Goal: Task Accomplishment & Management: Manage account settings

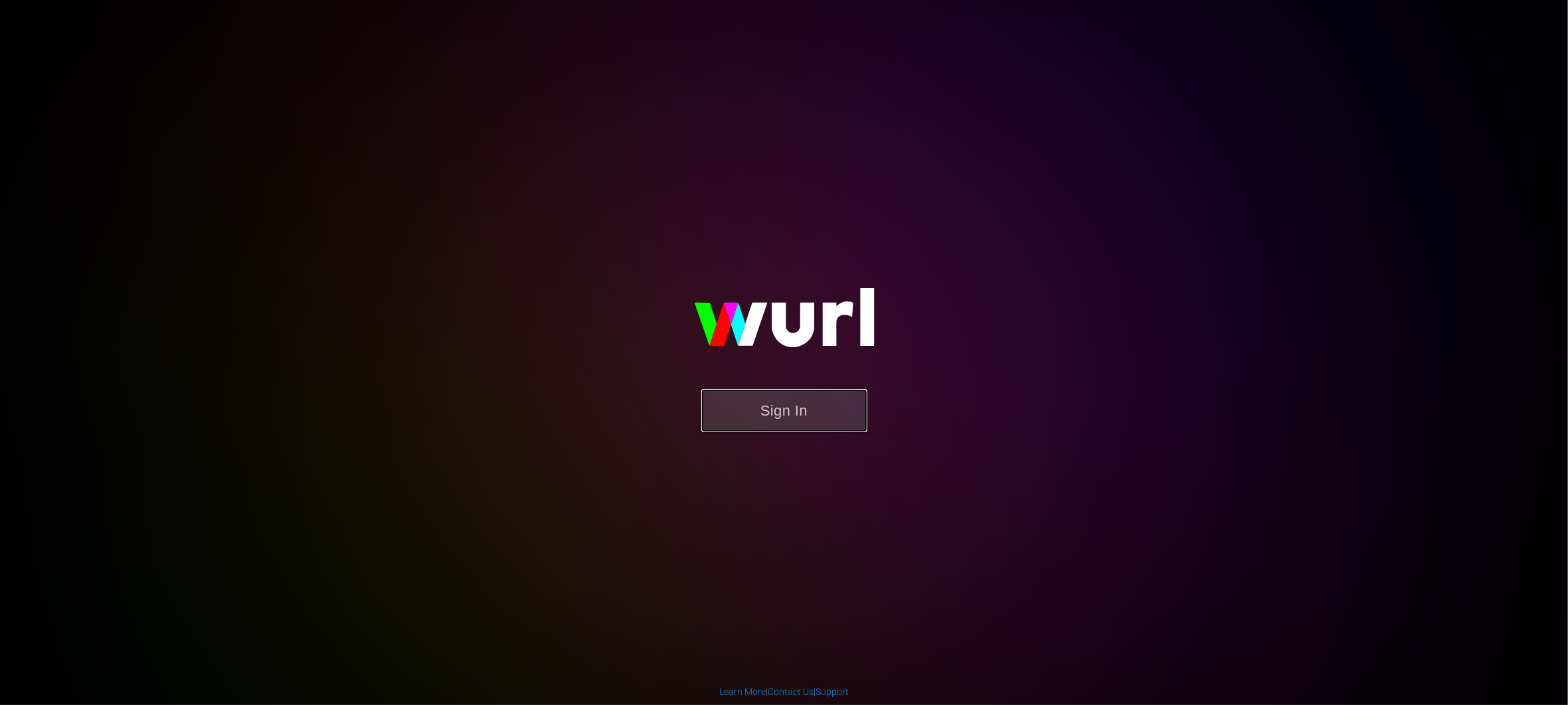
click at [781, 406] on button "Sign In" at bounding box center [784, 411] width 166 height 43
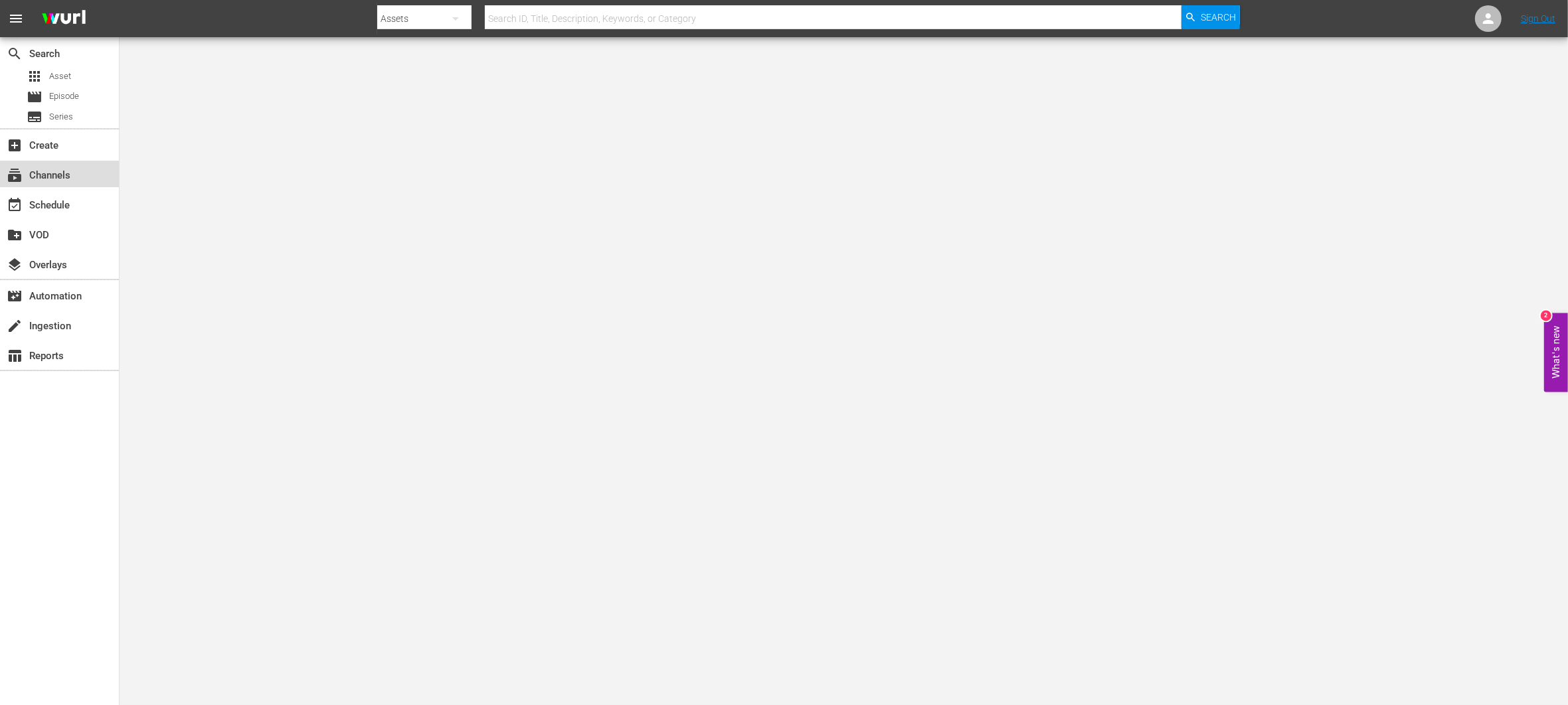
click at [86, 172] on div "subscriptions Channels" at bounding box center [59, 174] width 119 height 27
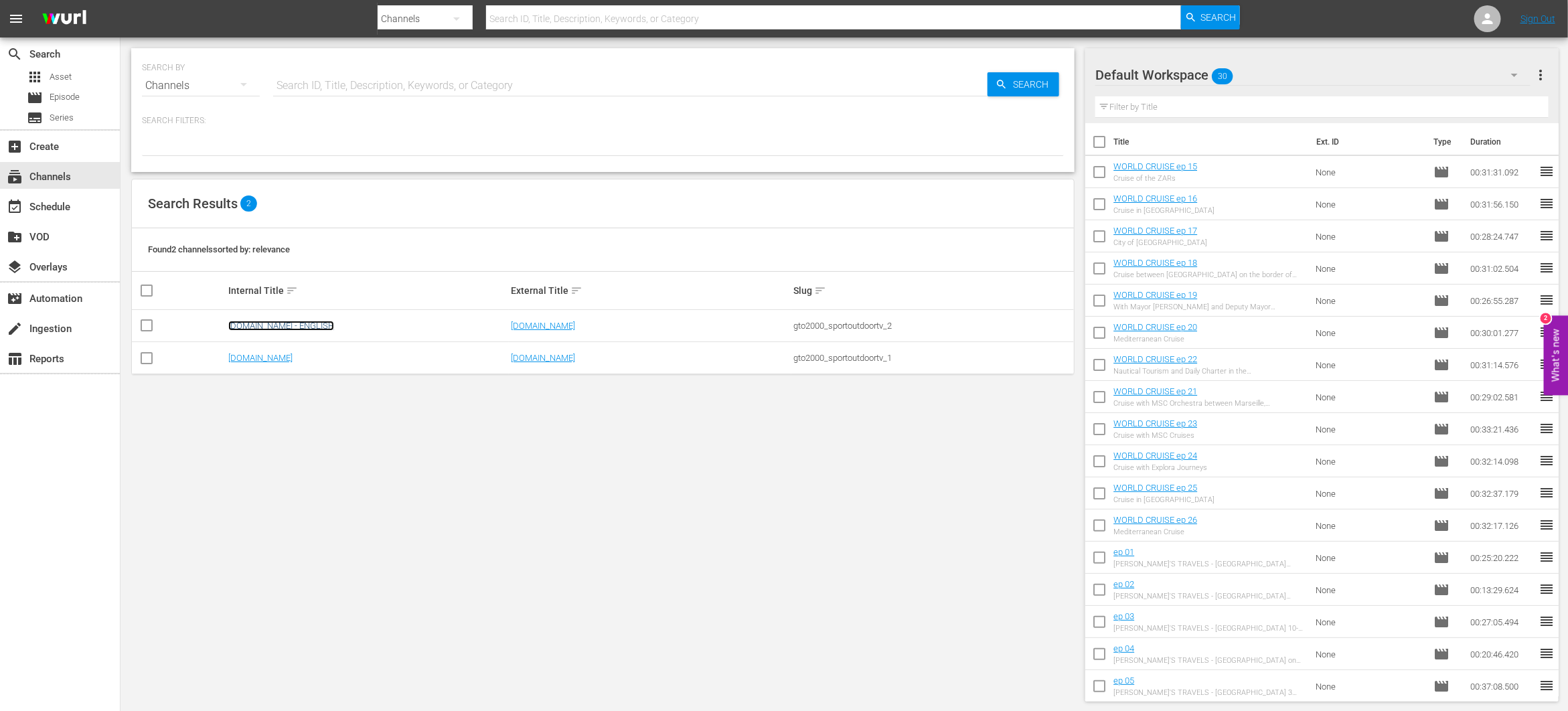
click at [295, 329] on link "[DOMAIN_NAME] - ENGLISH" at bounding box center [281, 325] width 106 height 10
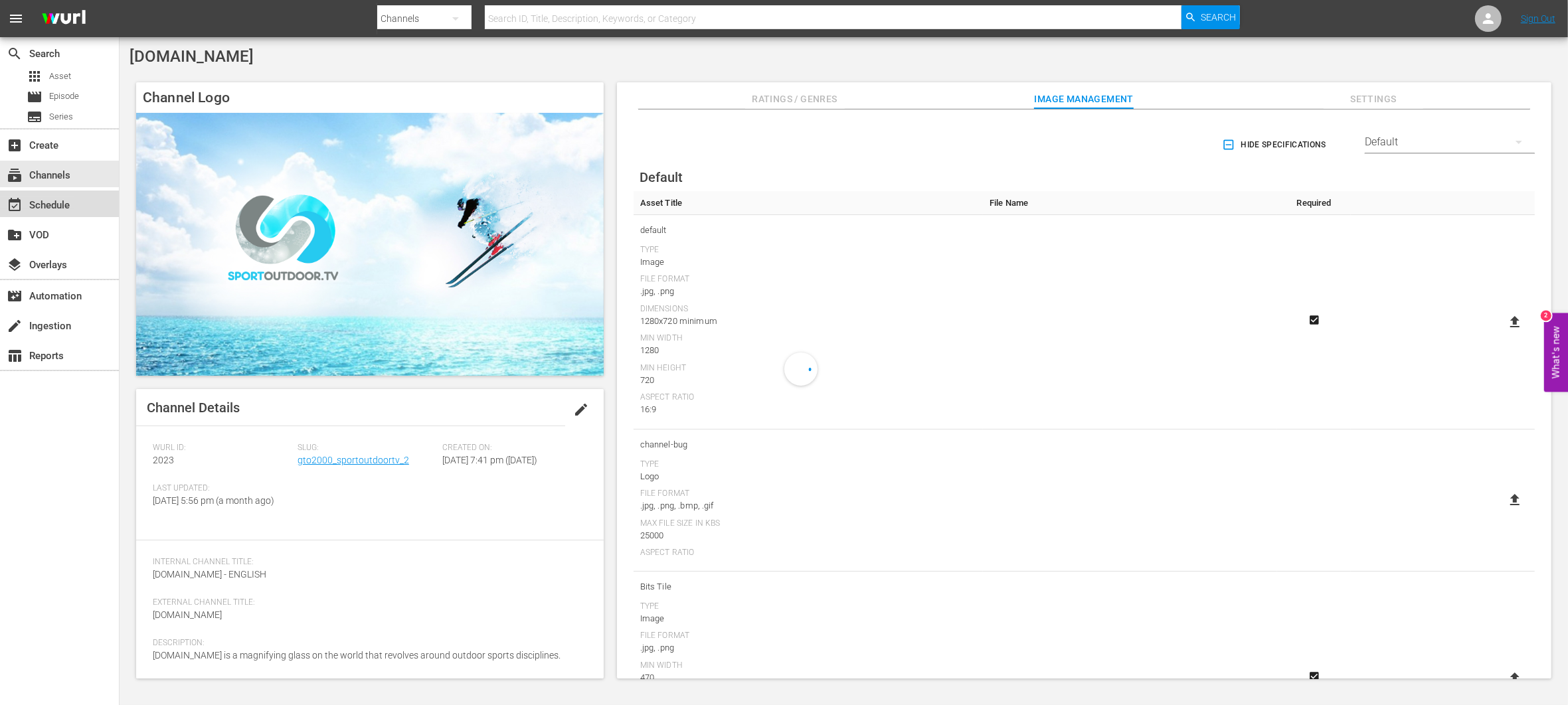
click at [46, 201] on div "event_available Schedule" at bounding box center [37, 203] width 74 height 12
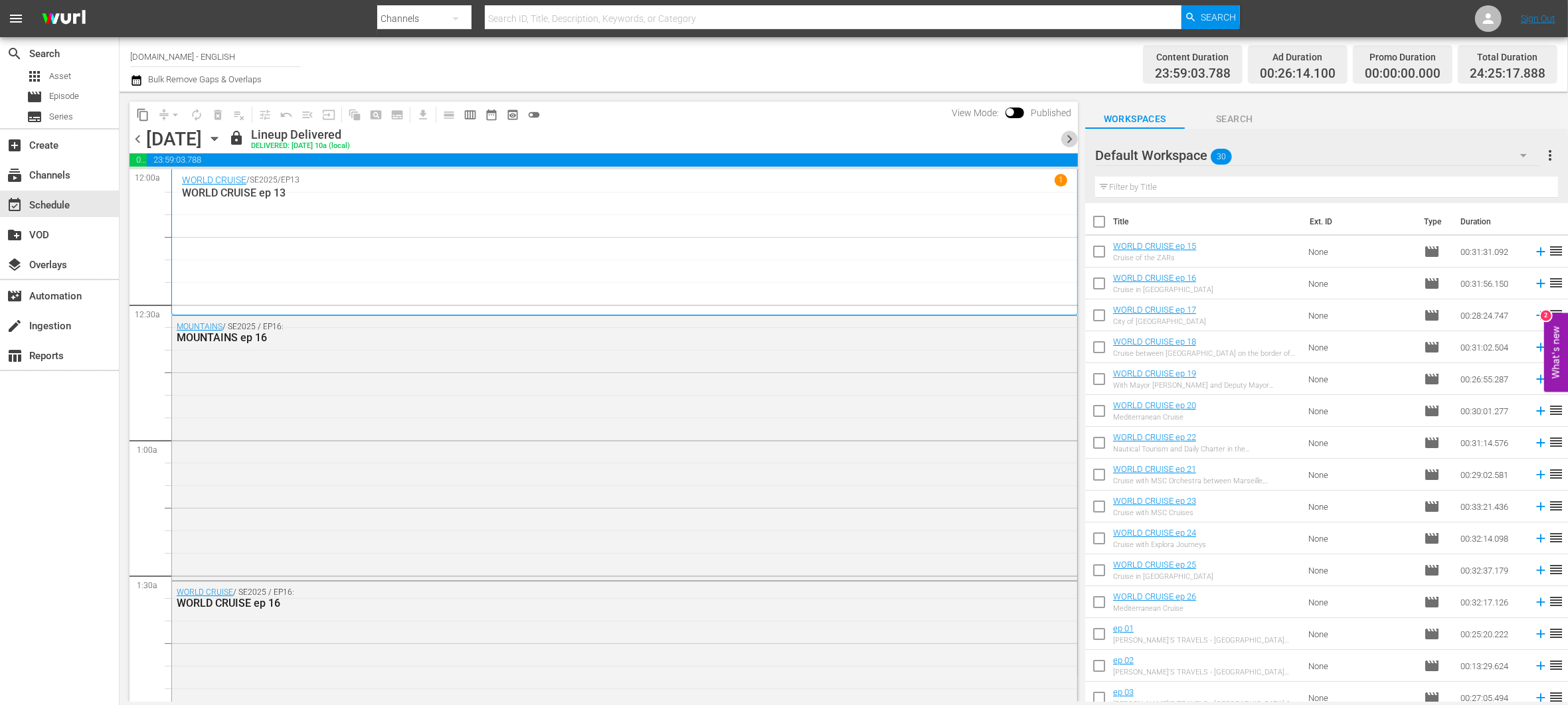
click at [1068, 143] on span "chevron_right" at bounding box center [1070, 139] width 17 height 17
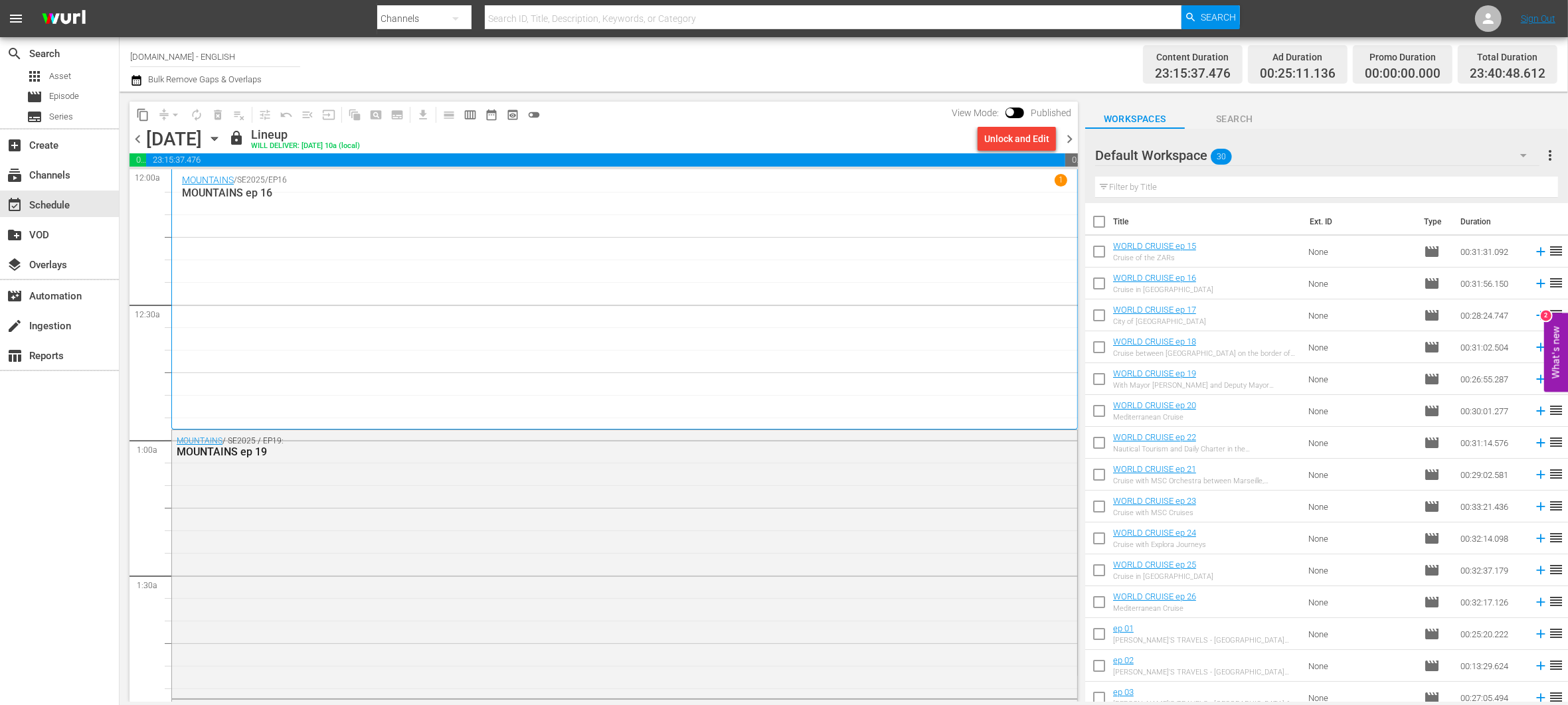
click at [1068, 143] on span "chevron_right" at bounding box center [1070, 139] width 17 height 17
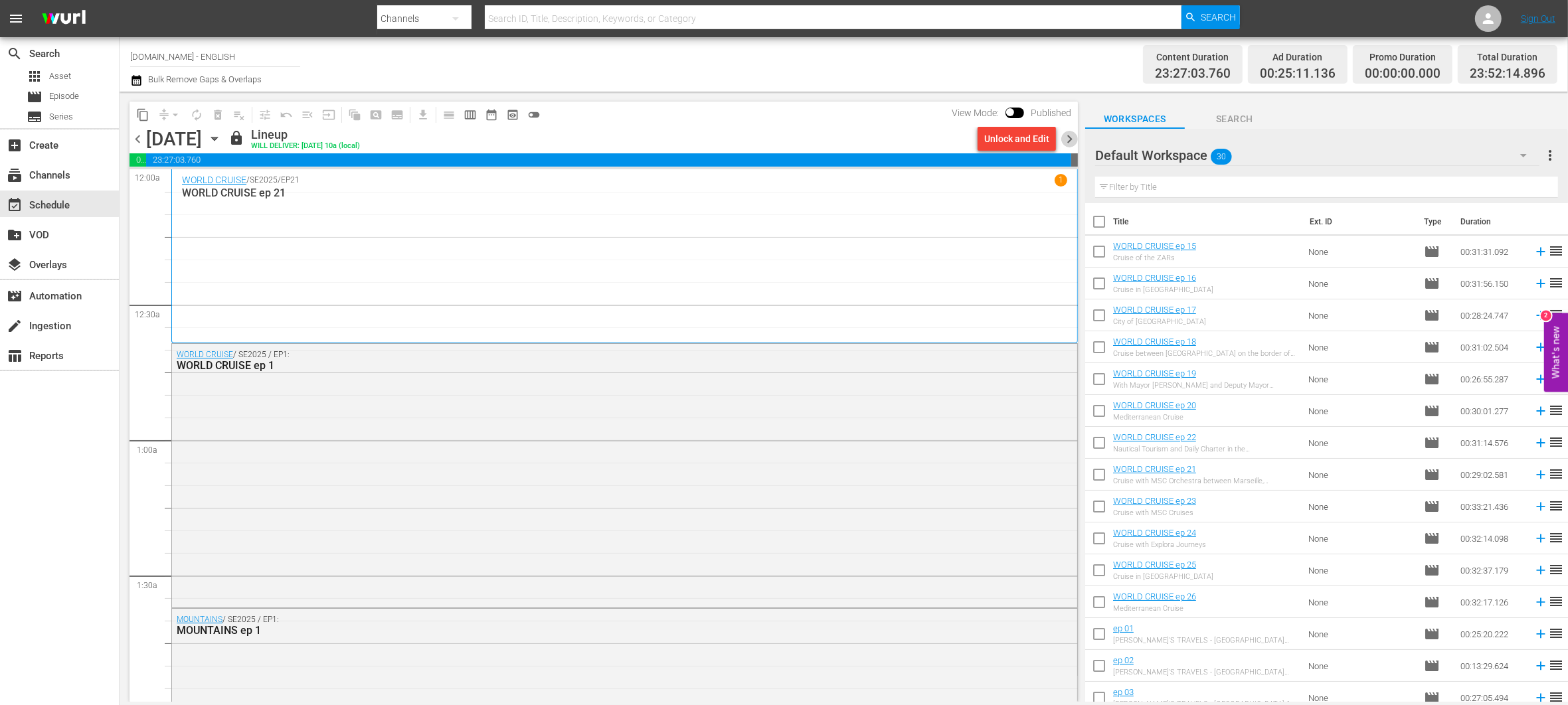
click at [1068, 143] on span "chevron_right" at bounding box center [1070, 139] width 17 height 17
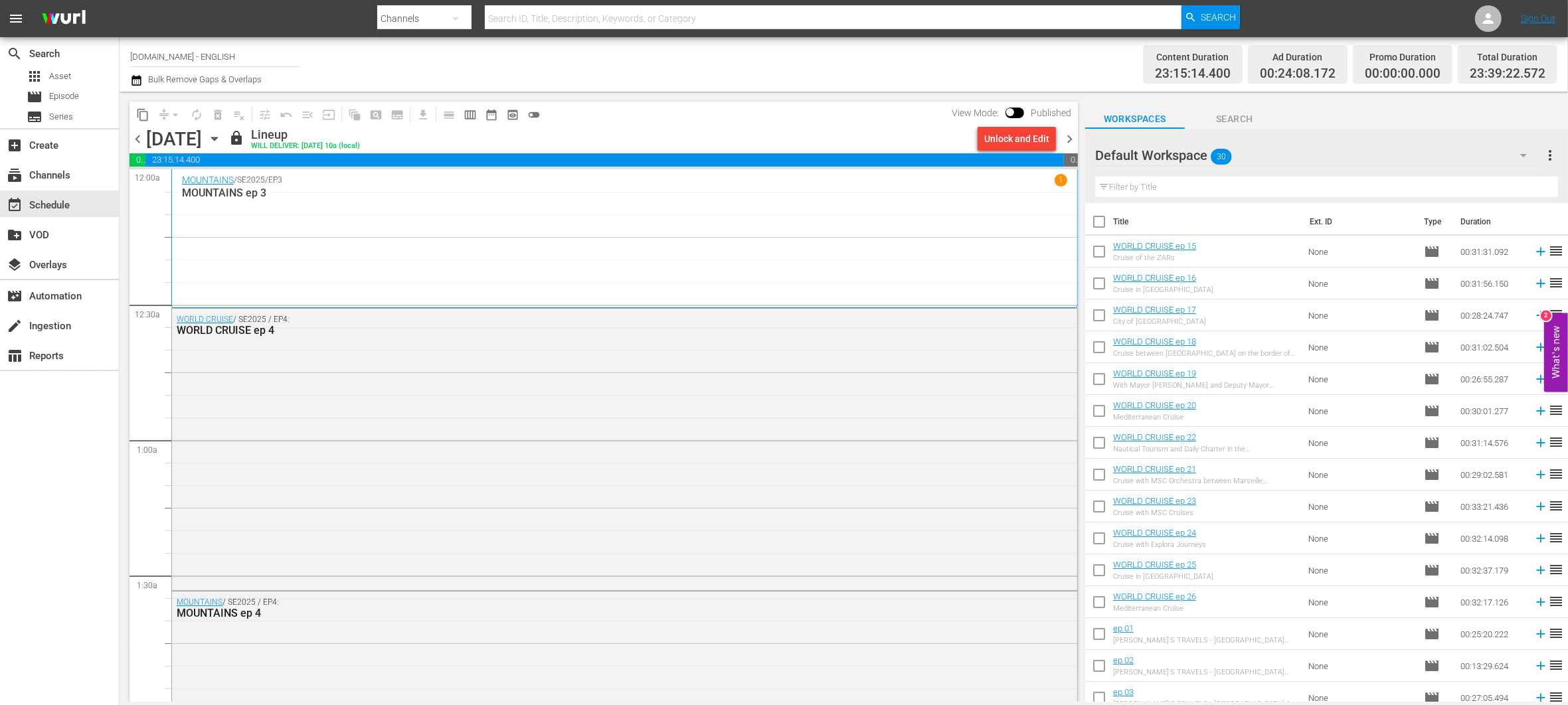
click at [1068, 143] on span "chevron_right" at bounding box center [1070, 139] width 17 height 17
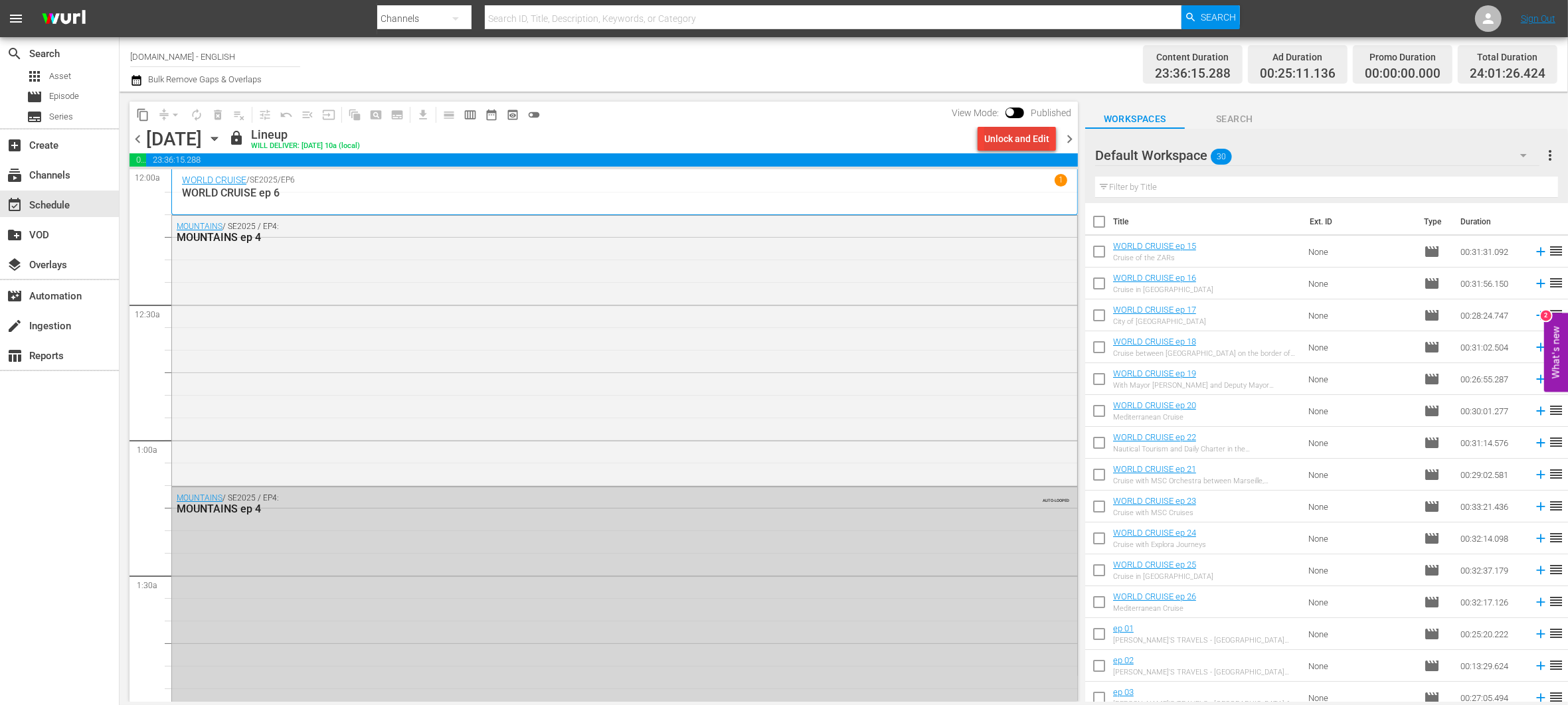
click at [1021, 141] on div "Unlock and Edit" at bounding box center [1017, 138] width 65 height 24
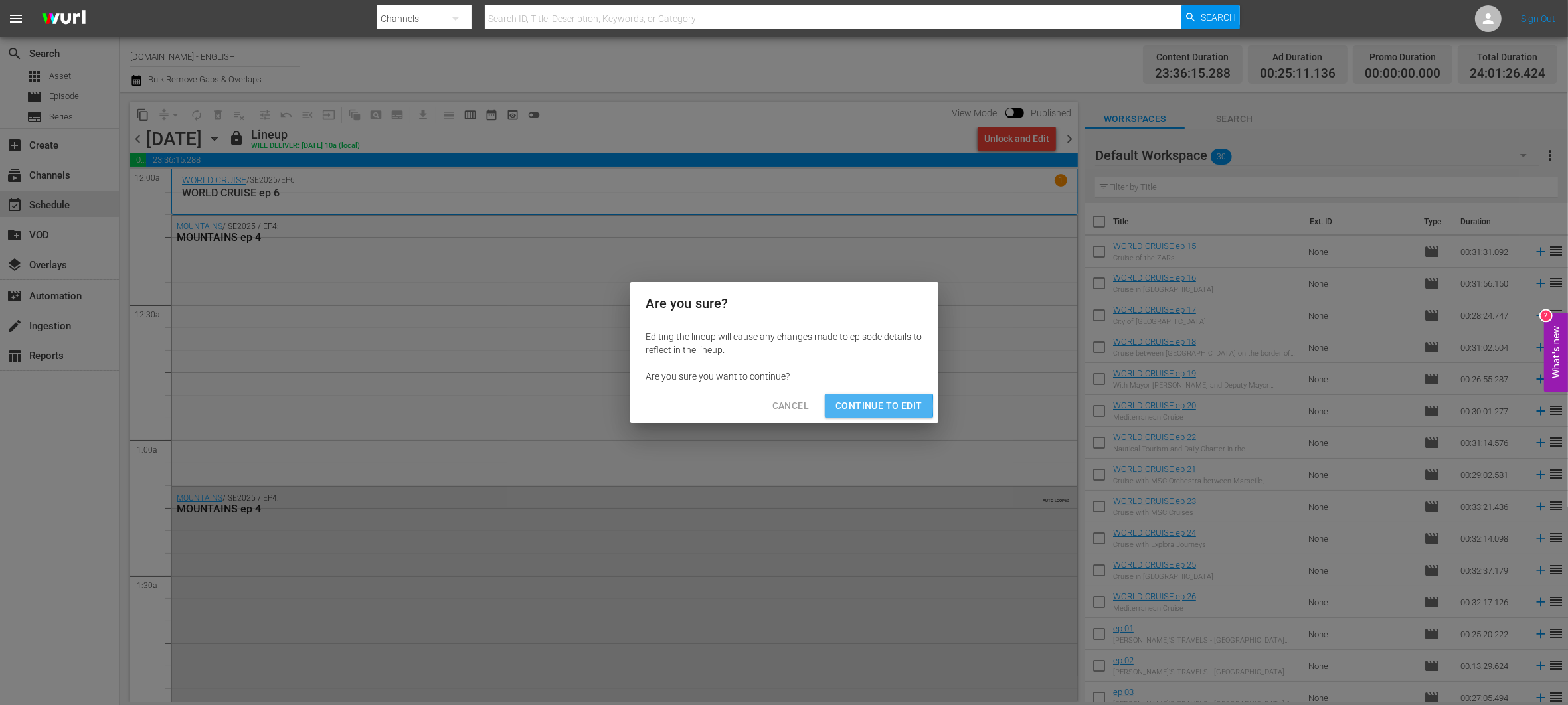
click at [873, 405] on span "Continue to Edit" at bounding box center [879, 406] width 87 height 17
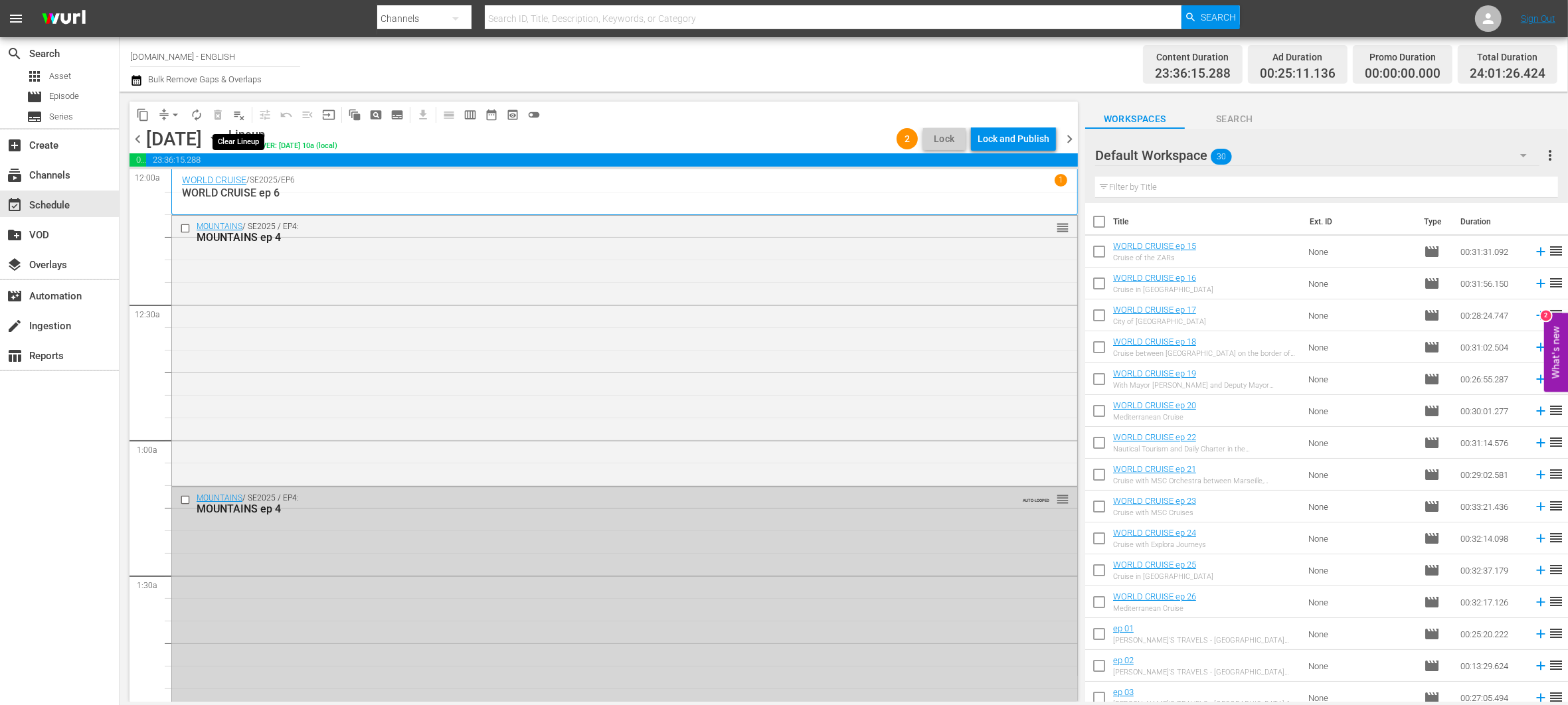
click at [240, 118] on span "playlist_remove_outlined" at bounding box center [238, 115] width 13 height 13
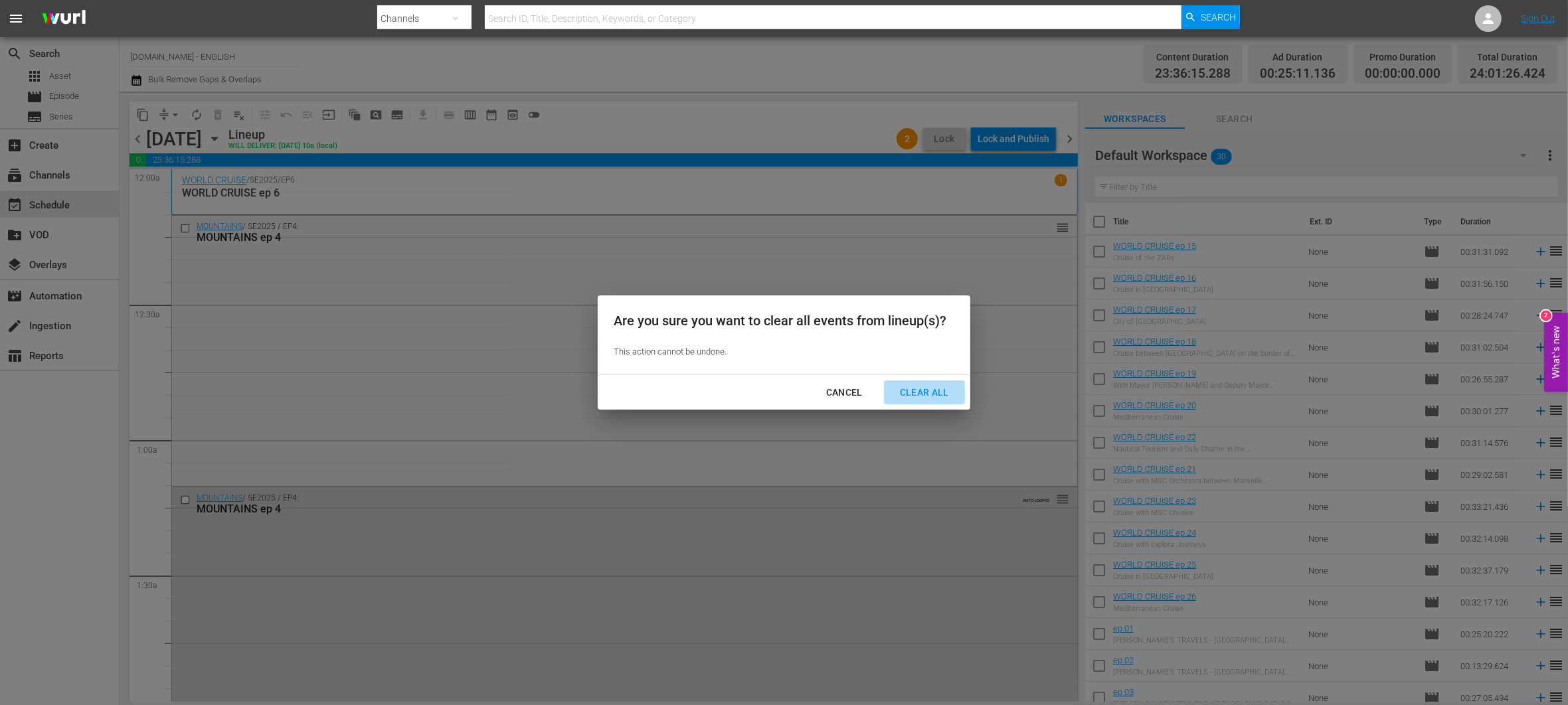
click at [930, 393] on div "Clear All" at bounding box center [924, 392] width 71 height 17
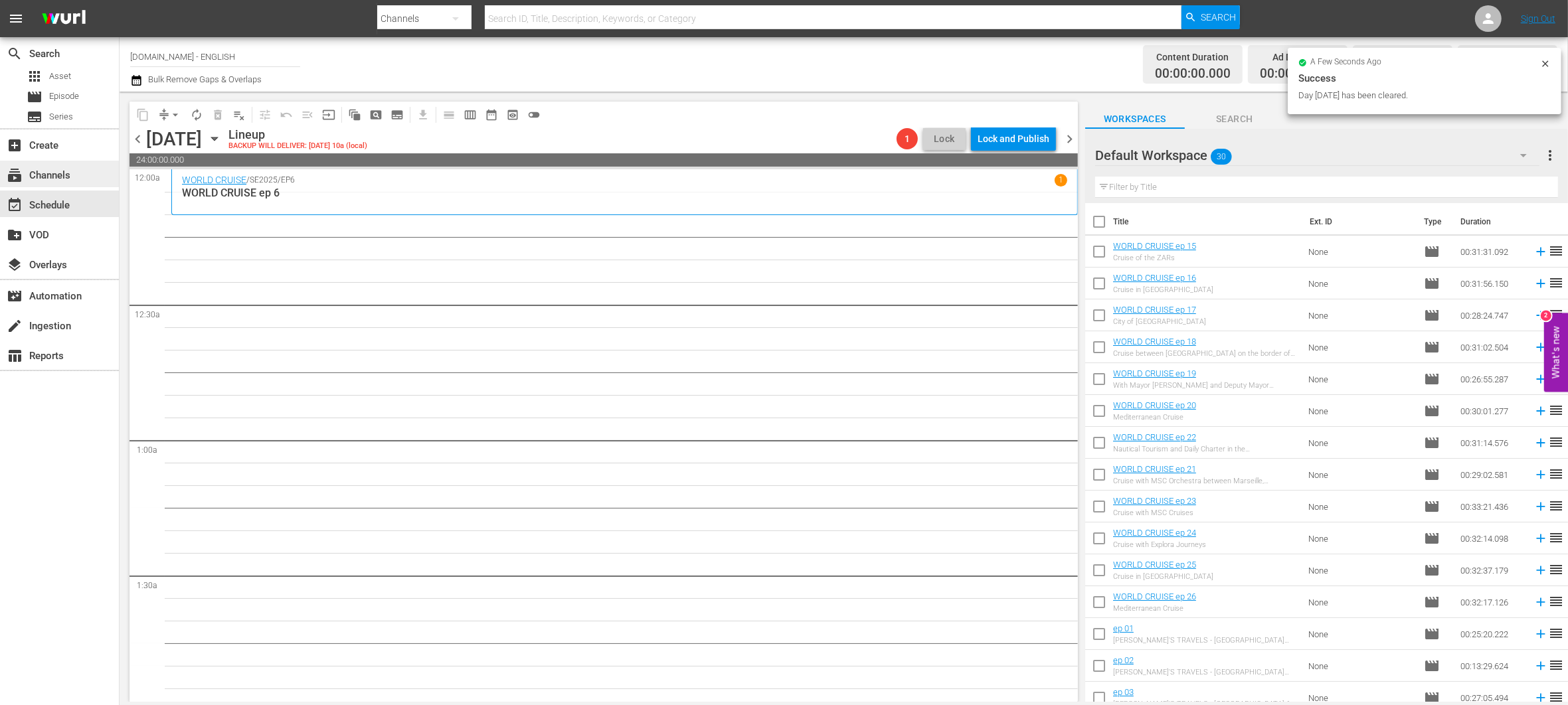
click at [58, 176] on div "subscriptions Channels" at bounding box center [37, 173] width 74 height 12
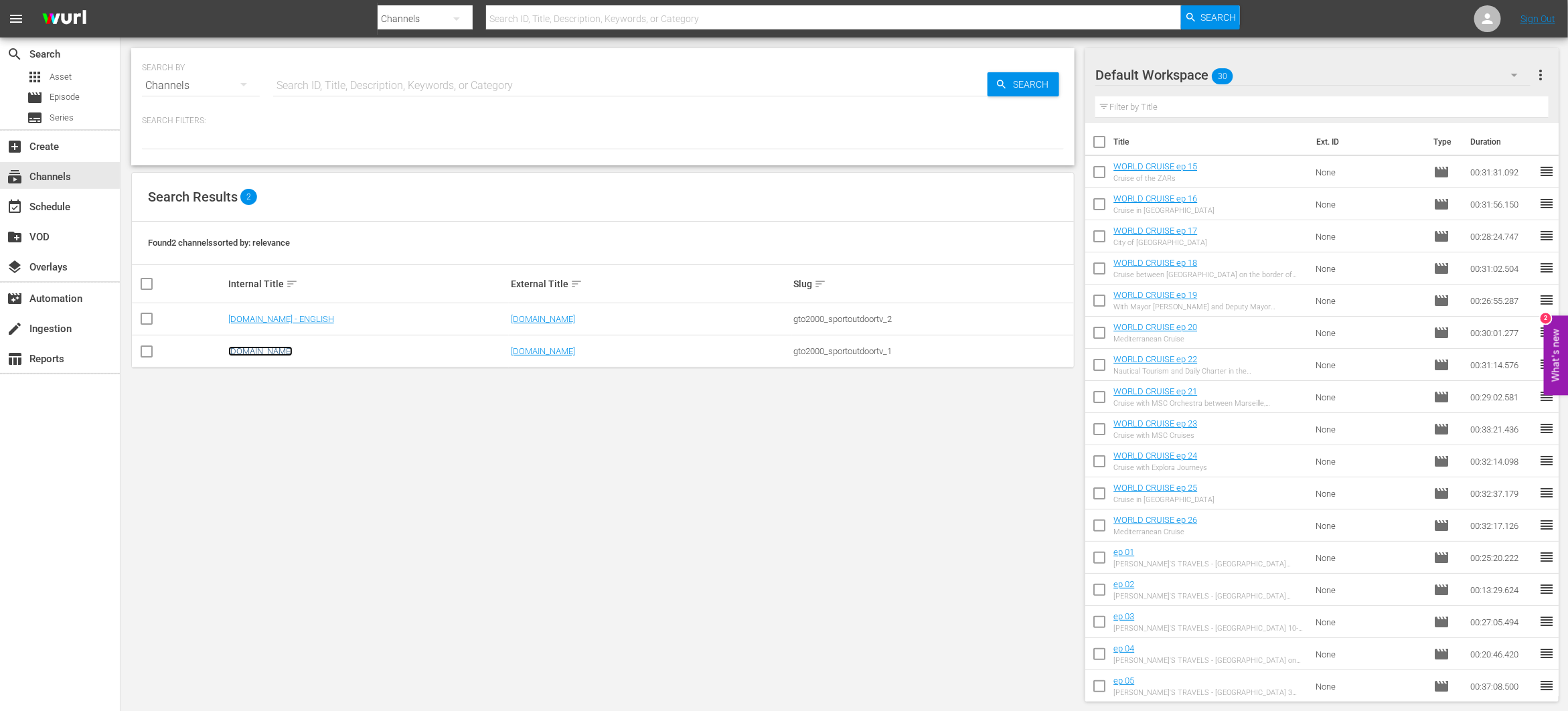
click at [277, 350] on link "[DOMAIN_NAME]" at bounding box center [260, 351] width 64 height 10
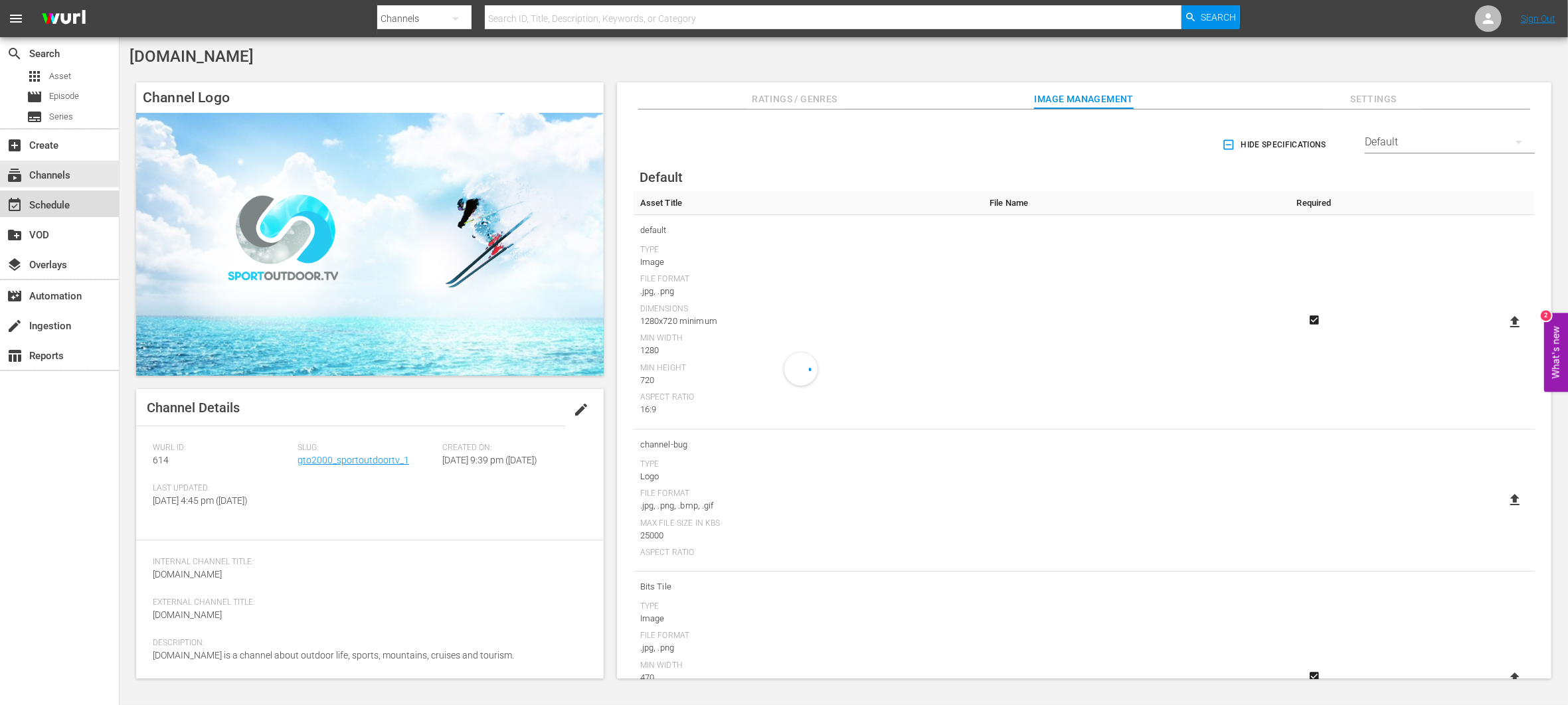
click at [53, 204] on div "event_available Schedule" at bounding box center [37, 203] width 74 height 12
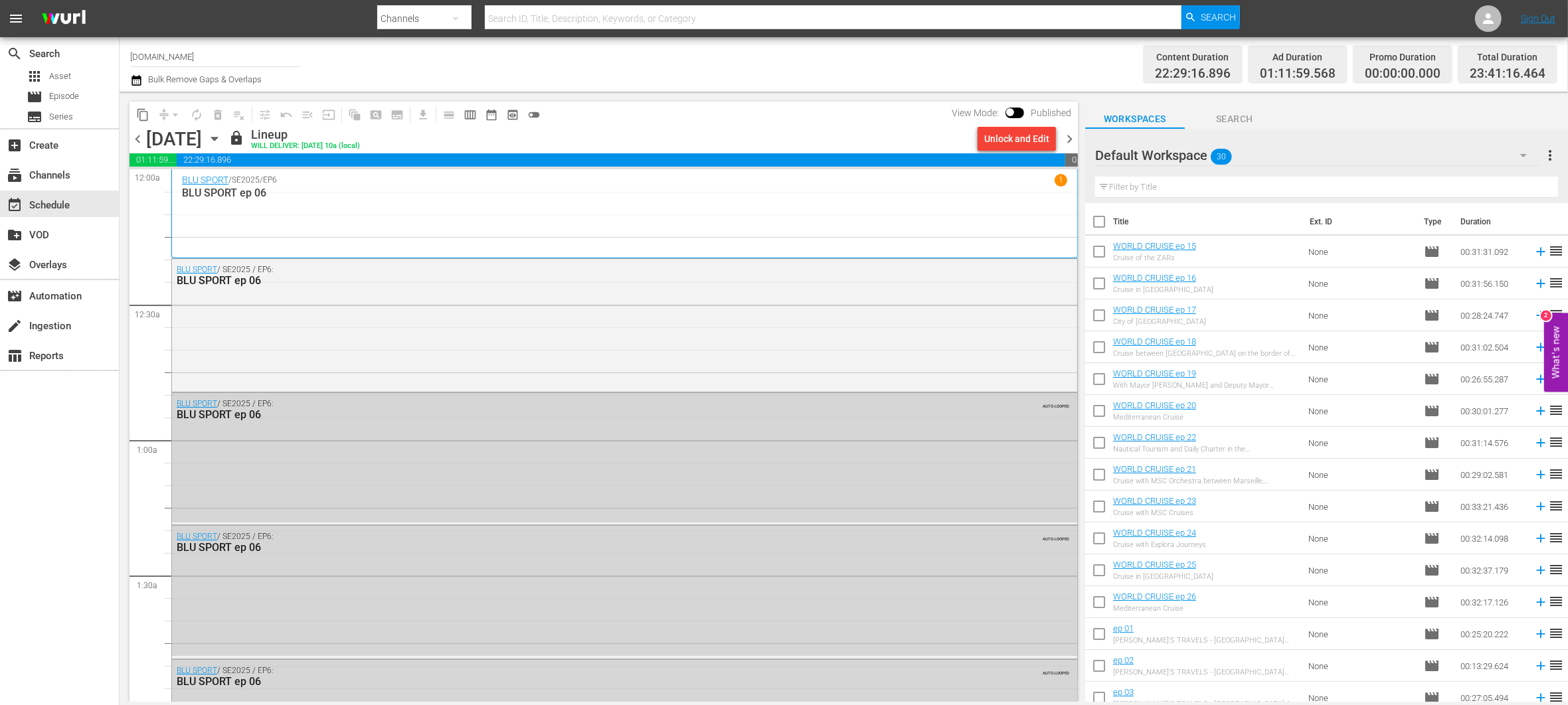
click at [142, 141] on span "chevron_left" at bounding box center [138, 139] width 17 height 17
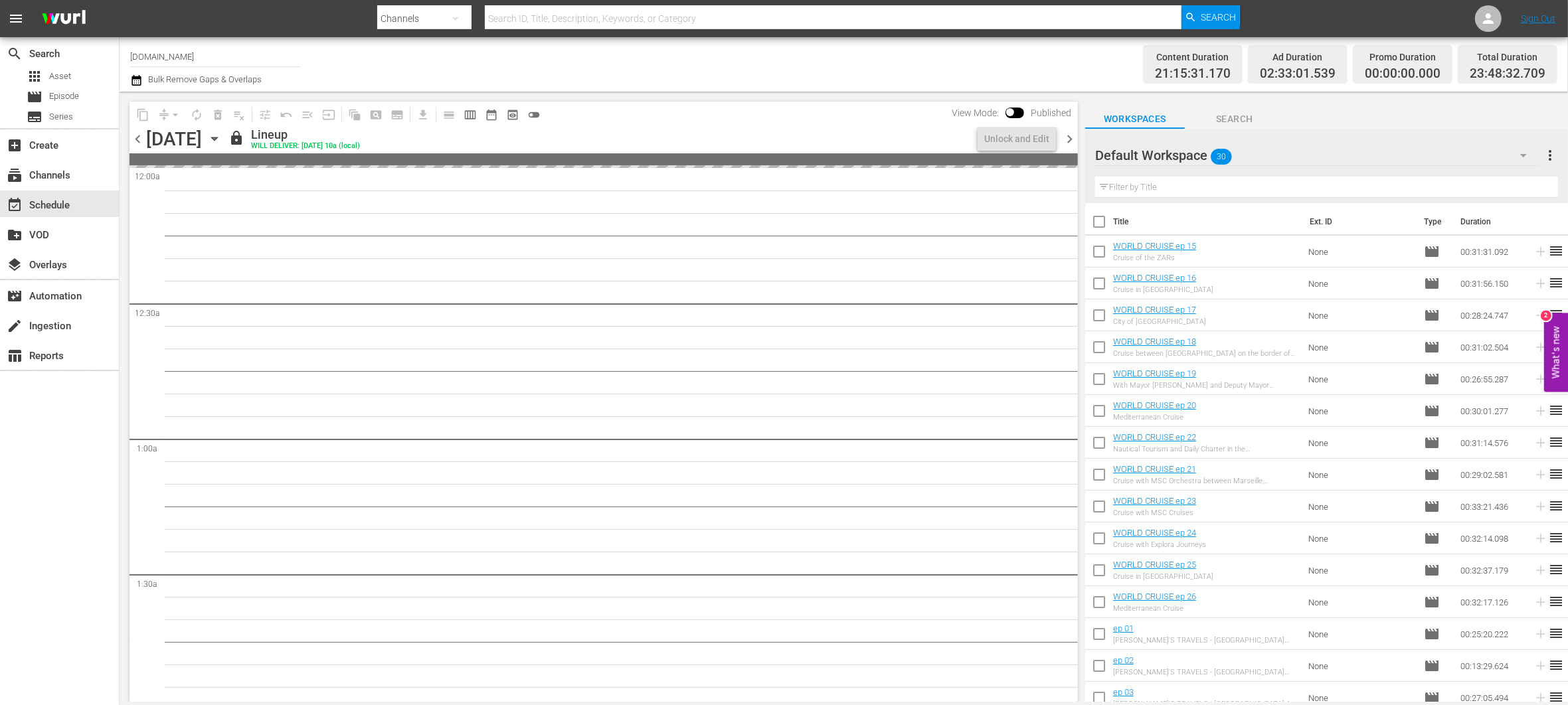
click at [140, 140] on span "chevron_left" at bounding box center [138, 139] width 17 height 17
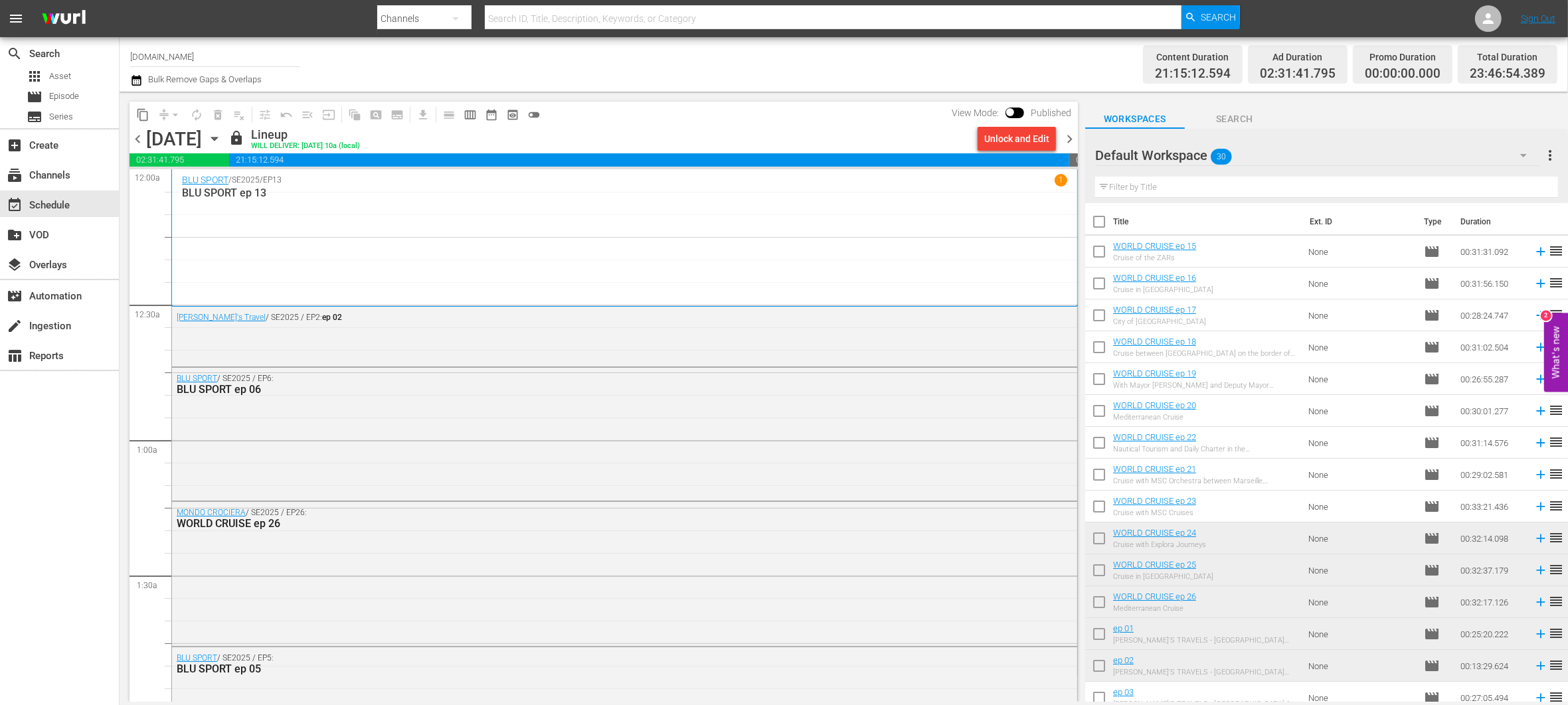
click at [1071, 136] on span "chevron_right" at bounding box center [1070, 139] width 17 height 17
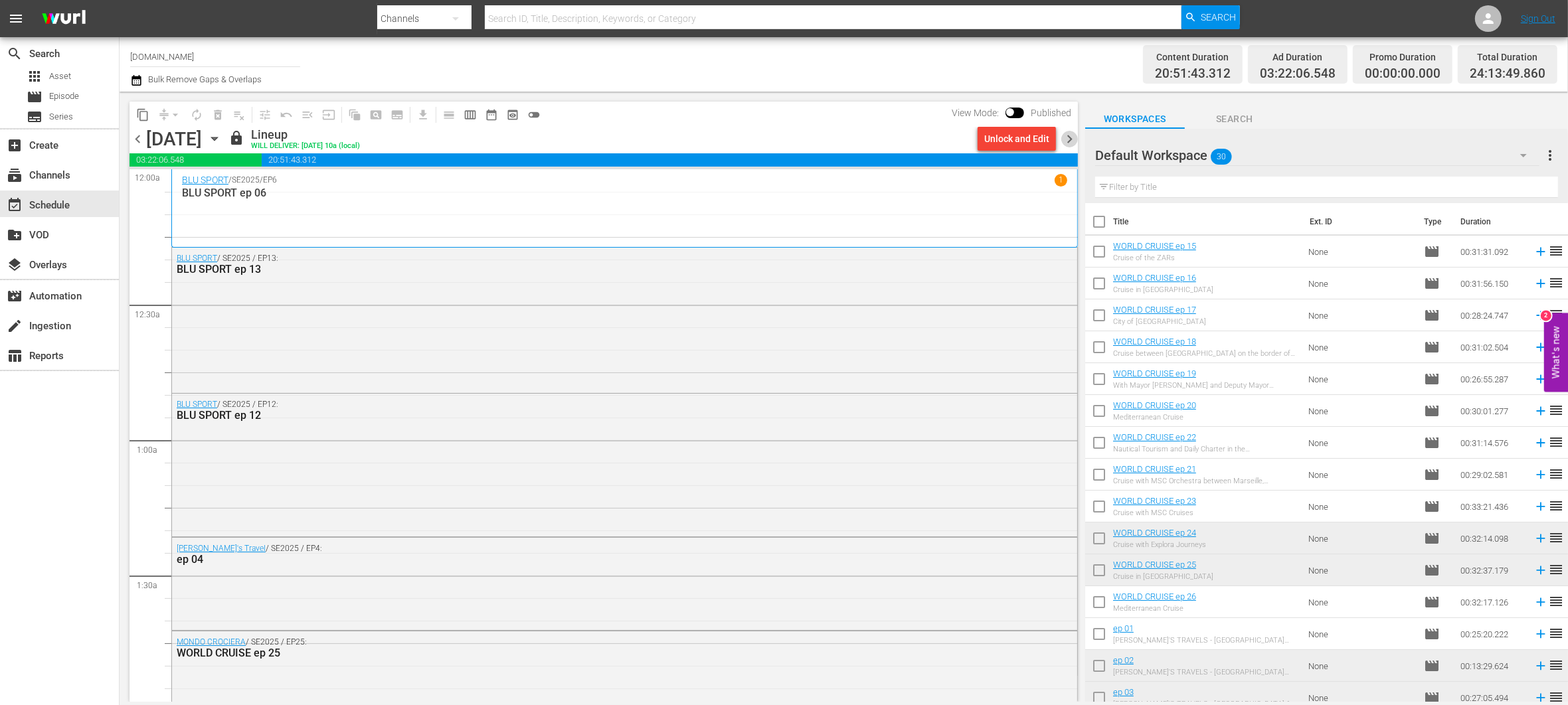
click at [1069, 137] on span "chevron_right" at bounding box center [1070, 139] width 17 height 17
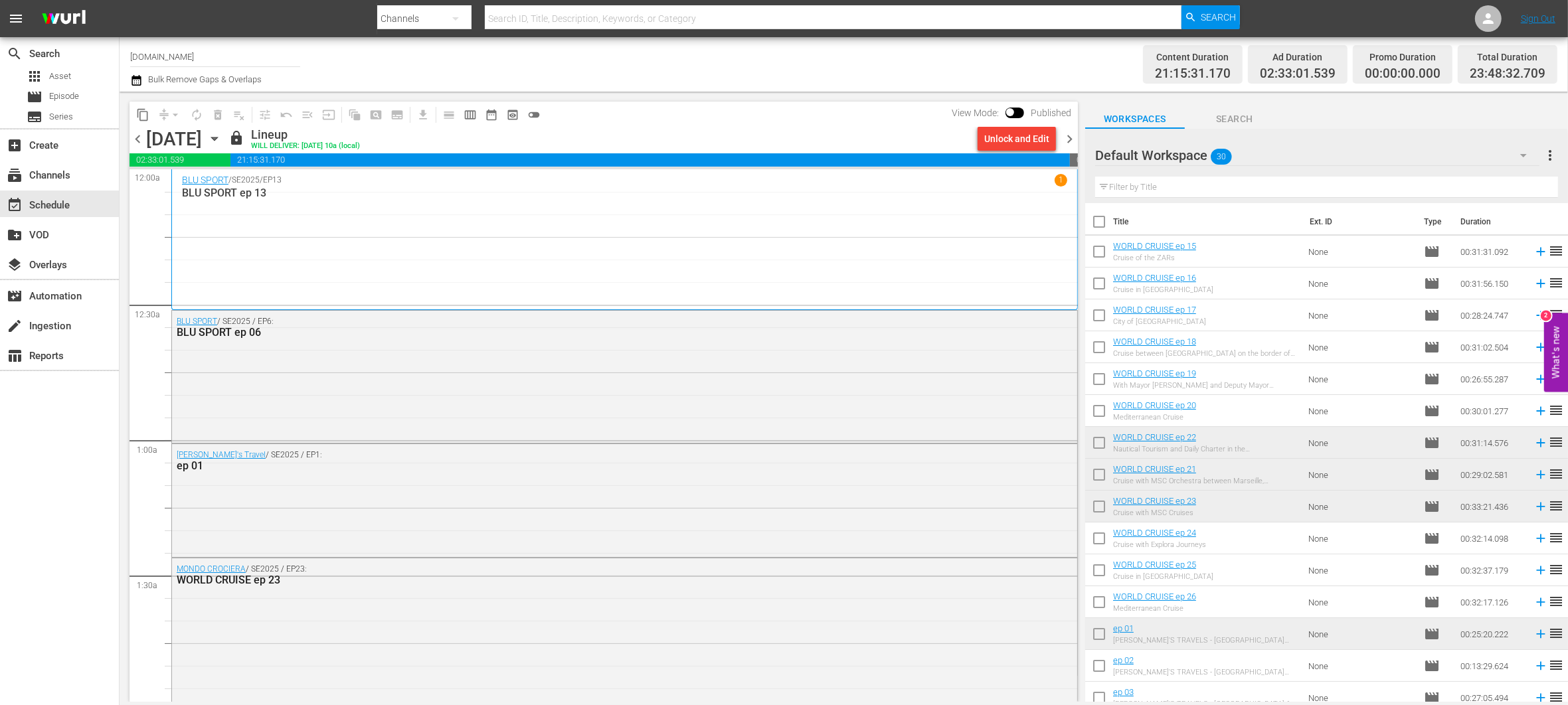
click at [1069, 137] on span "chevron_right" at bounding box center [1070, 139] width 17 height 17
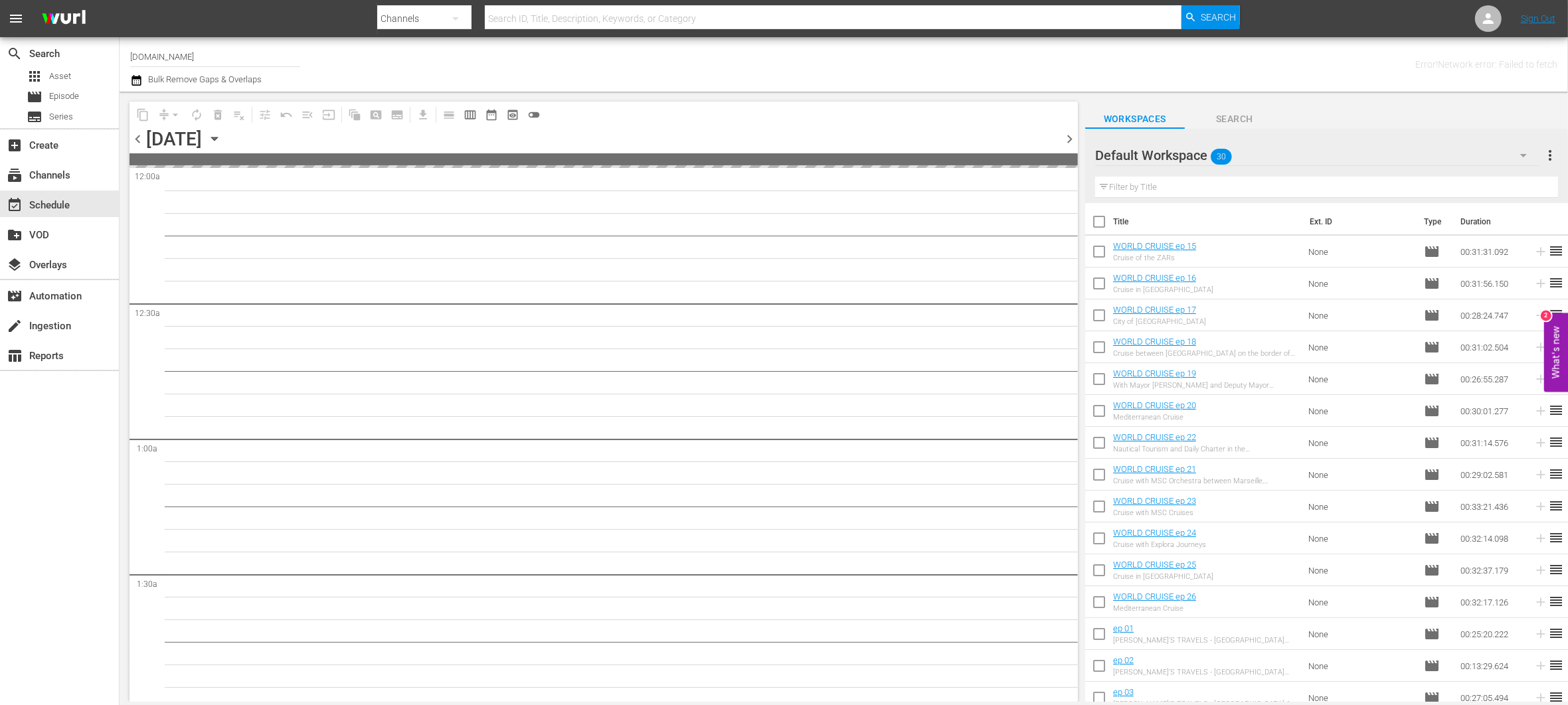
click at [140, 140] on span "chevron_left" at bounding box center [138, 139] width 17 height 17
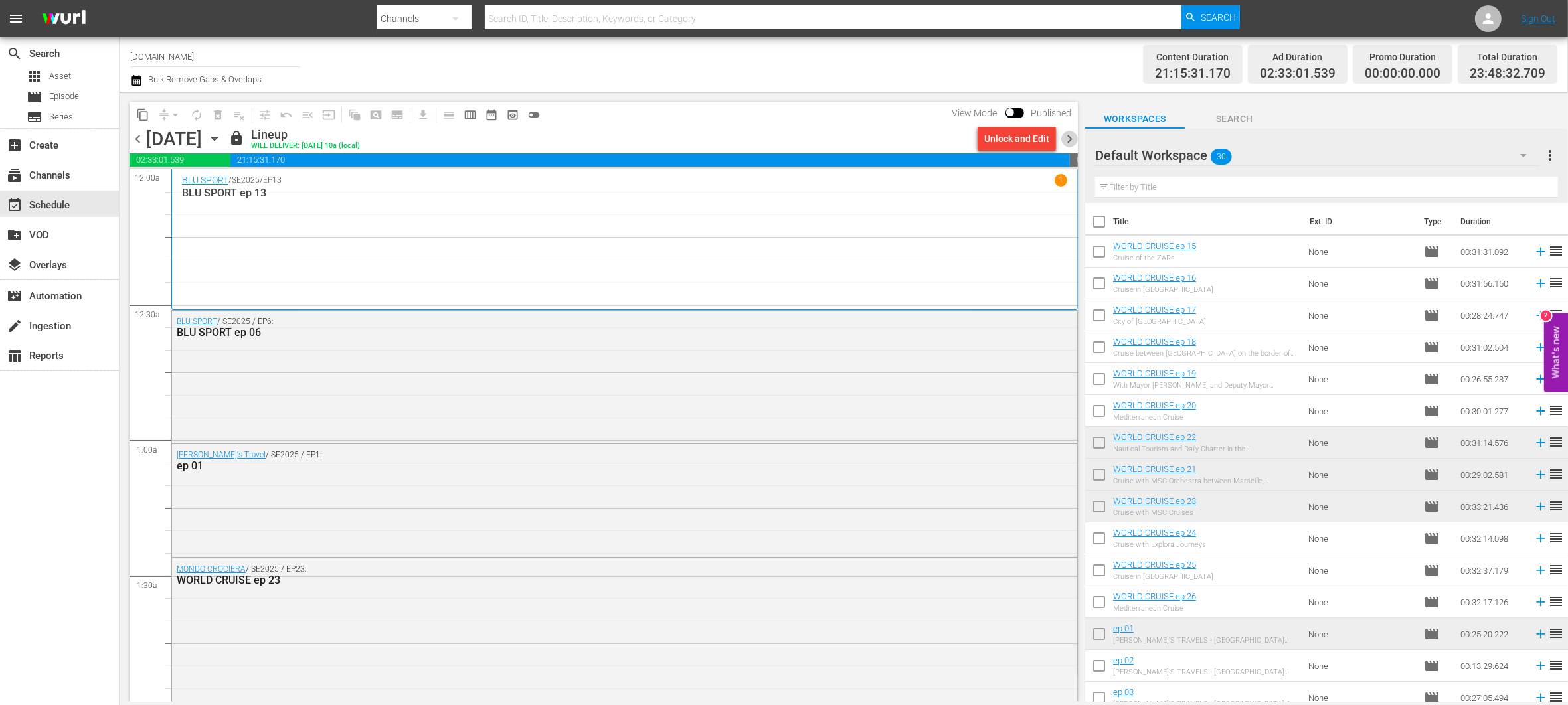
click at [1068, 141] on span "chevron_right" at bounding box center [1070, 139] width 17 height 17
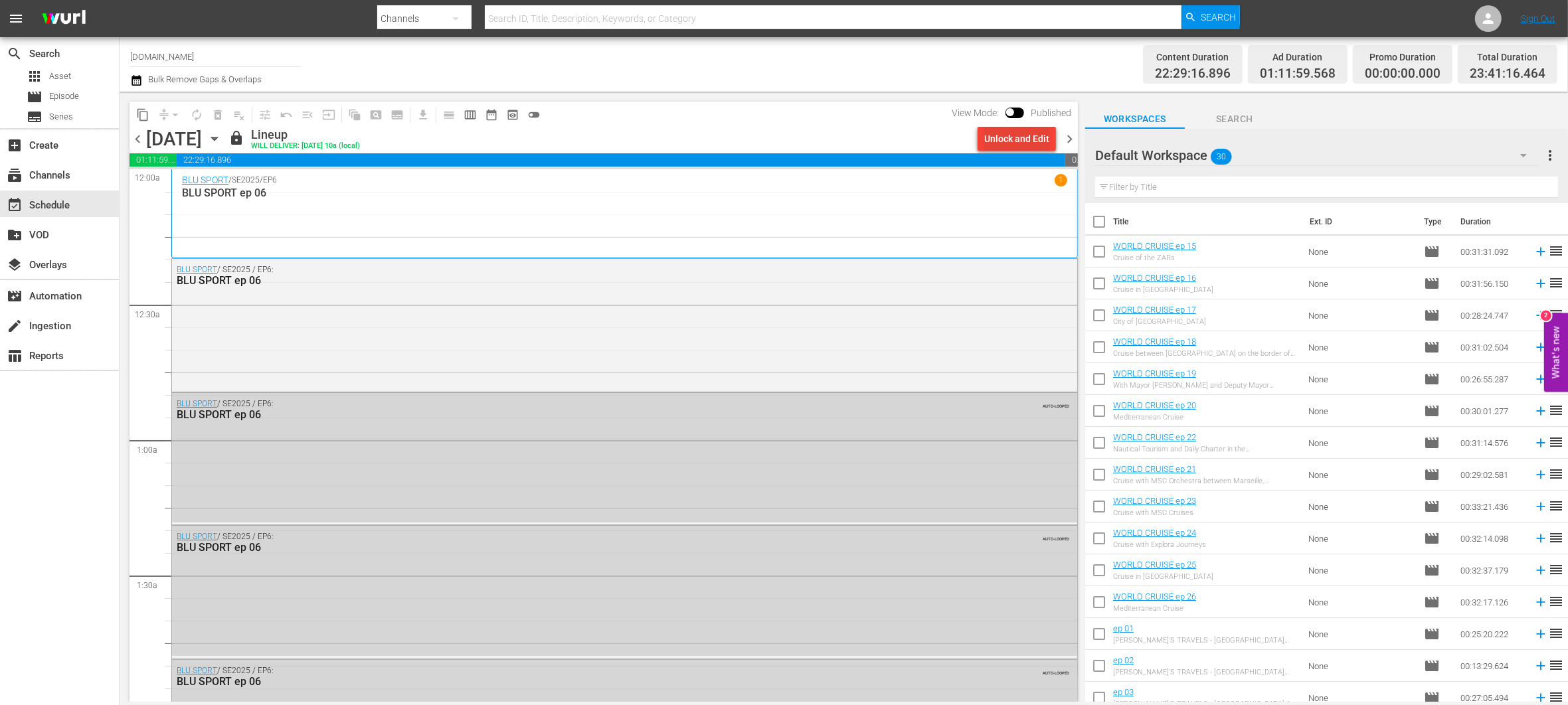
click at [1032, 134] on div "Unlock and Edit" at bounding box center [1017, 138] width 65 height 24
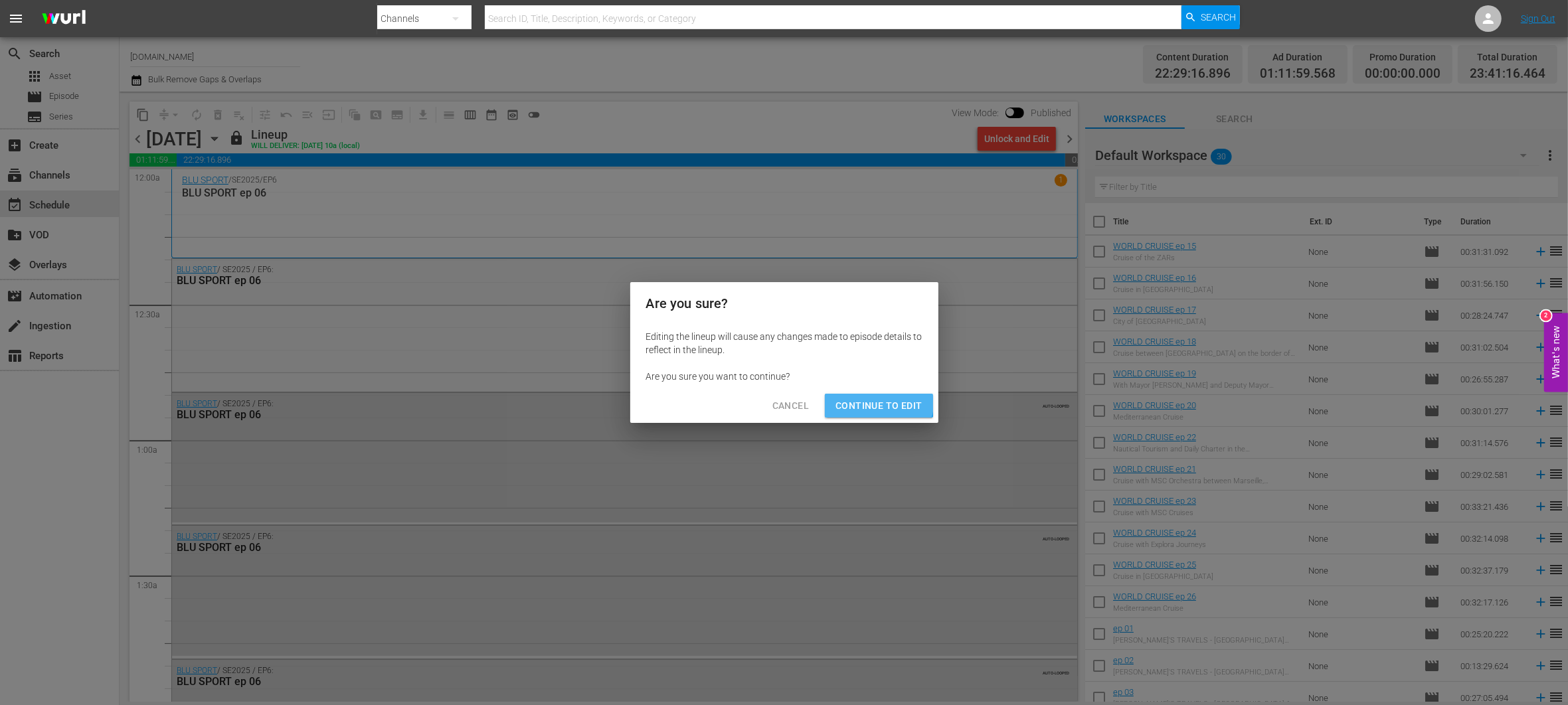
click at [859, 398] on span "Continue to Edit" at bounding box center [879, 406] width 87 height 17
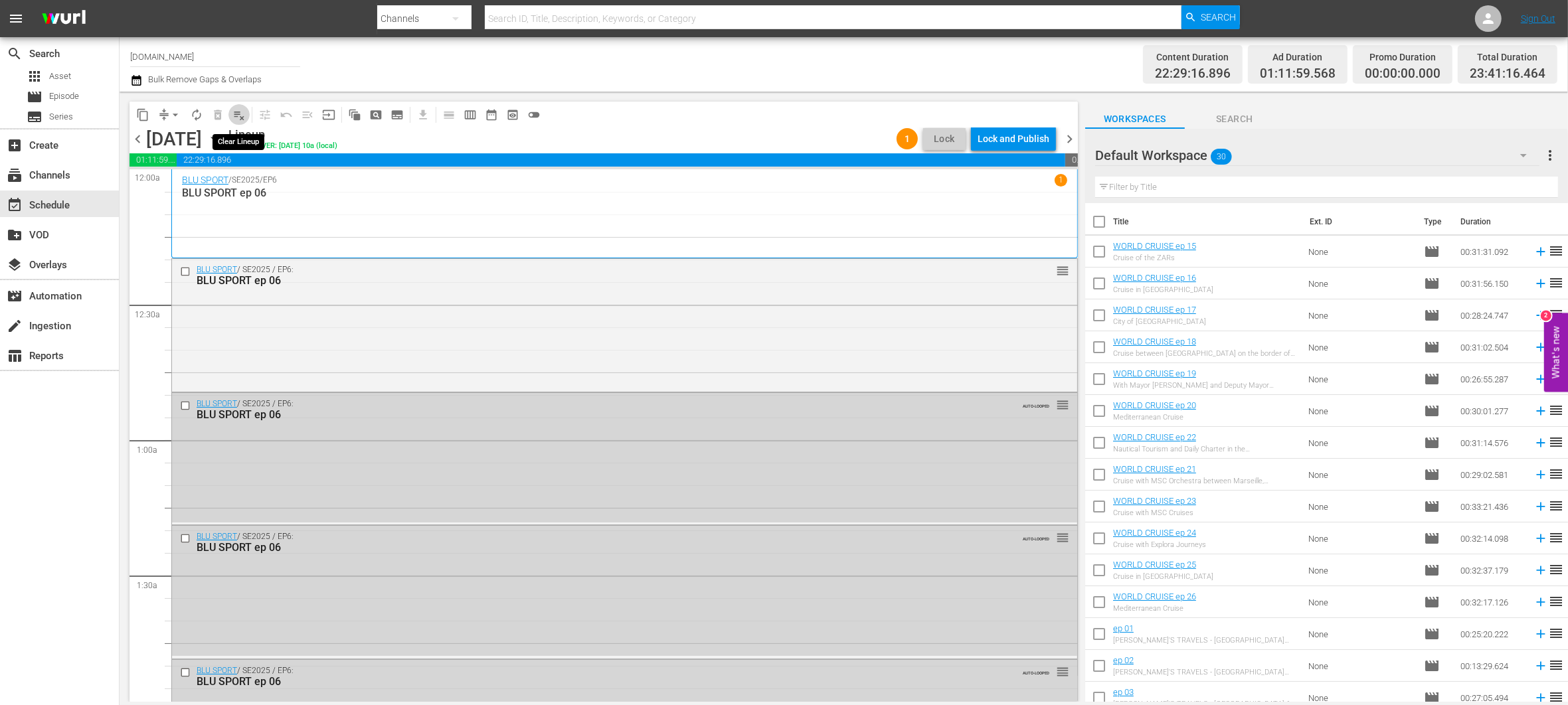
click at [236, 113] on span "playlist_remove_outlined" at bounding box center [238, 115] width 13 height 13
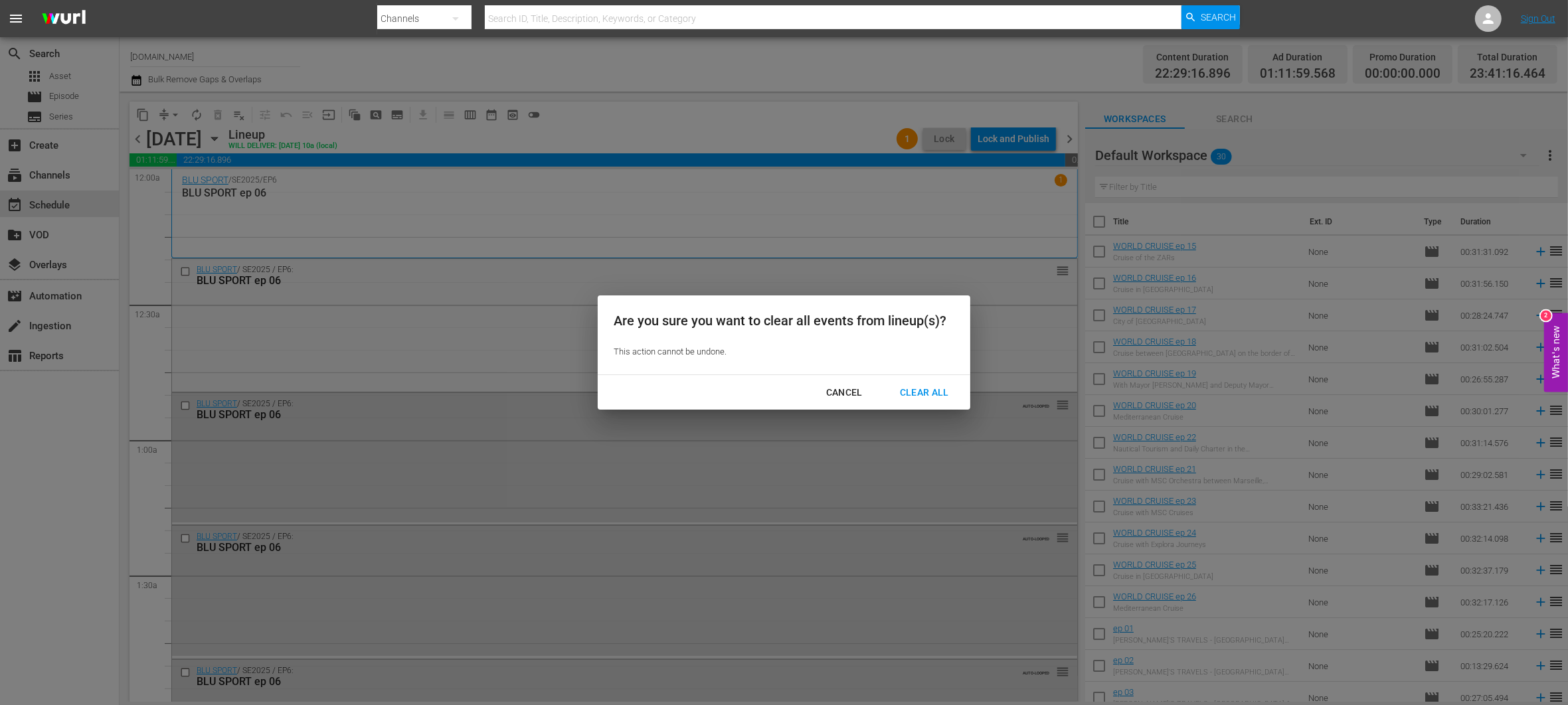
click at [931, 389] on div "Clear All" at bounding box center [924, 392] width 71 height 17
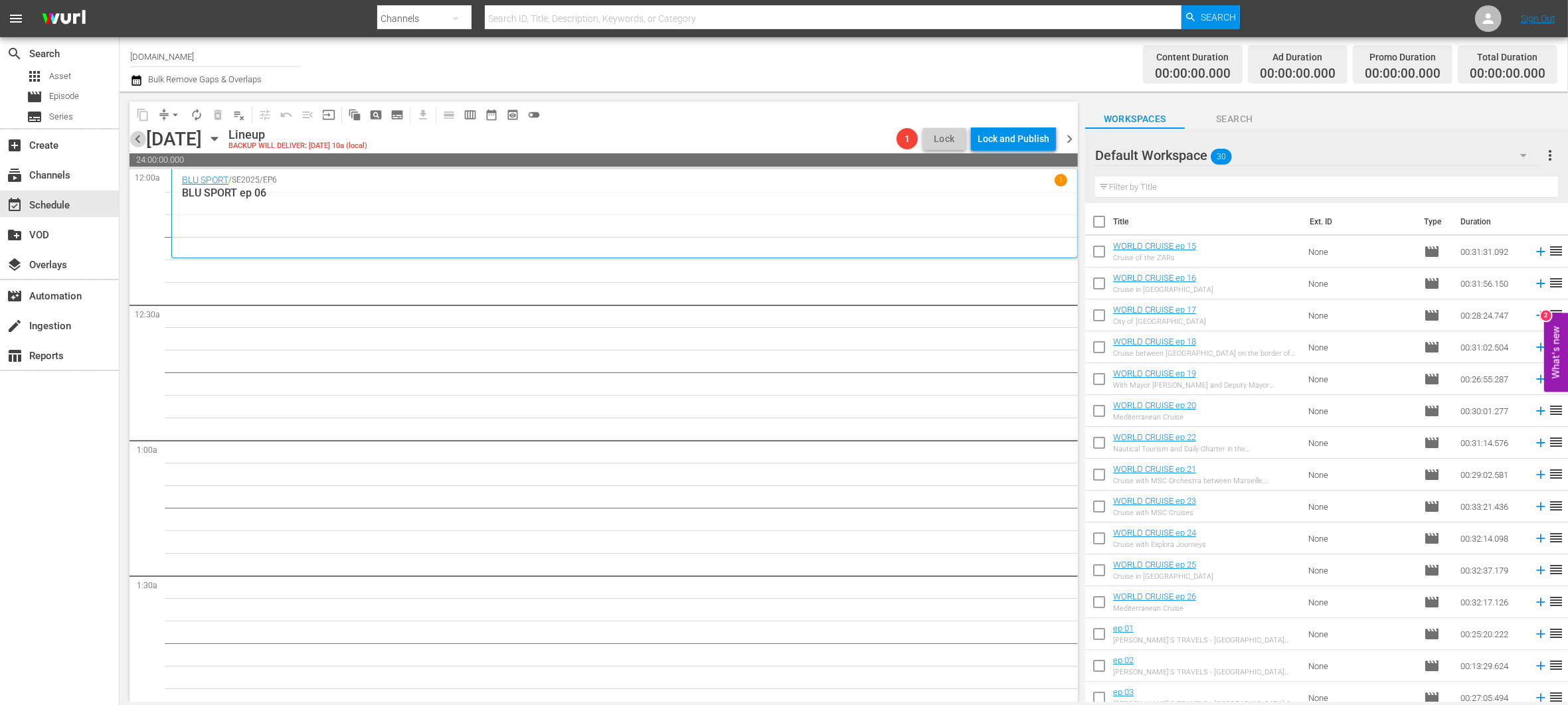
click at [140, 142] on span "chevron_left" at bounding box center [138, 139] width 17 height 17
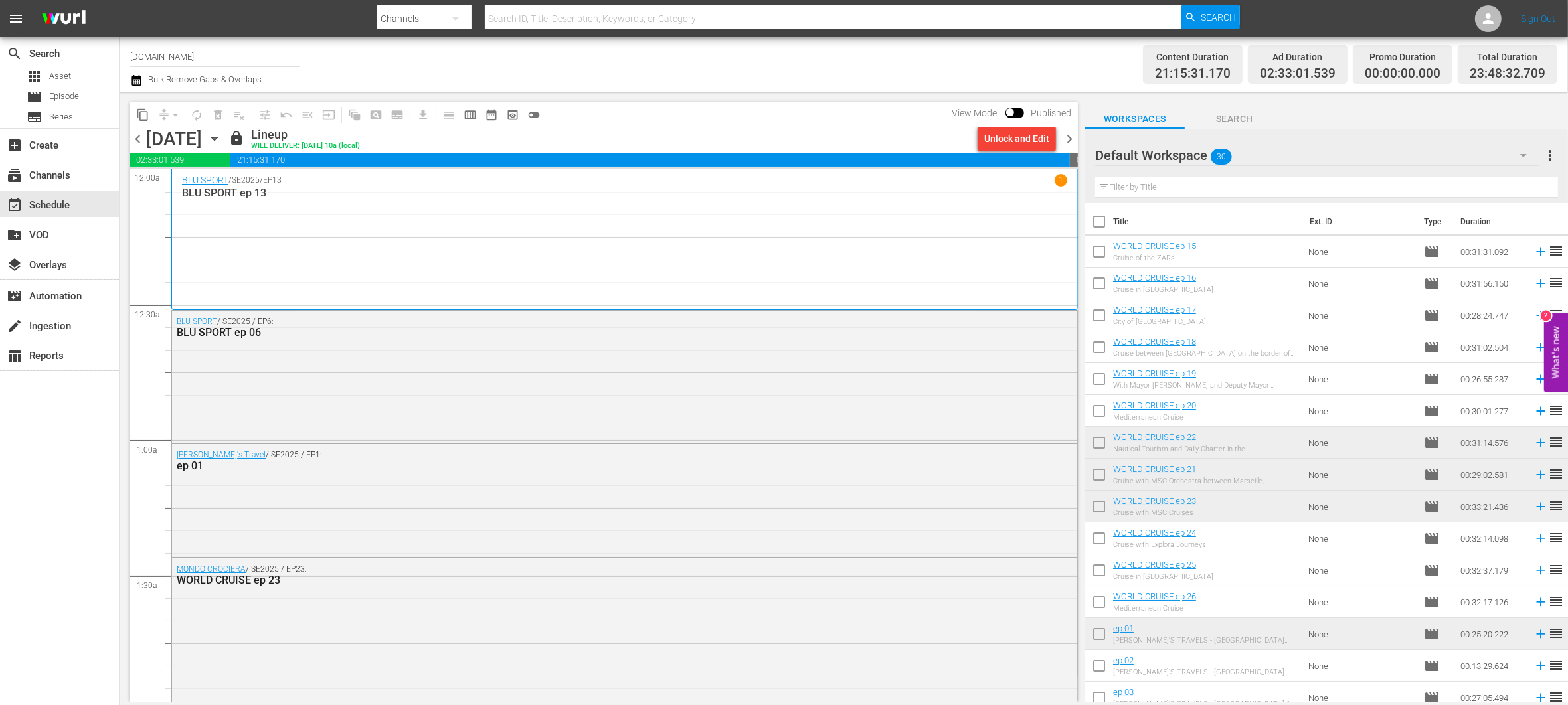
click at [140, 142] on span "chevron_left" at bounding box center [138, 139] width 17 height 17
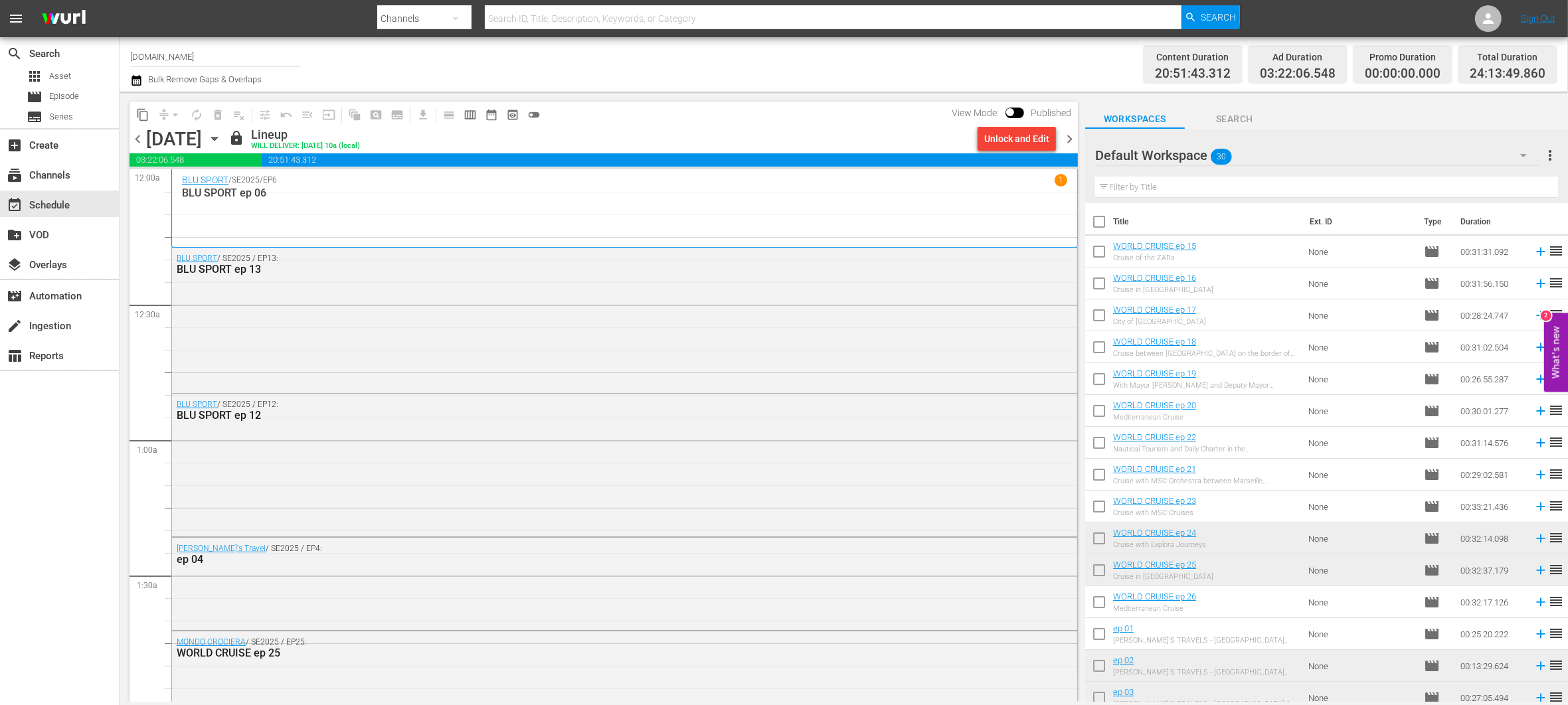
click at [140, 142] on span "chevron_left" at bounding box center [138, 139] width 17 height 17
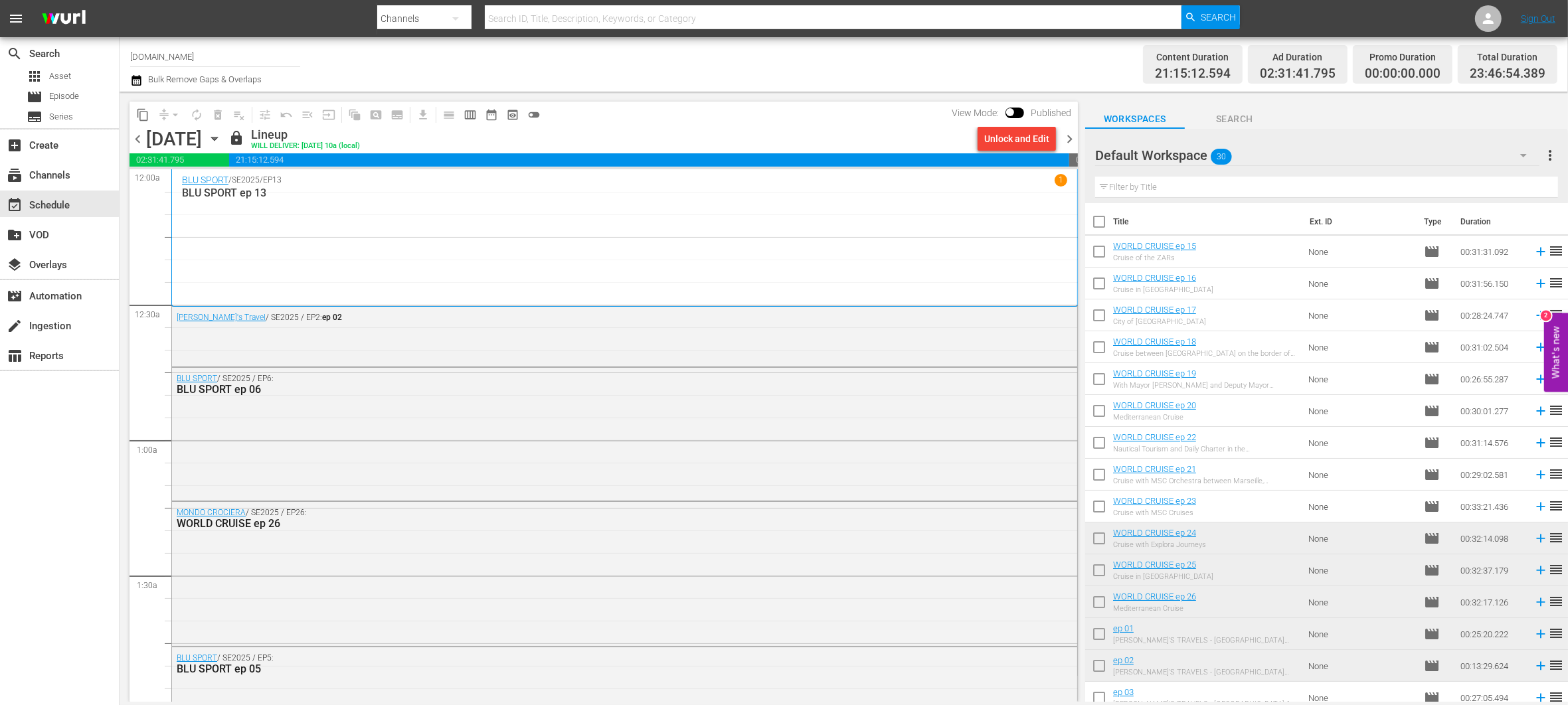
click at [140, 142] on span "chevron_left" at bounding box center [138, 139] width 17 height 17
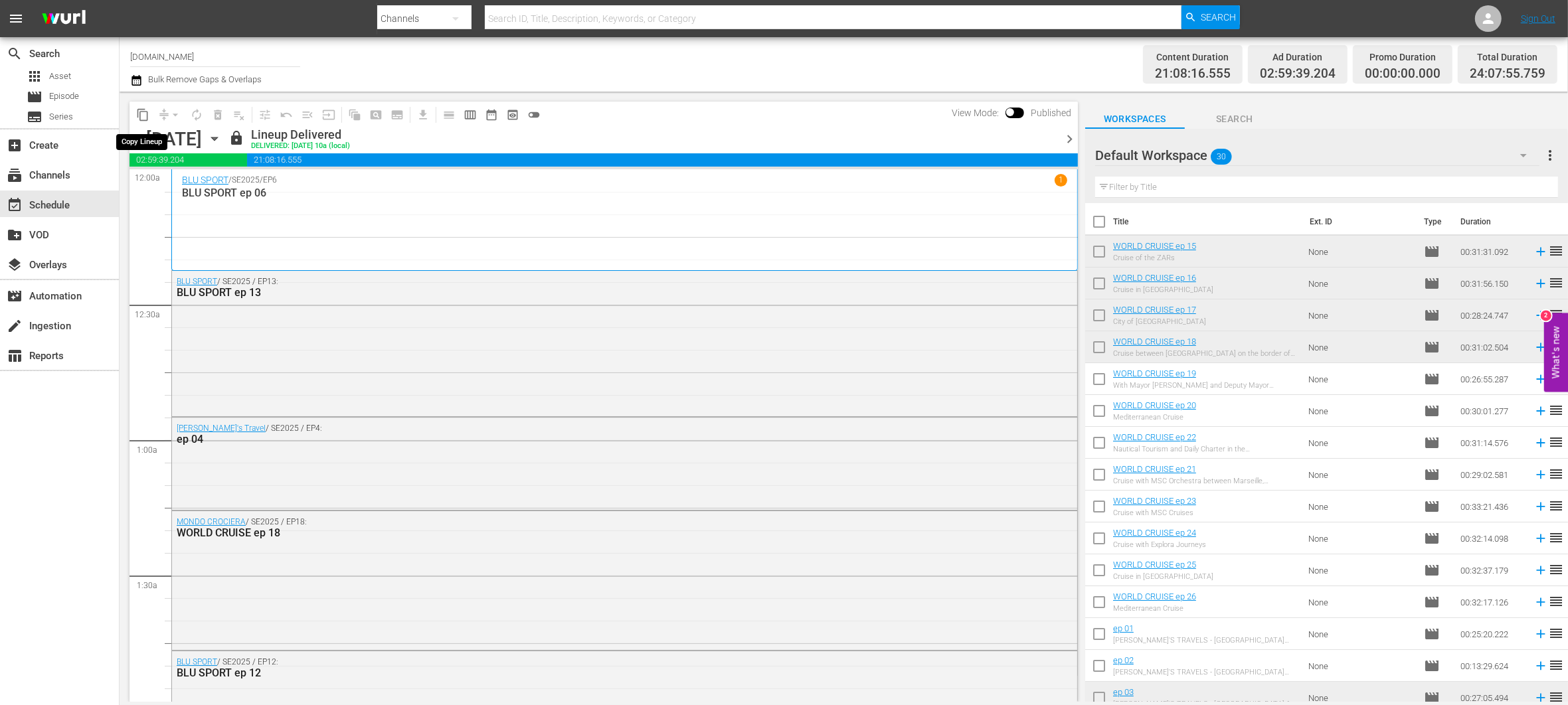
click at [147, 118] on span "content_copy" at bounding box center [142, 115] width 13 height 13
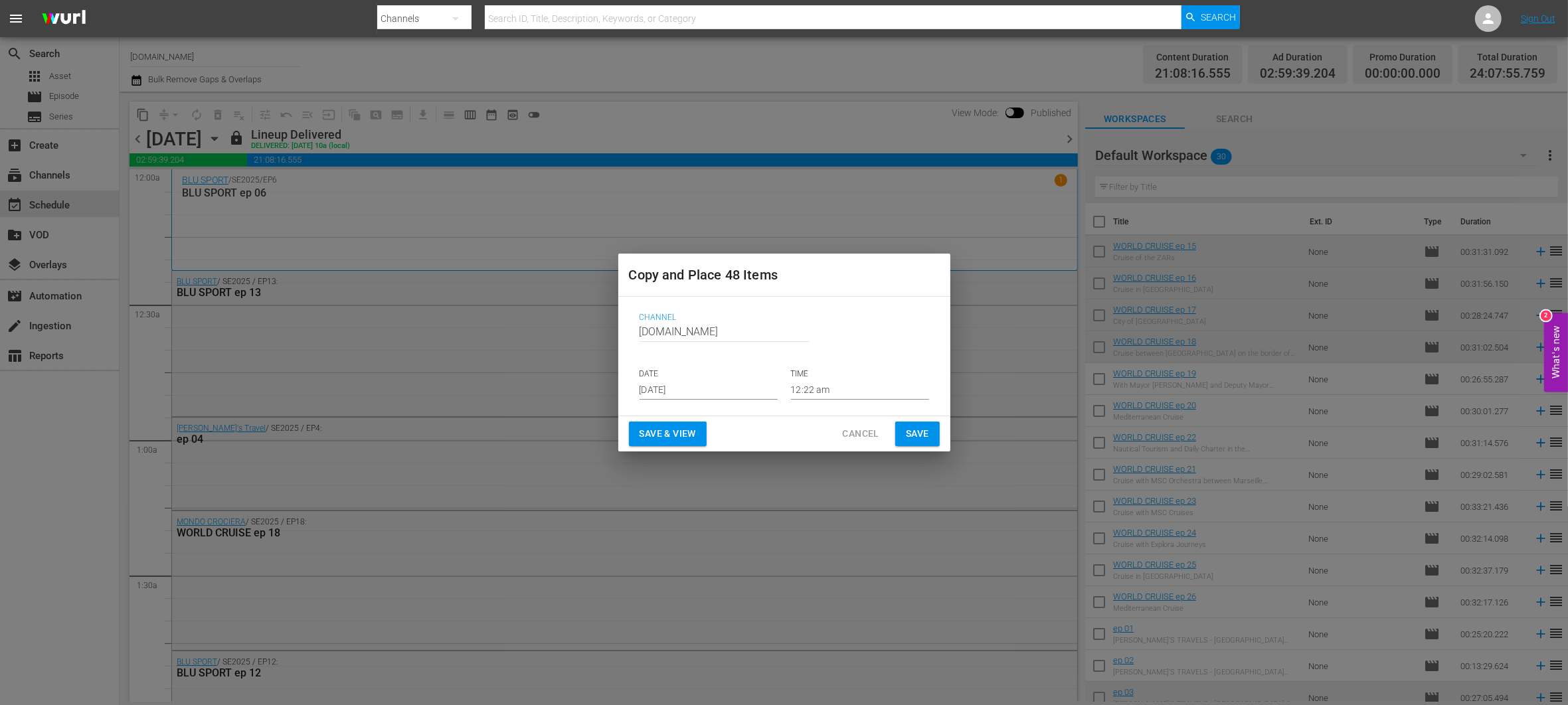
click at [727, 386] on input "[DATE]" at bounding box center [708, 389] width 138 height 20
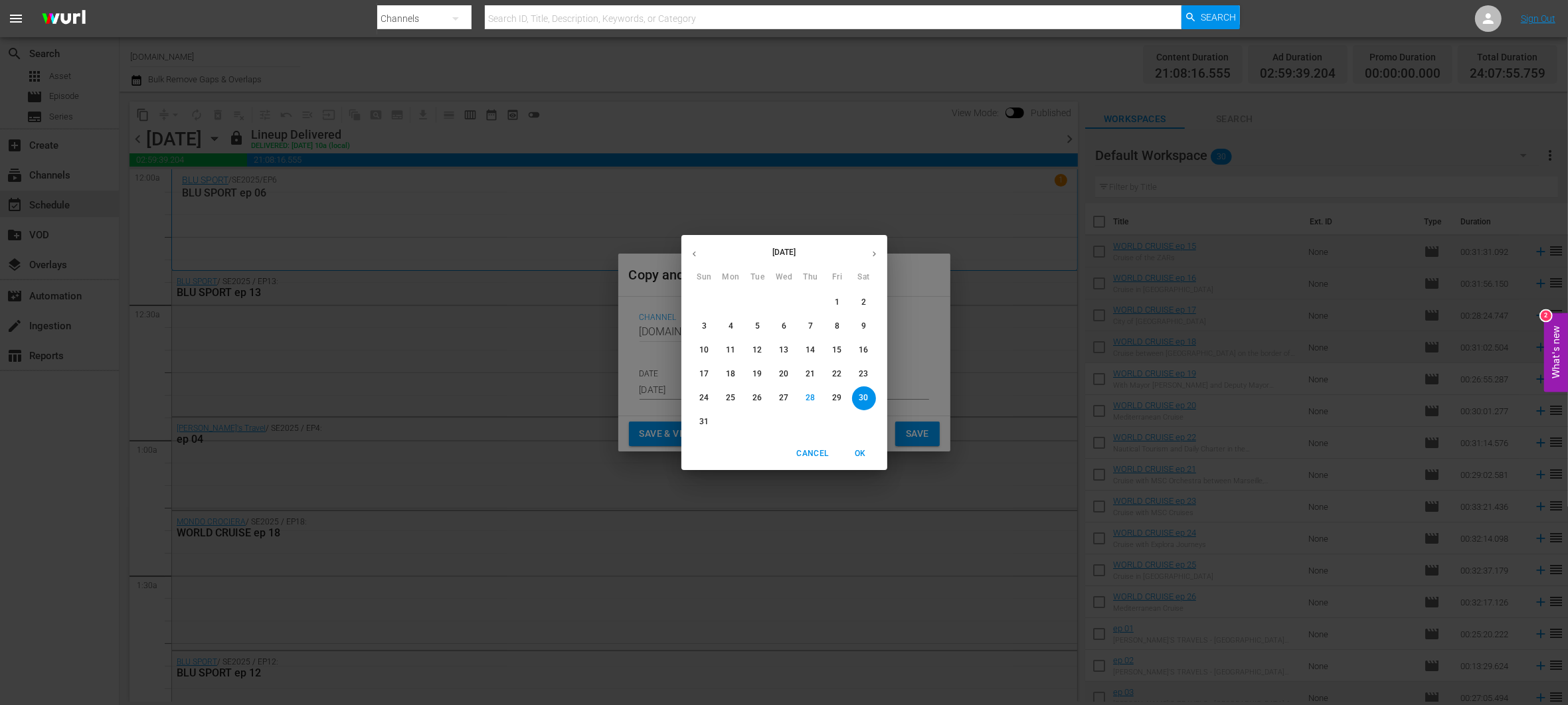
click at [869, 252] on icon "button" at bounding box center [874, 253] width 10 height 10
click at [727, 300] on span "1" at bounding box center [730, 302] width 24 height 11
type input "[DATE]"
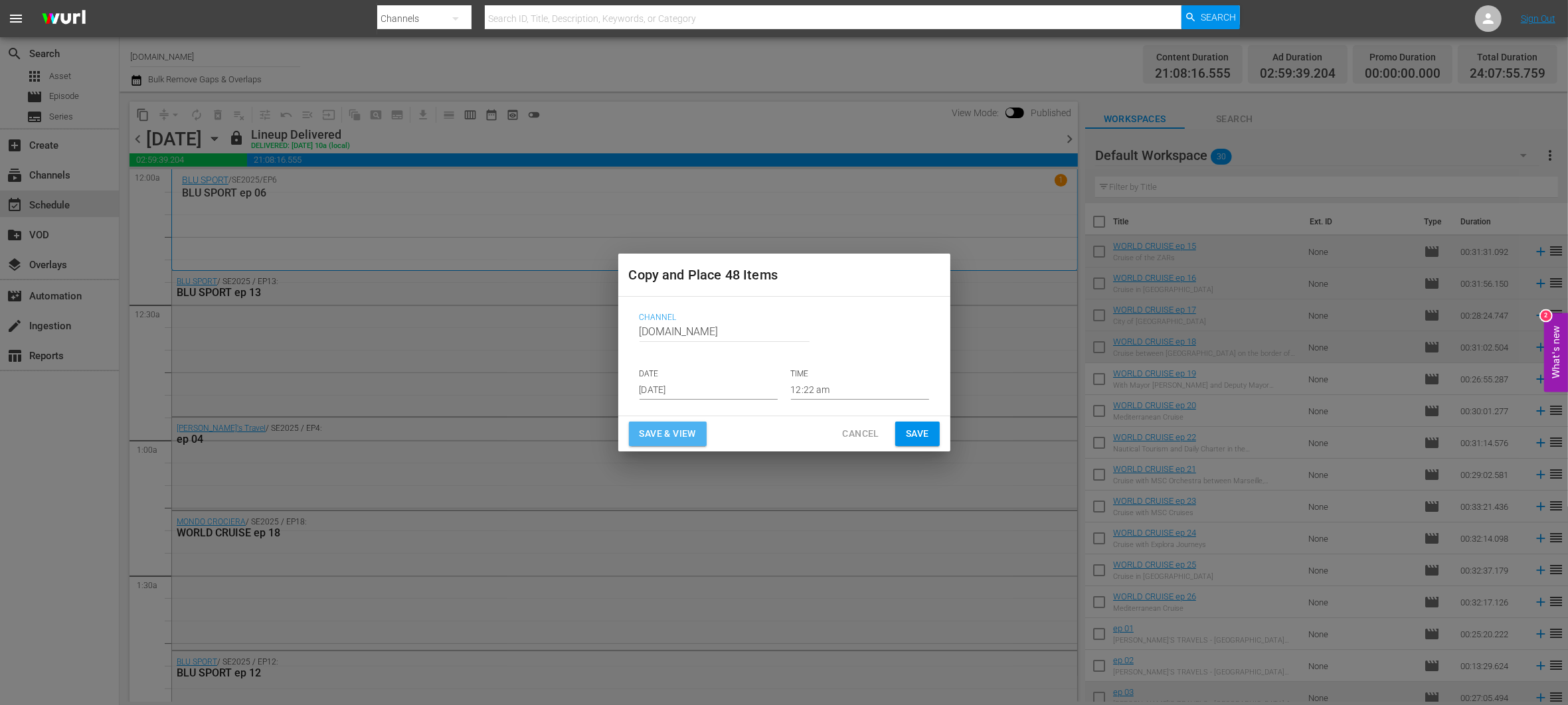
click at [693, 431] on span "Save & View" at bounding box center [667, 434] width 56 height 17
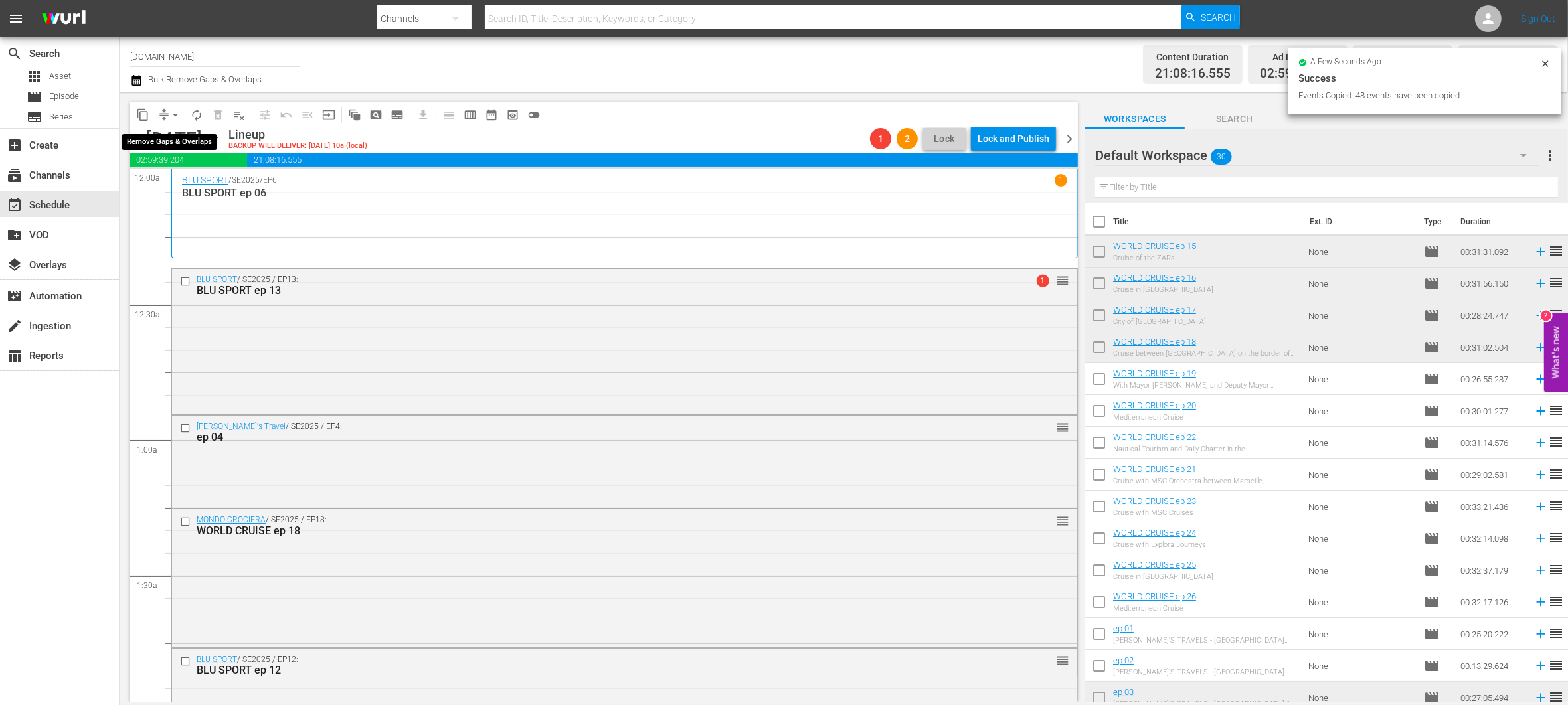
click at [172, 113] on span "arrow_drop_down" at bounding box center [175, 115] width 13 height 13
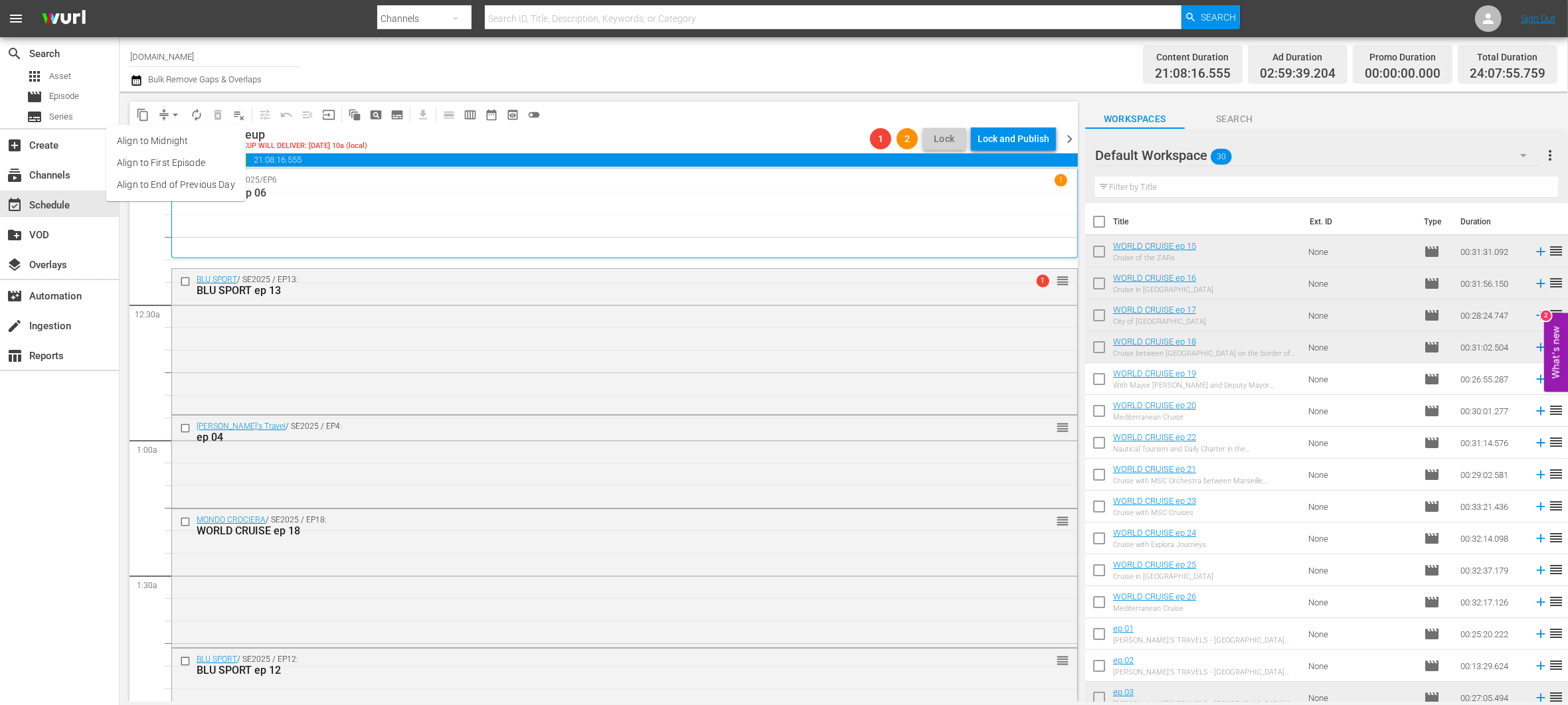
click at [193, 184] on li "Align to End of Previous Day" at bounding box center [176, 184] width 140 height 22
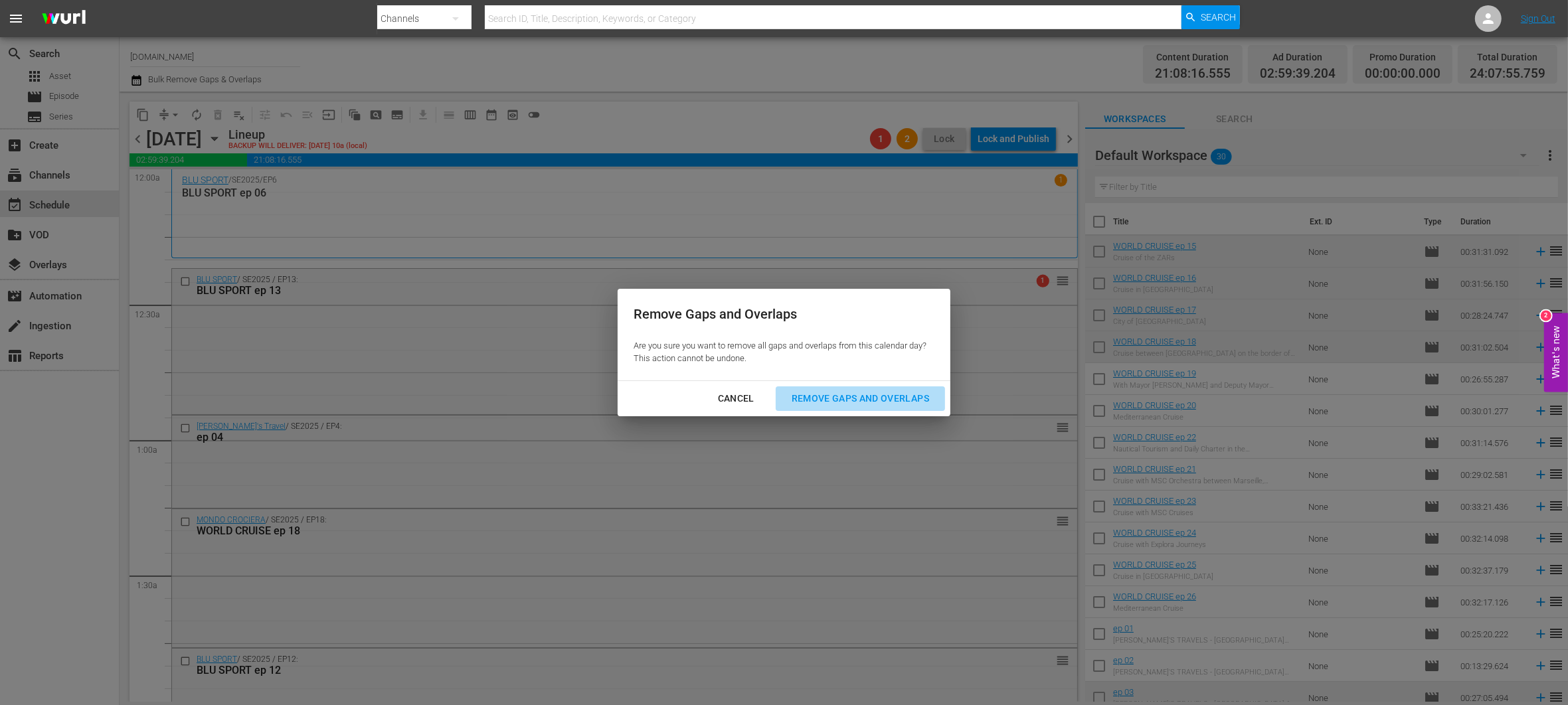
click at [872, 395] on div "Remove Gaps and Overlaps" at bounding box center [860, 398] width 159 height 17
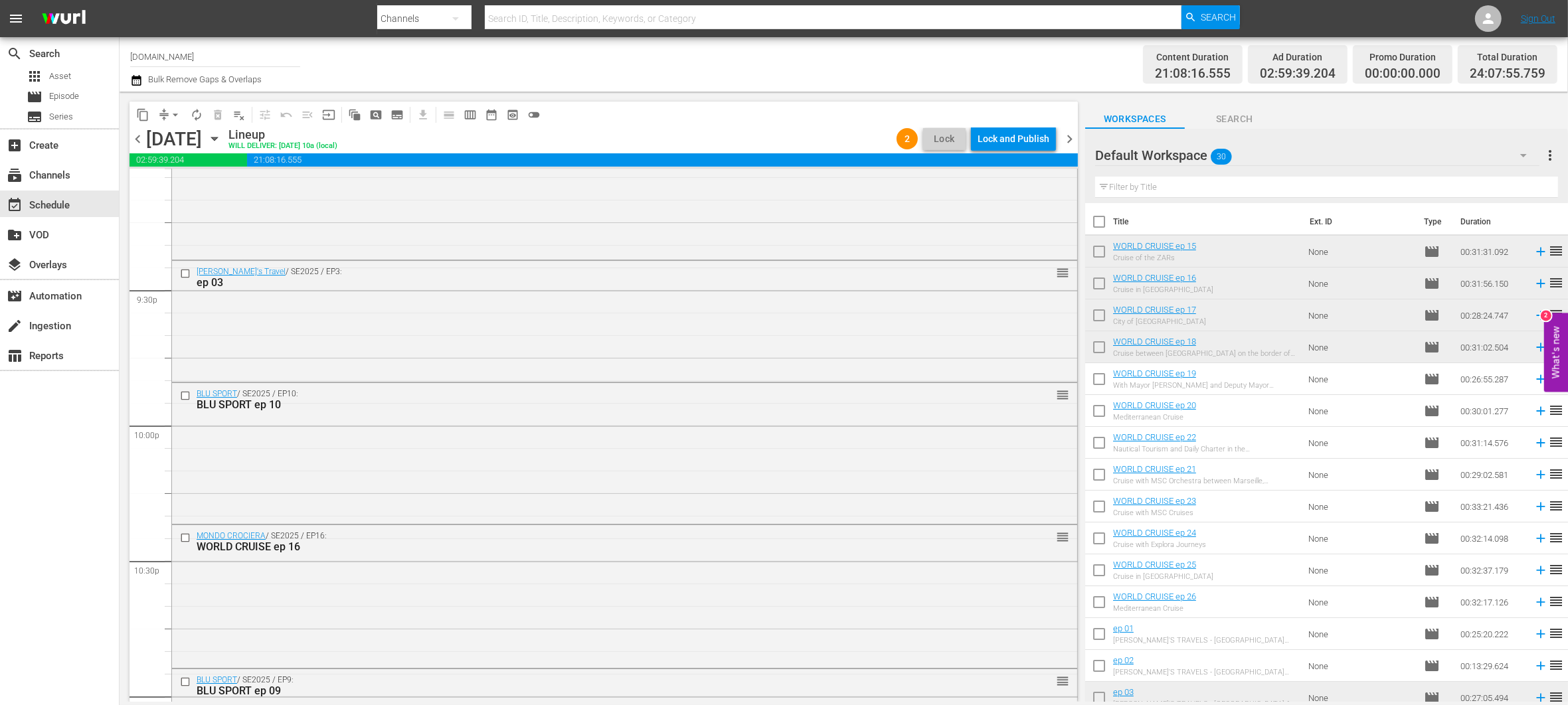
scroll to position [6092, 0]
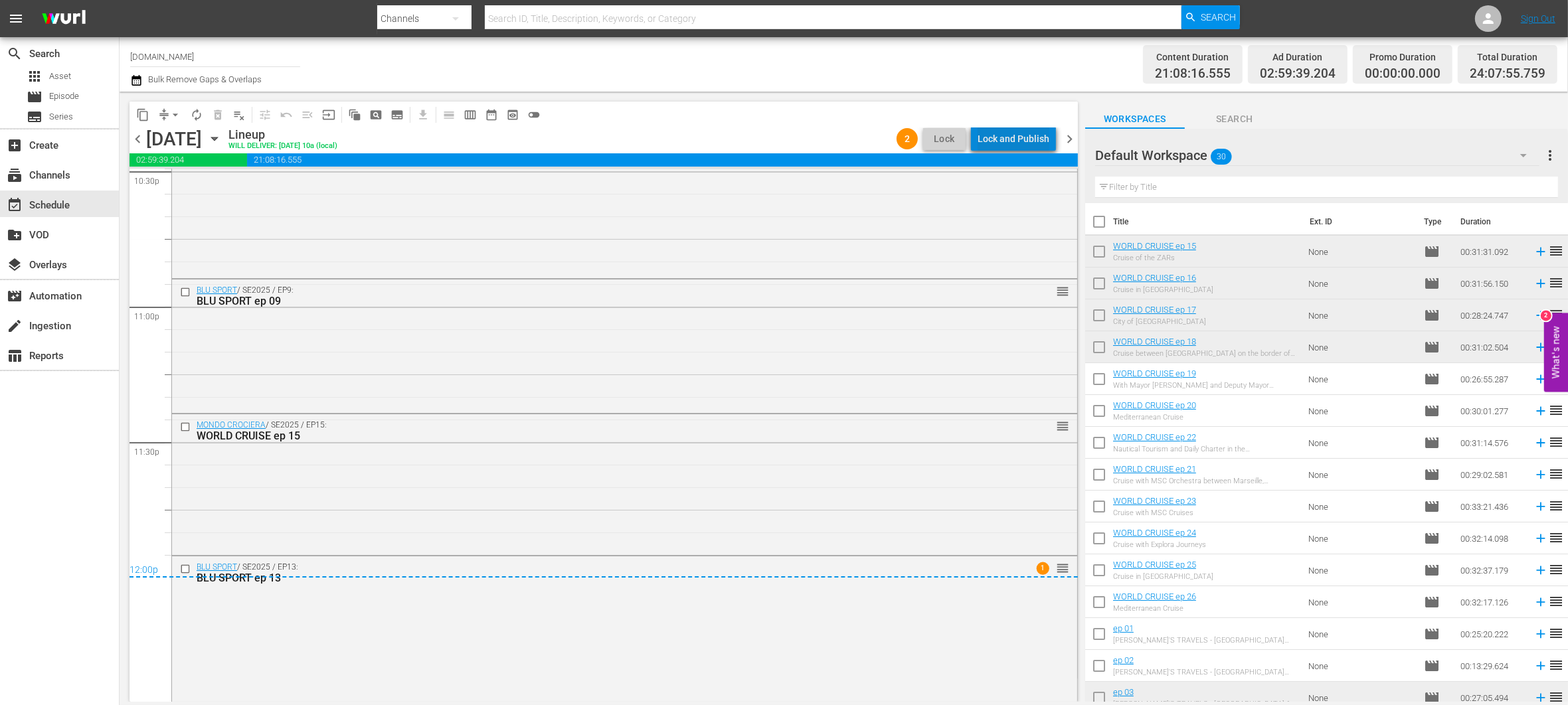
click at [1026, 137] on div "Lock and Publish" at bounding box center [1014, 138] width 71 height 24
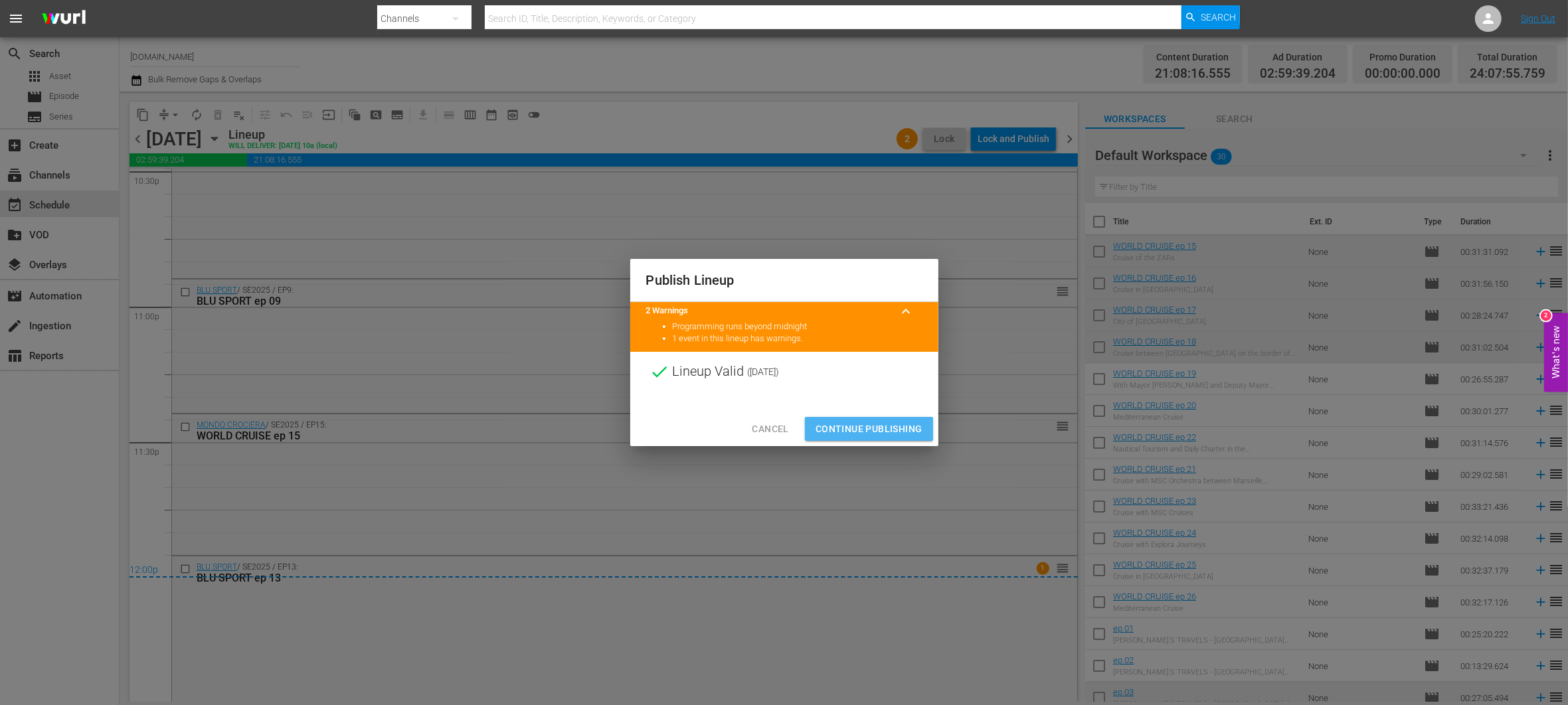
click at [867, 422] on span "Continue Publishing" at bounding box center [869, 430] width 107 height 17
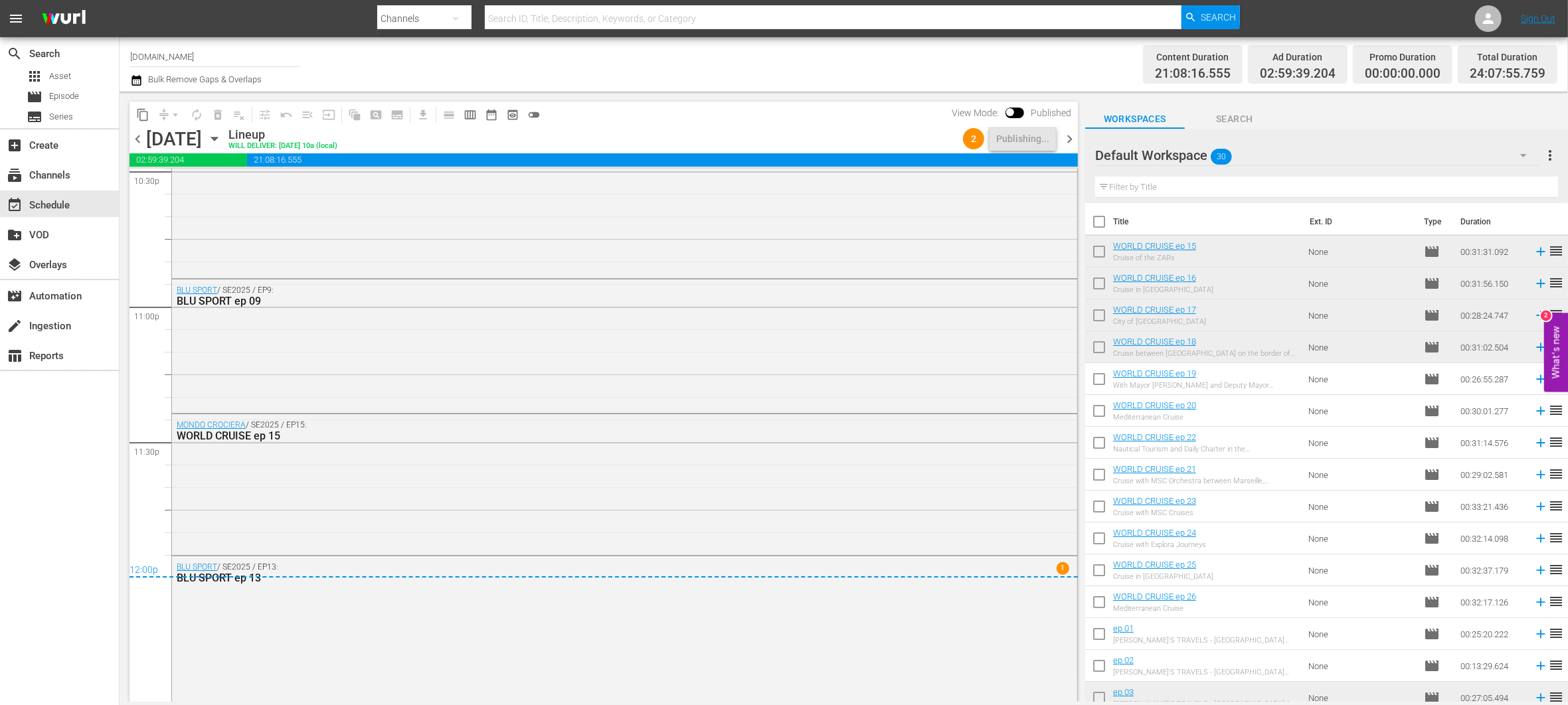
click at [1071, 139] on span "chevron_right" at bounding box center [1070, 139] width 17 height 17
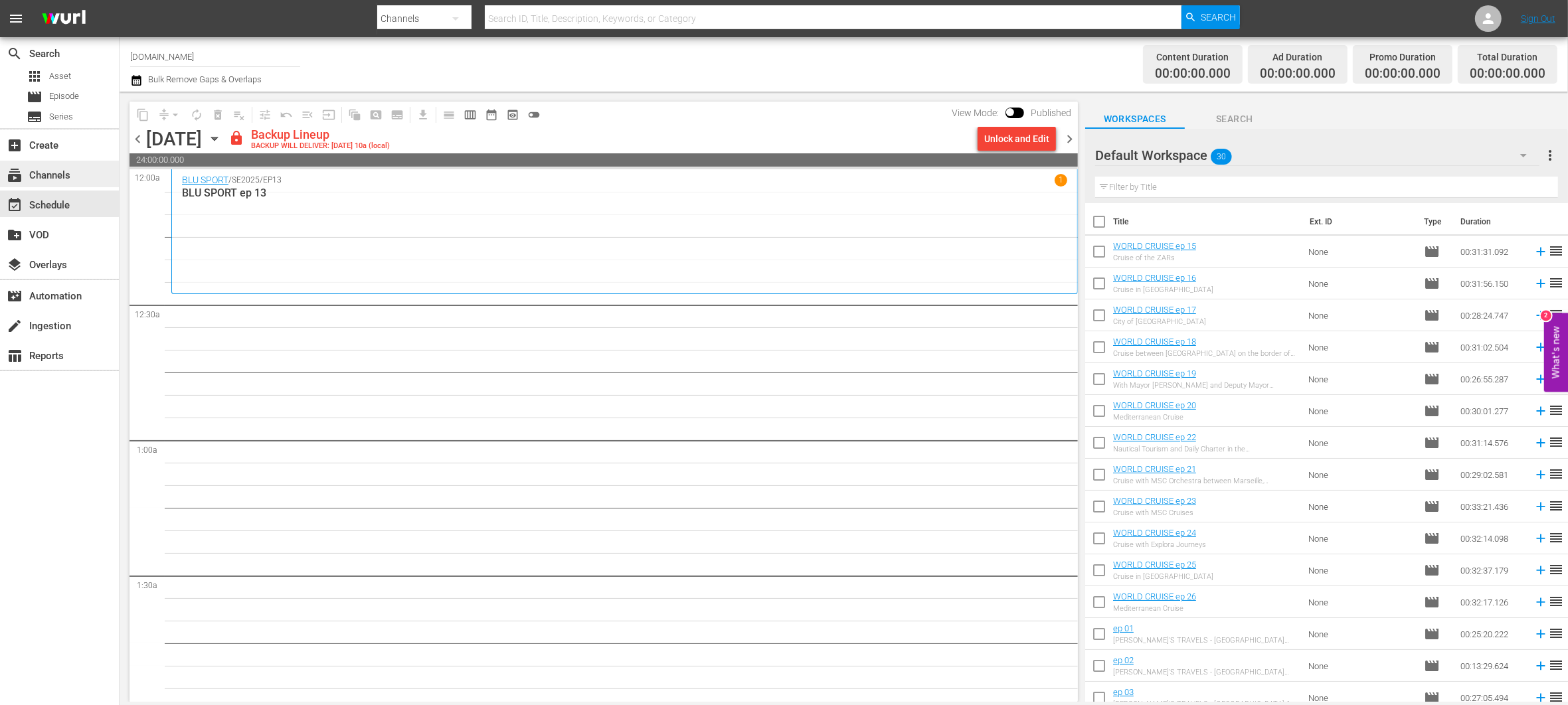
click at [77, 172] on div "subscriptions Channels" at bounding box center [59, 174] width 119 height 27
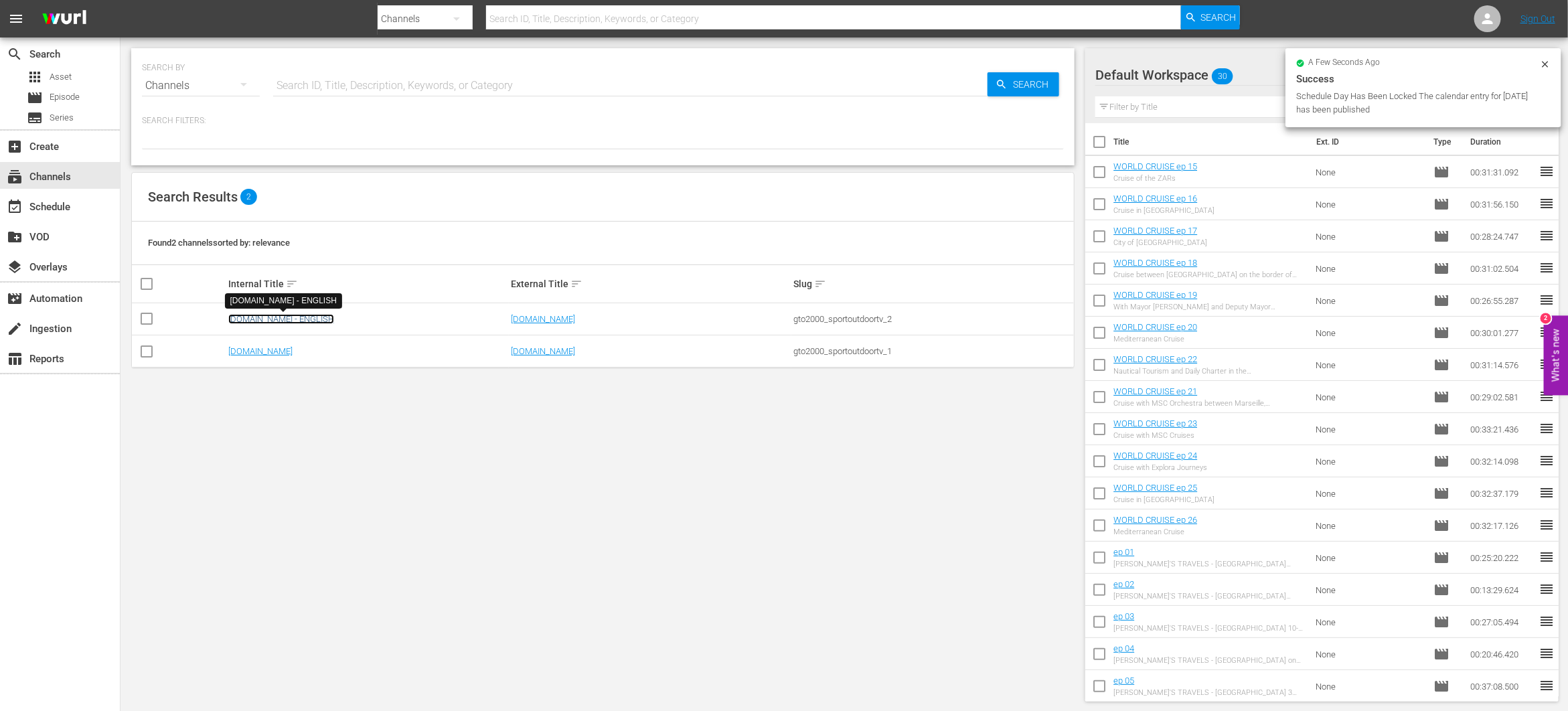
click at [266, 314] on link "[DOMAIN_NAME] - ENGLISH" at bounding box center [281, 318] width 106 height 10
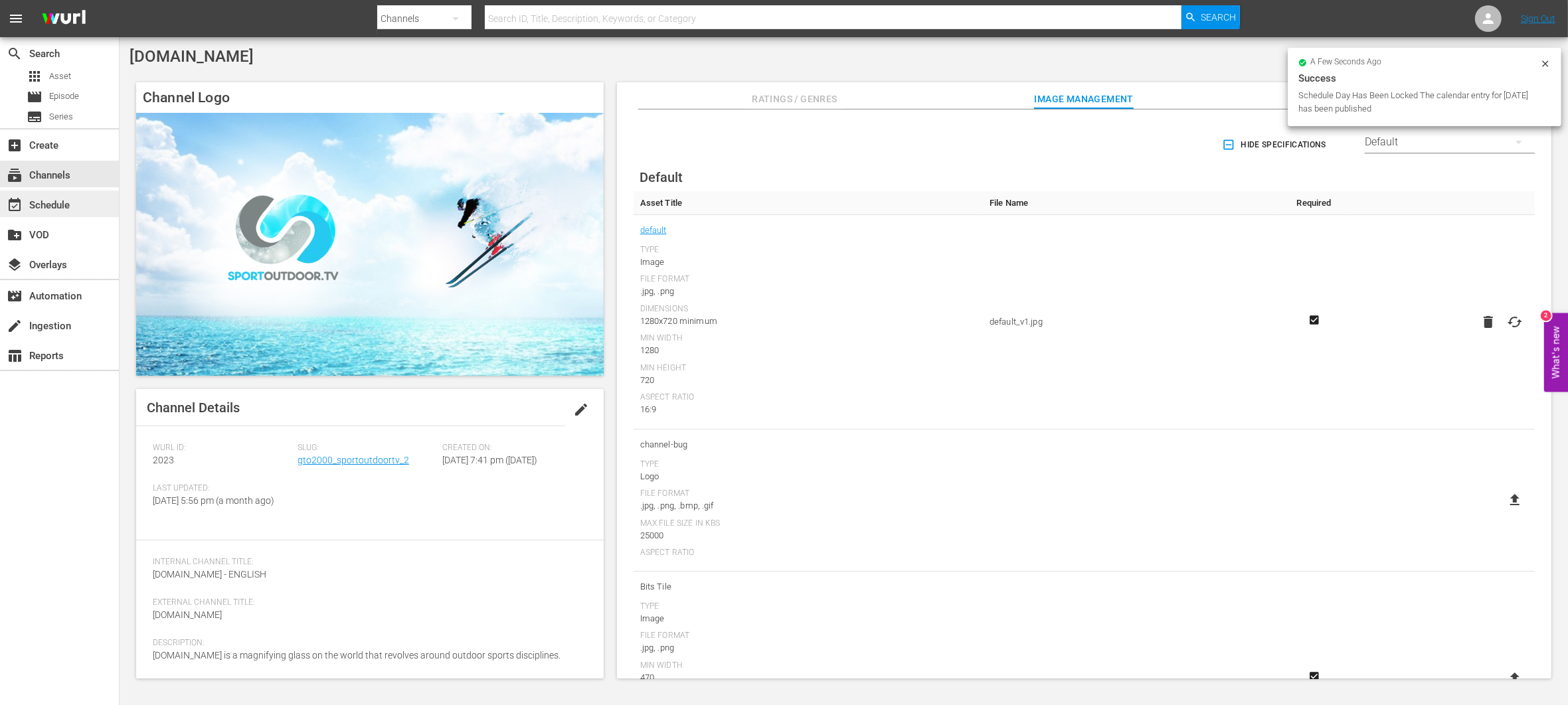
click at [65, 204] on div "event_available Schedule" at bounding box center [37, 203] width 74 height 12
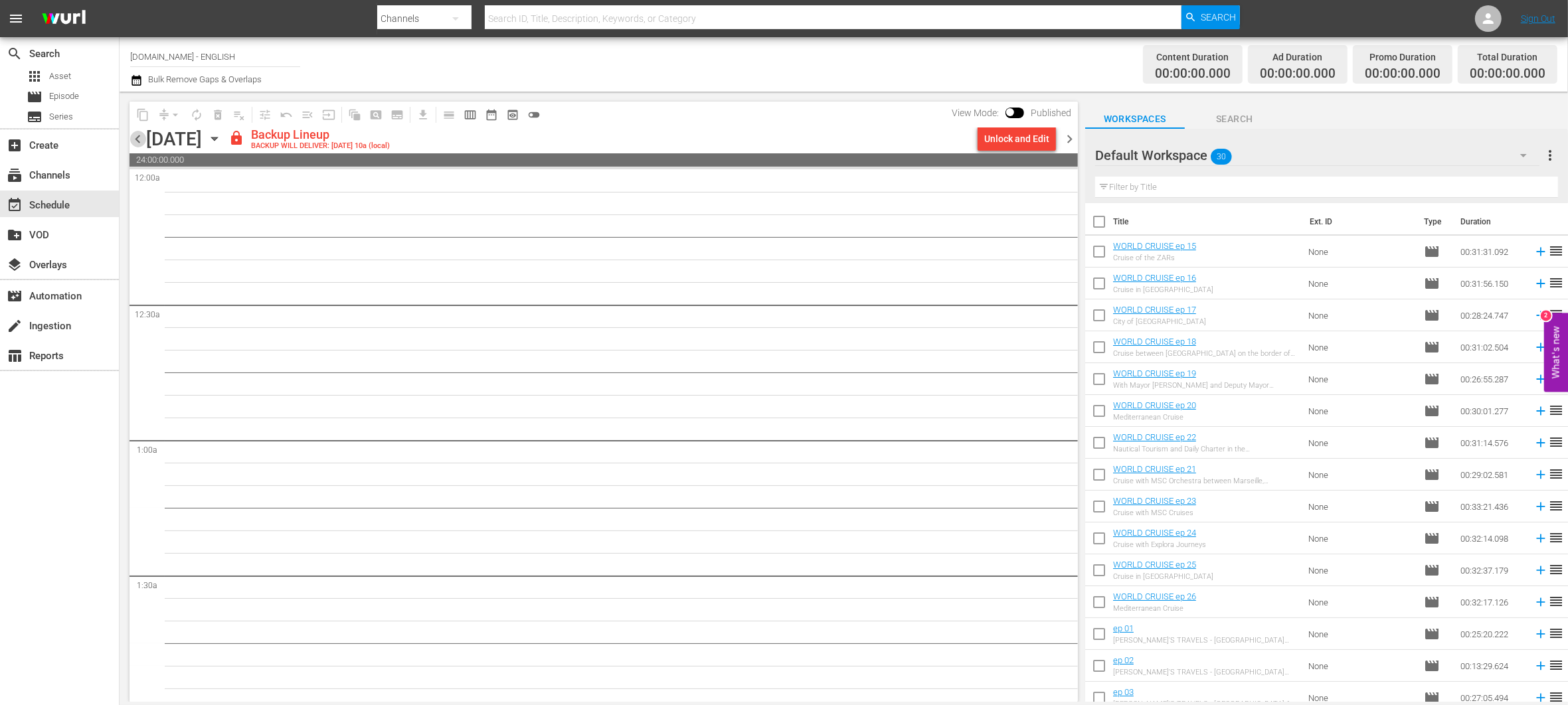
click at [132, 138] on span "chevron_left" at bounding box center [138, 139] width 17 height 17
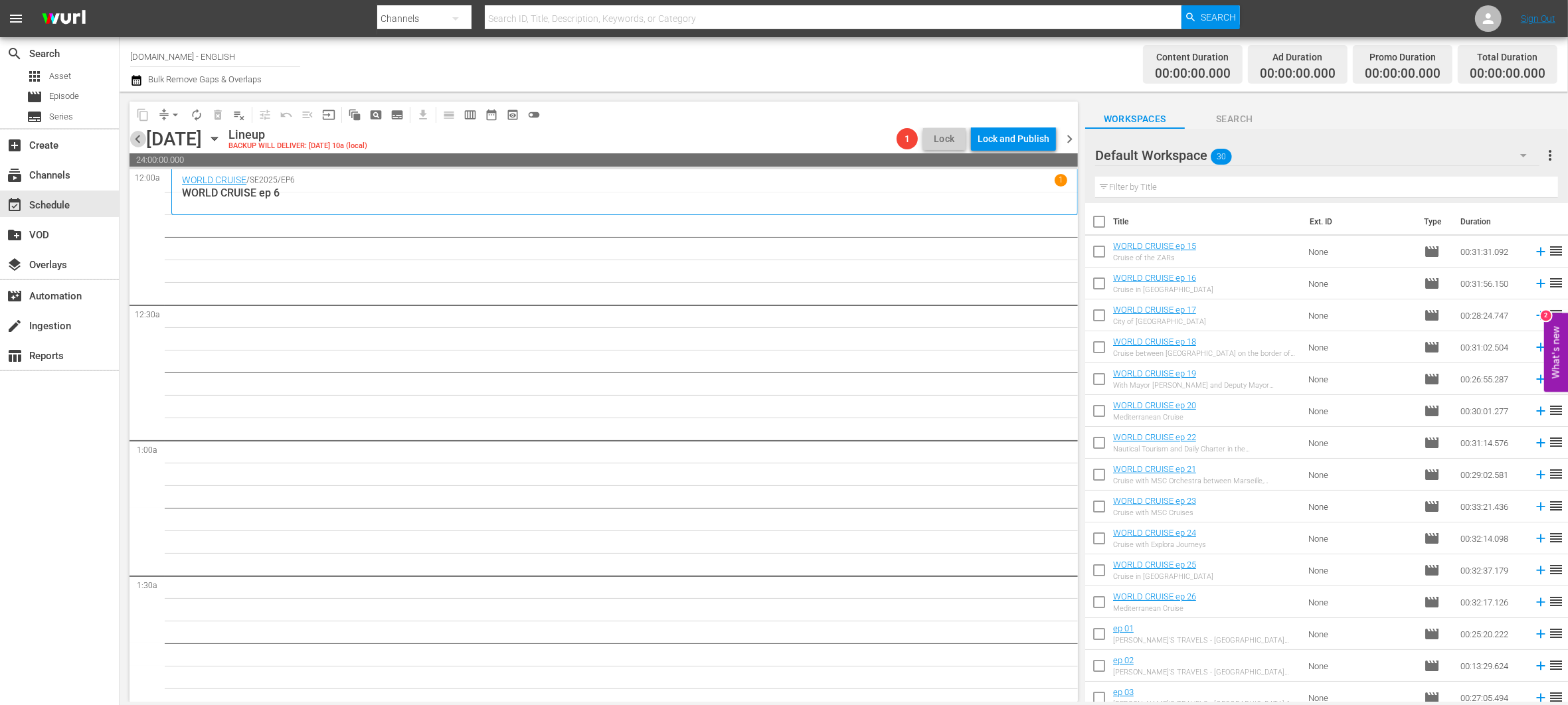
click at [137, 143] on span "chevron_left" at bounding box center [138, 139] width 17 height 17
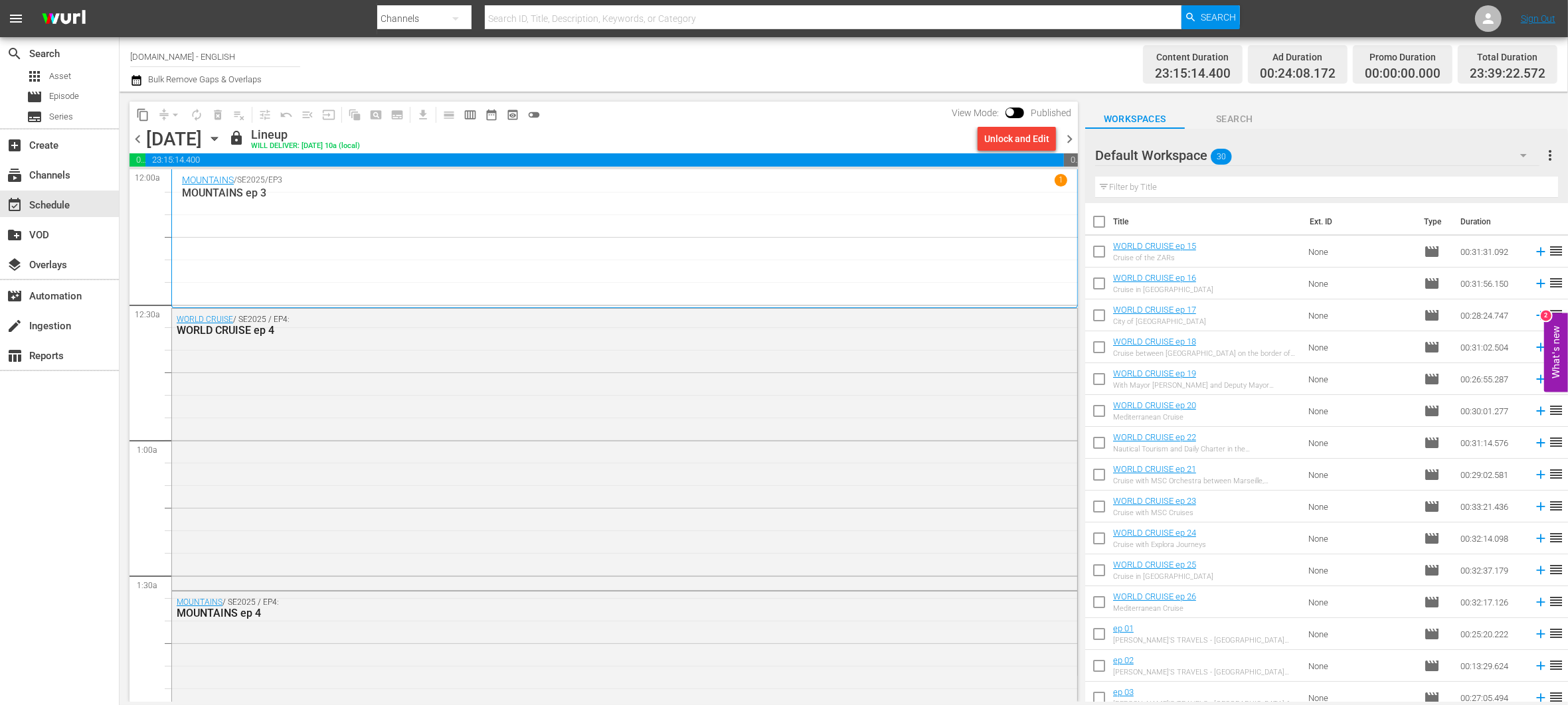
click at [137, 143] on span "chevron_left" at bounding box center [138, 139] width 17 height 17
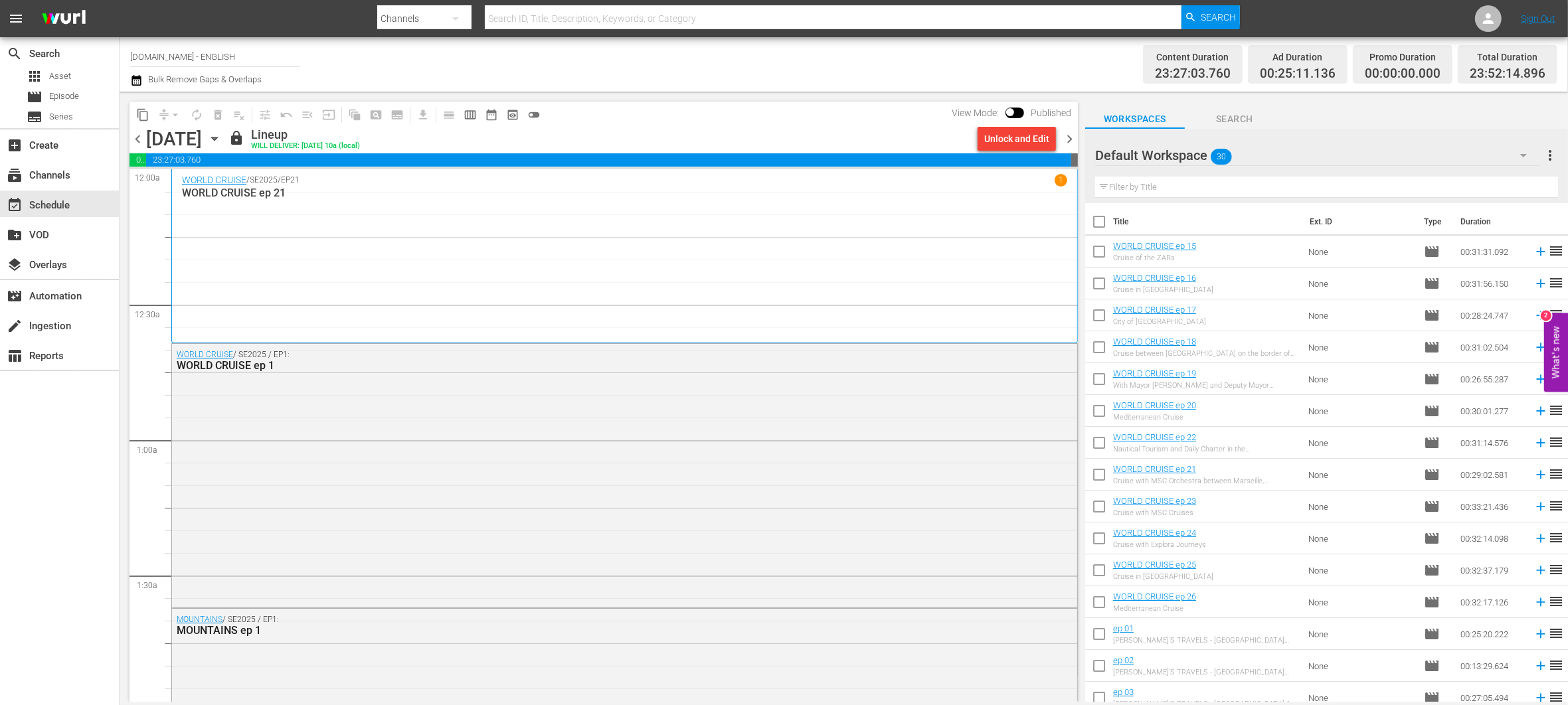
click at [137, 143] on span "chevron_left" at bounding box center [138, 139] width 17 height 17
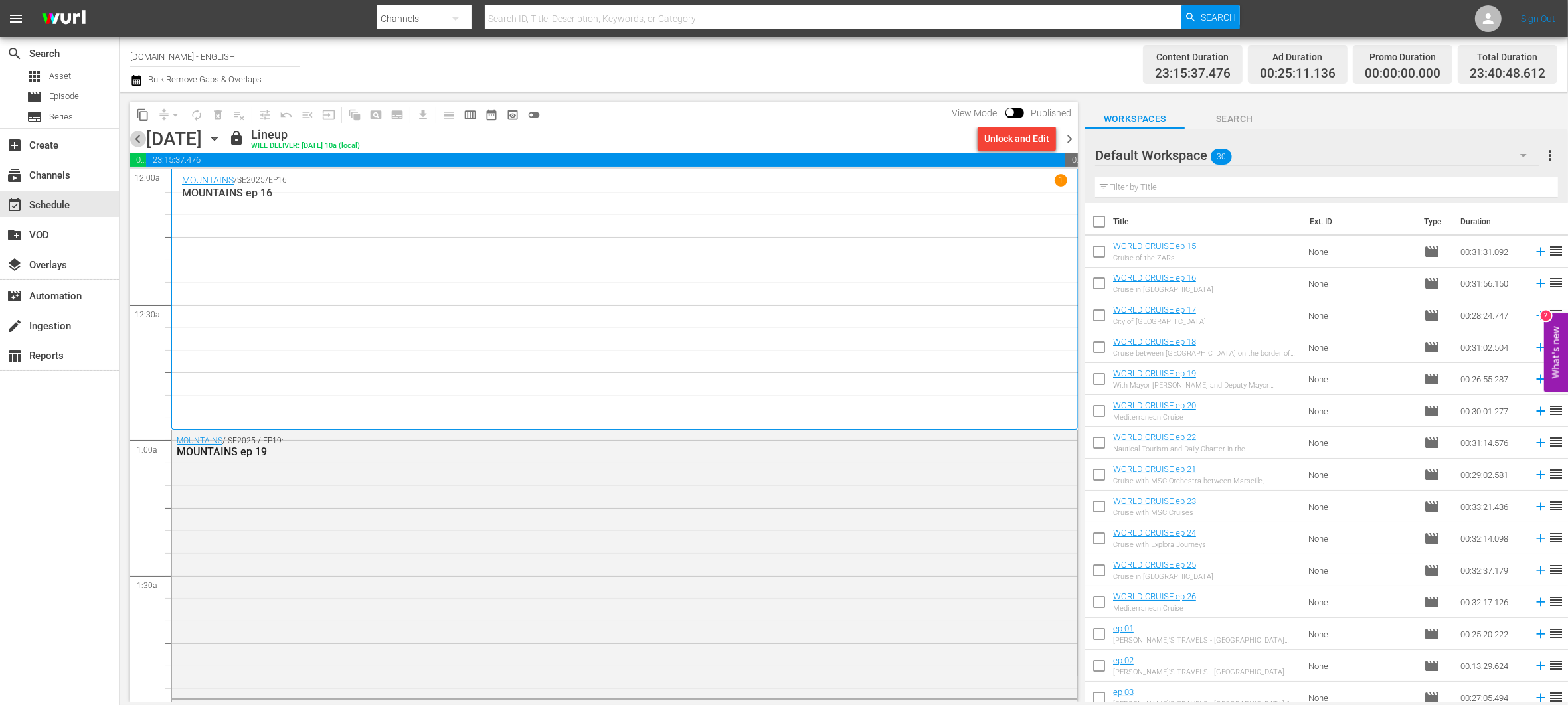
click at [137, 143] on span "chevron_left" at bounding box center [138, 139] width 17 height 17
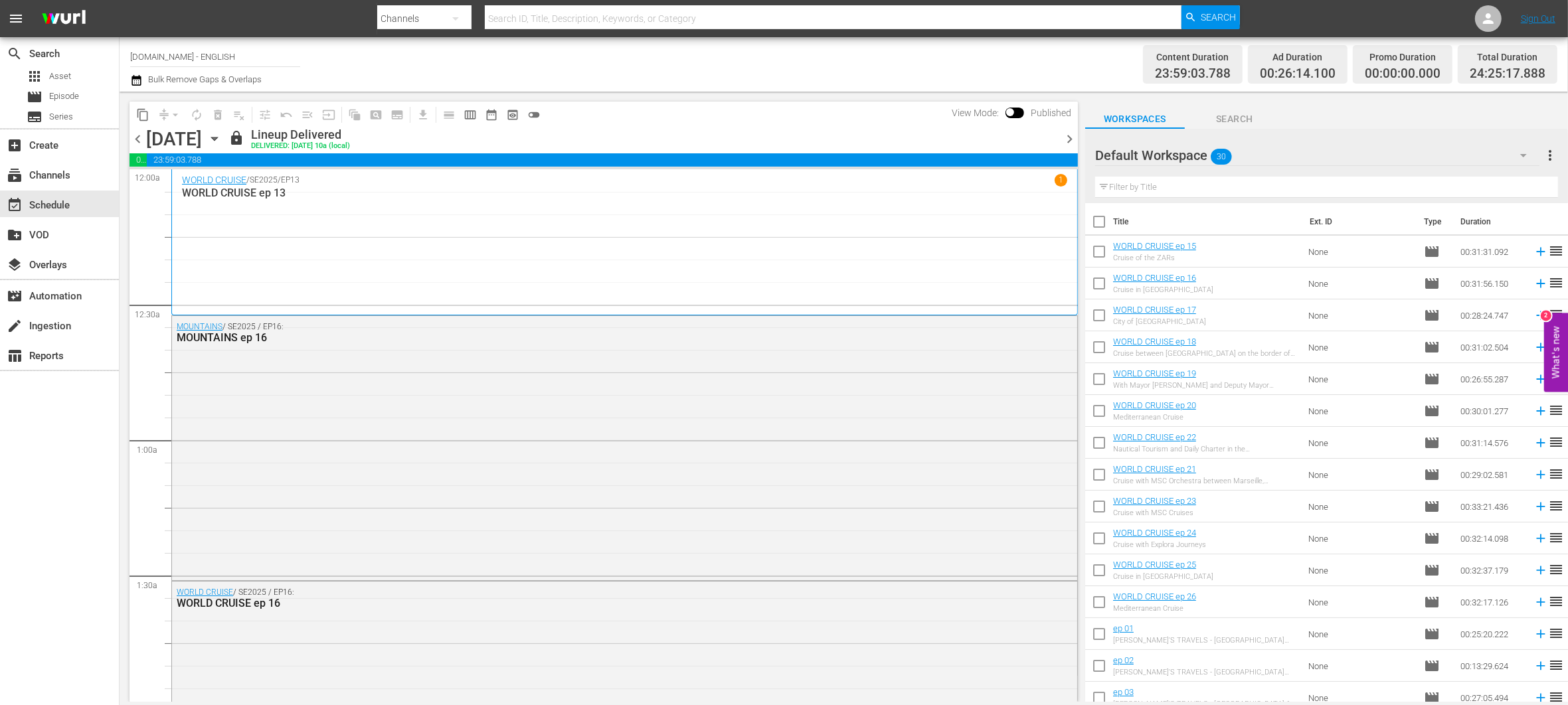
click at [137, 143] on span "chevron_left" at bounding box center [138, 139] width 17 height 17
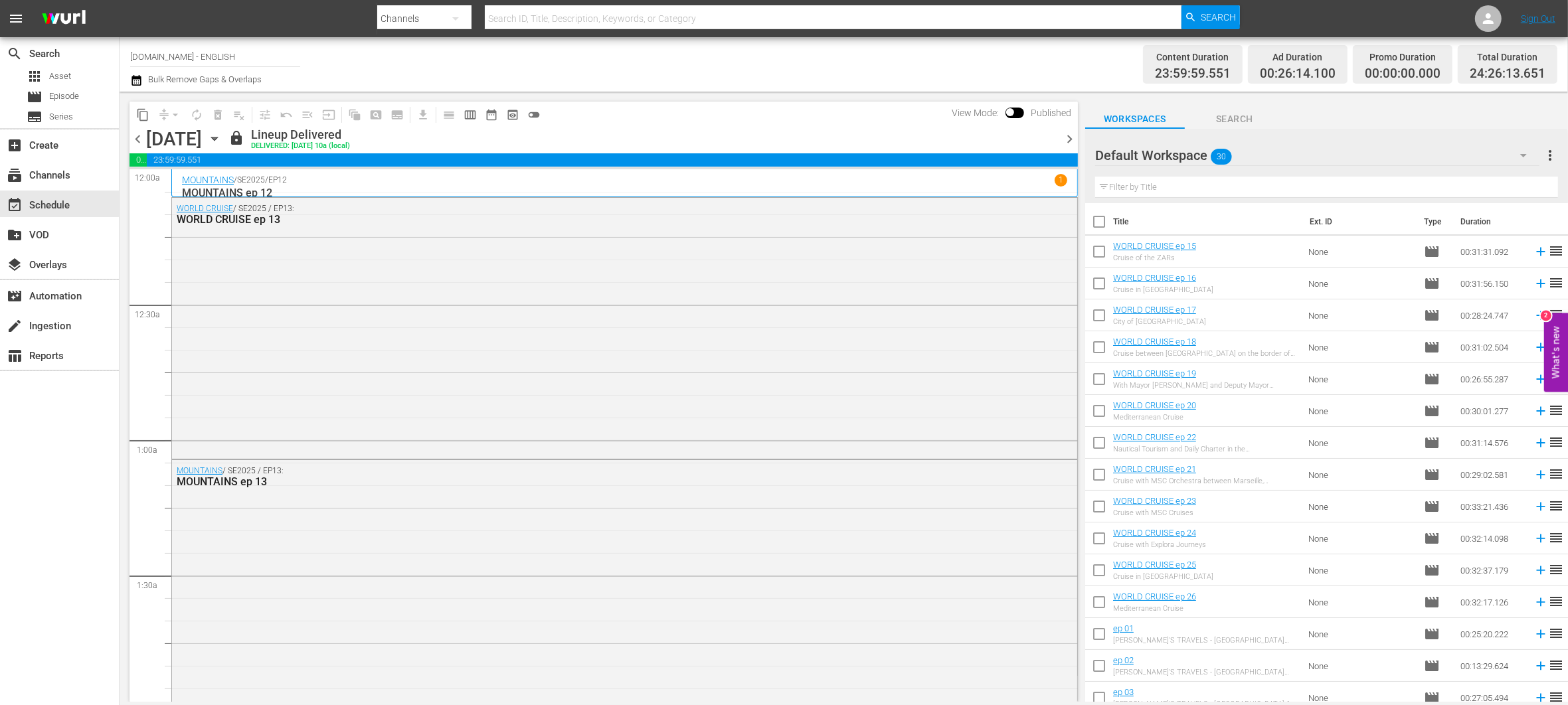
click at [140, 143] on span "chevron_left" at bounding box center [138, 139] width 17 height 17
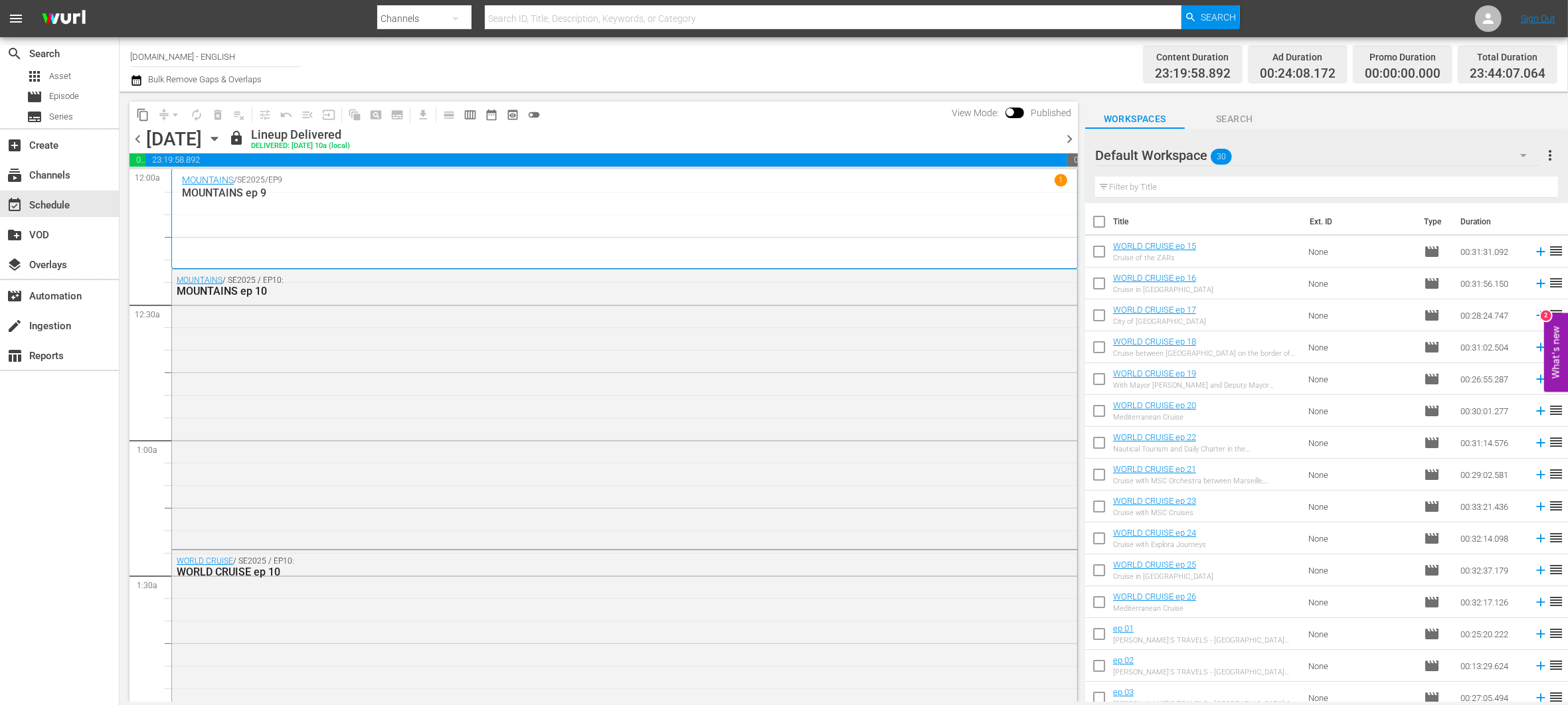
click at [140, 143] on span "chevron_left" at bounding box center [138, 139] width 17 height 17
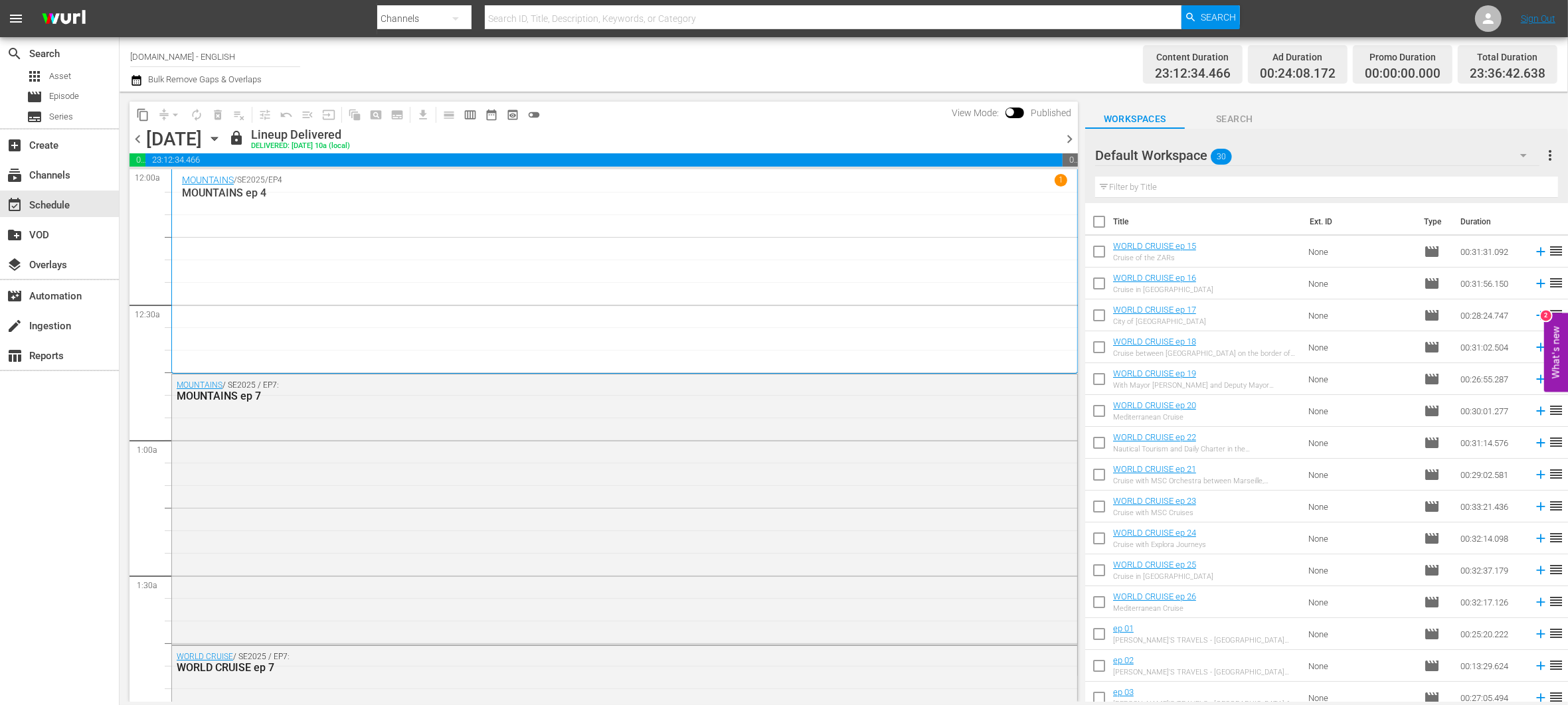
click at [147, 118] on span "content_copy" at bounding box center [142, 115] width 13 height 13
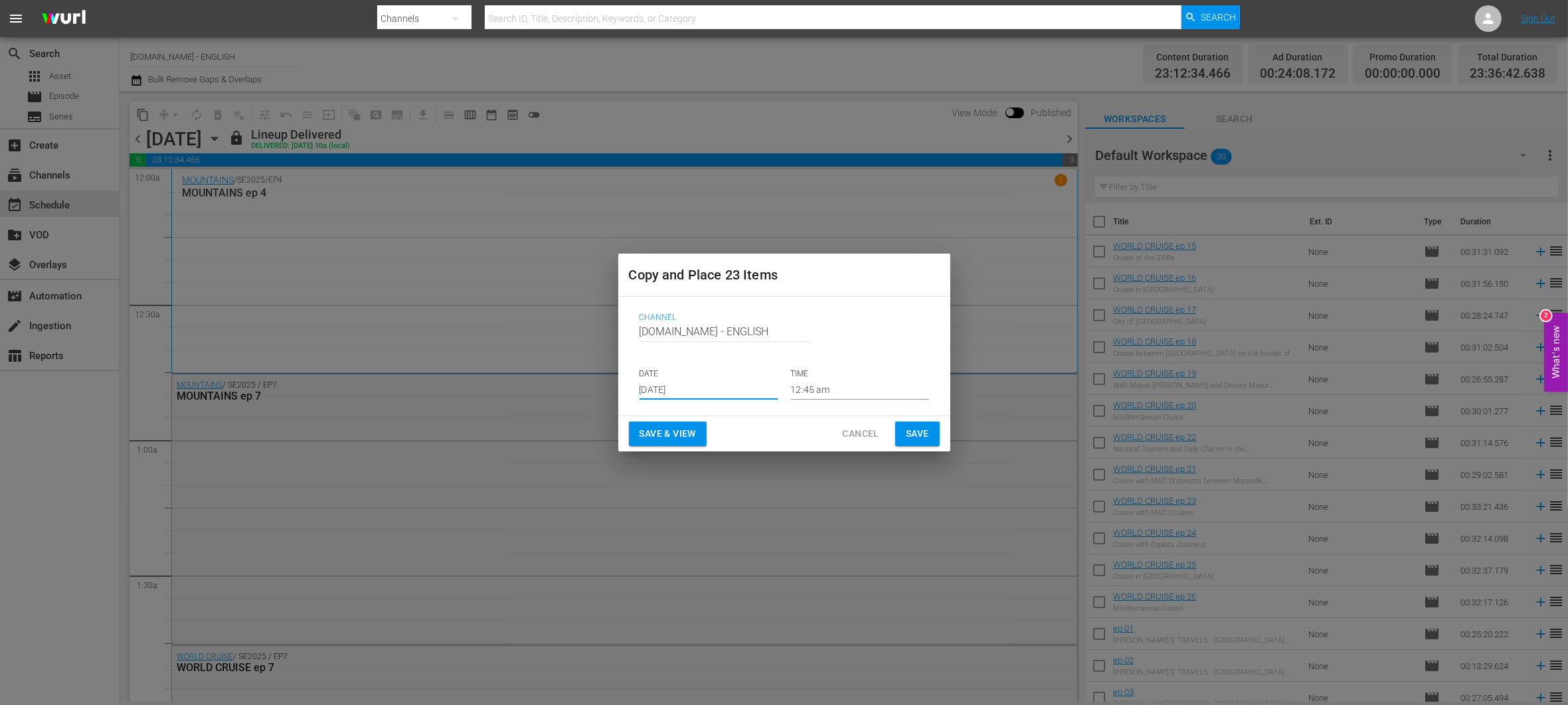
click at [728, 388] on input "[DATE]" at bounding box center [708, 389] width 138 height 20
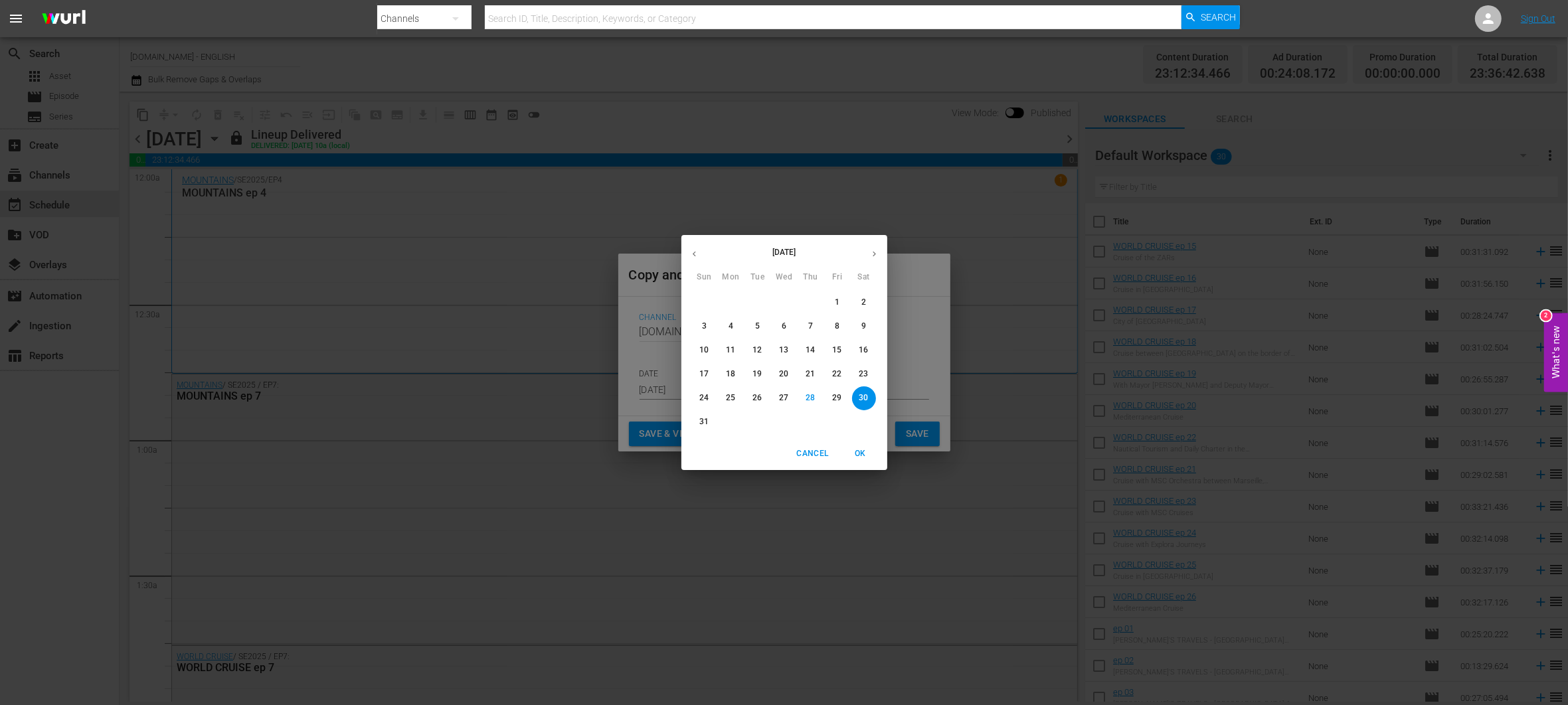
click at [875, 252] on icon "button" at bounding box center [874, 253] width 10 height 10
click at [734, 300] on span "1" at bounding box center [730, 302] width 24 height 11
type input "[DATE]"
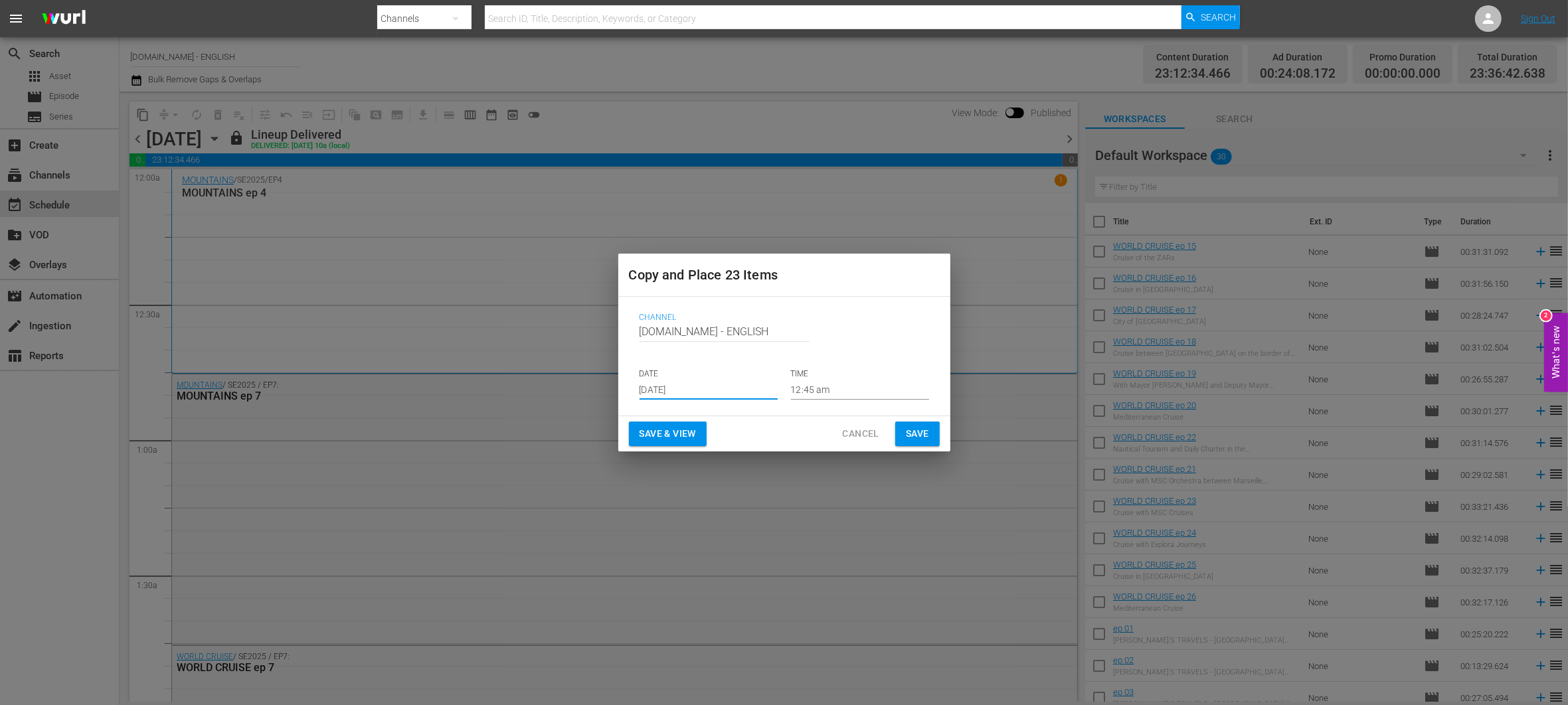
click at [688, 433] on span "Save & View" at bounding box center [667, 434] width 56 height 17
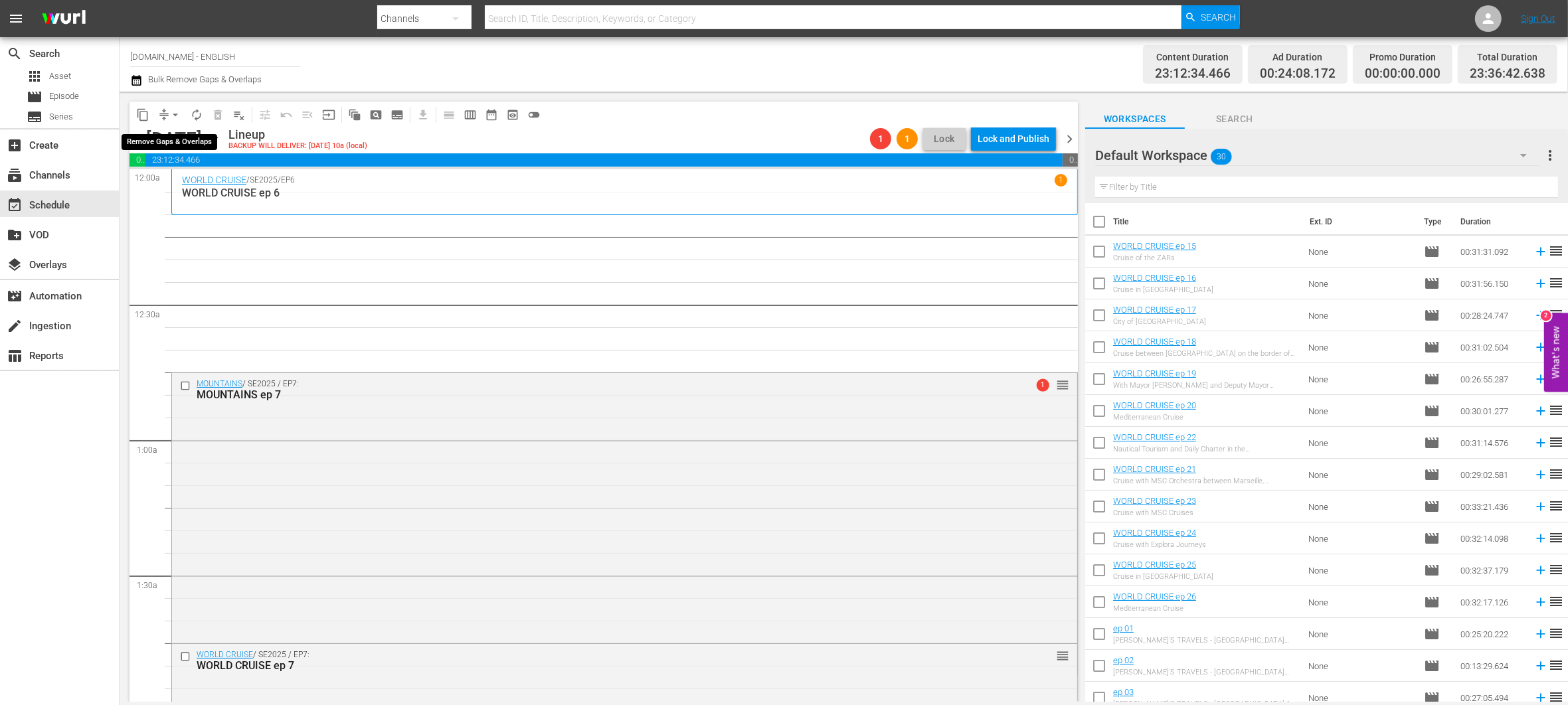
click at [173, 113] on span "arrow_drop_down" at bounding box center [175, 115] width 13 height 13
click at [204, 187] on li "Align to End of Previous Day" at bounding box center [176, 184] width 140 height 22
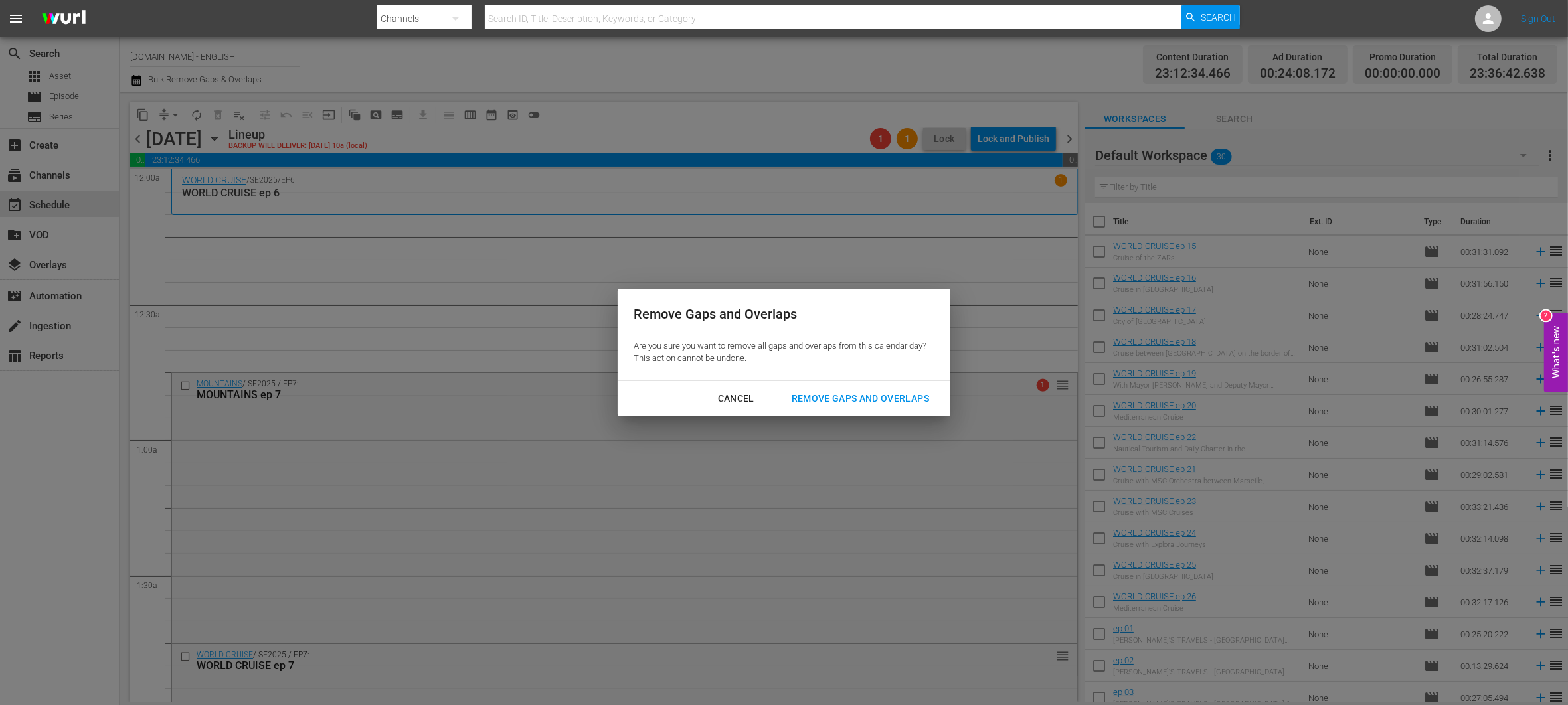
click at [809, 394] on div "Remove Gaps and Overlaps" at bounding box center [860, 398] width 159 height 17
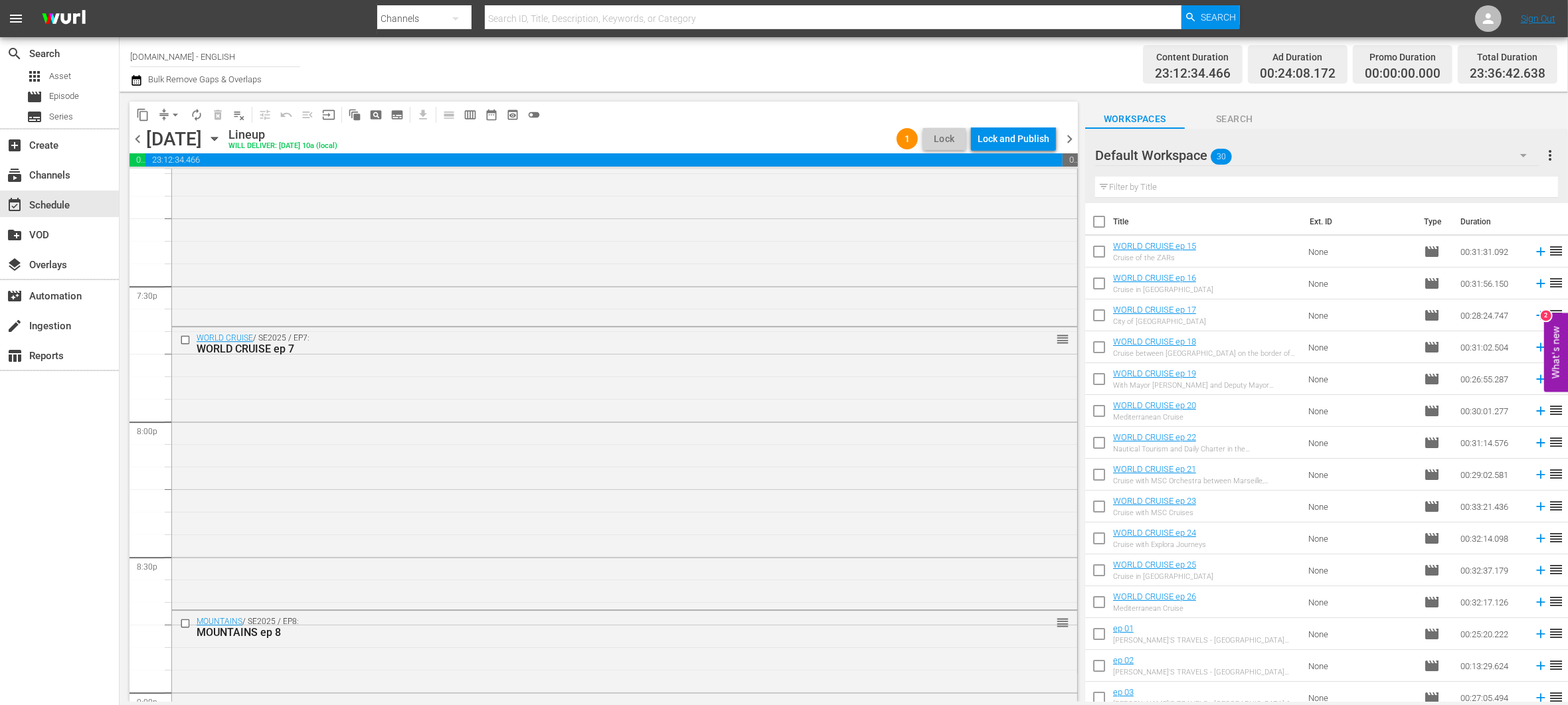
scroll to position [5494, 0]
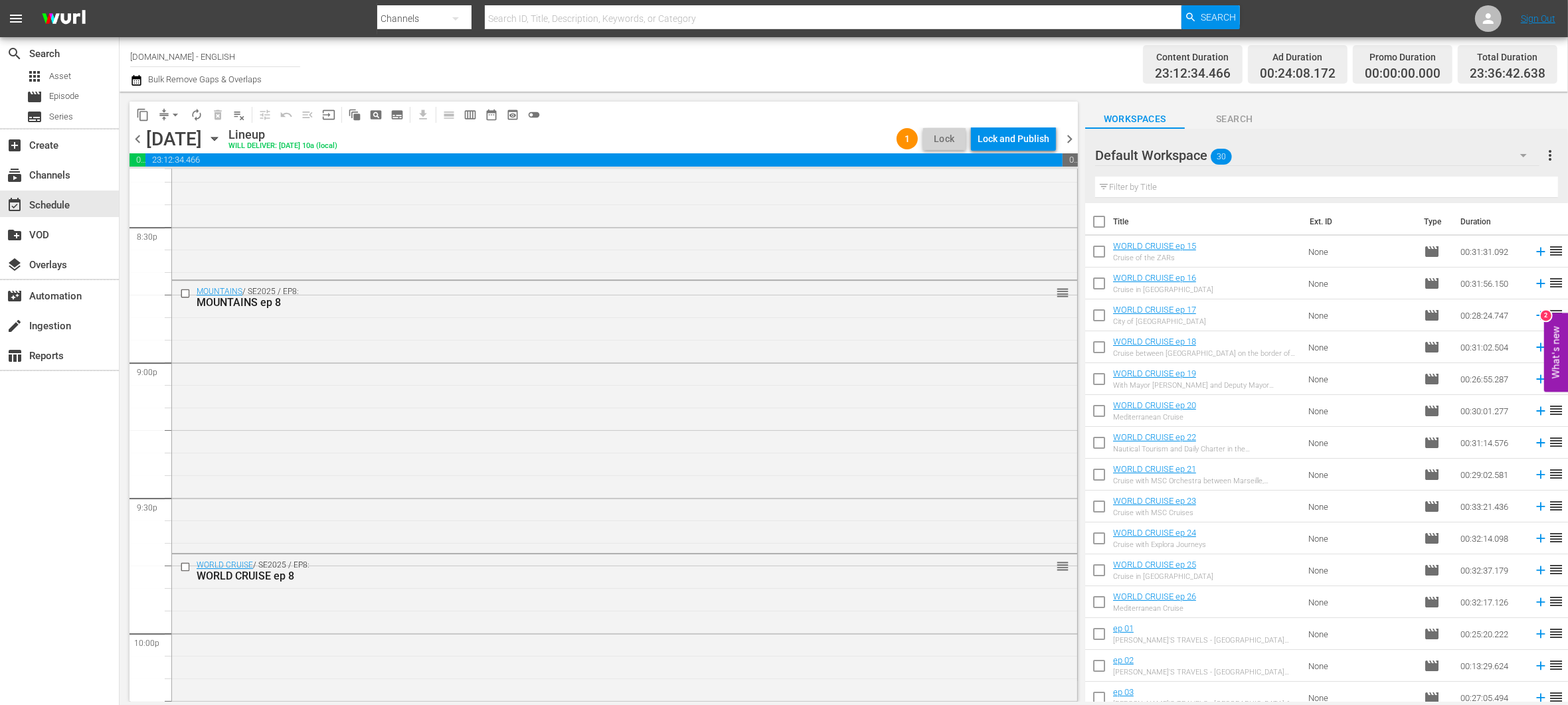
click at [1520, 156] on icon "button" at bounding box center [1523, 155] width 16 height 16
click at [1219, 191] on div "INGLESE (42)" at bounding box center [1180, 193] width 138 height 21
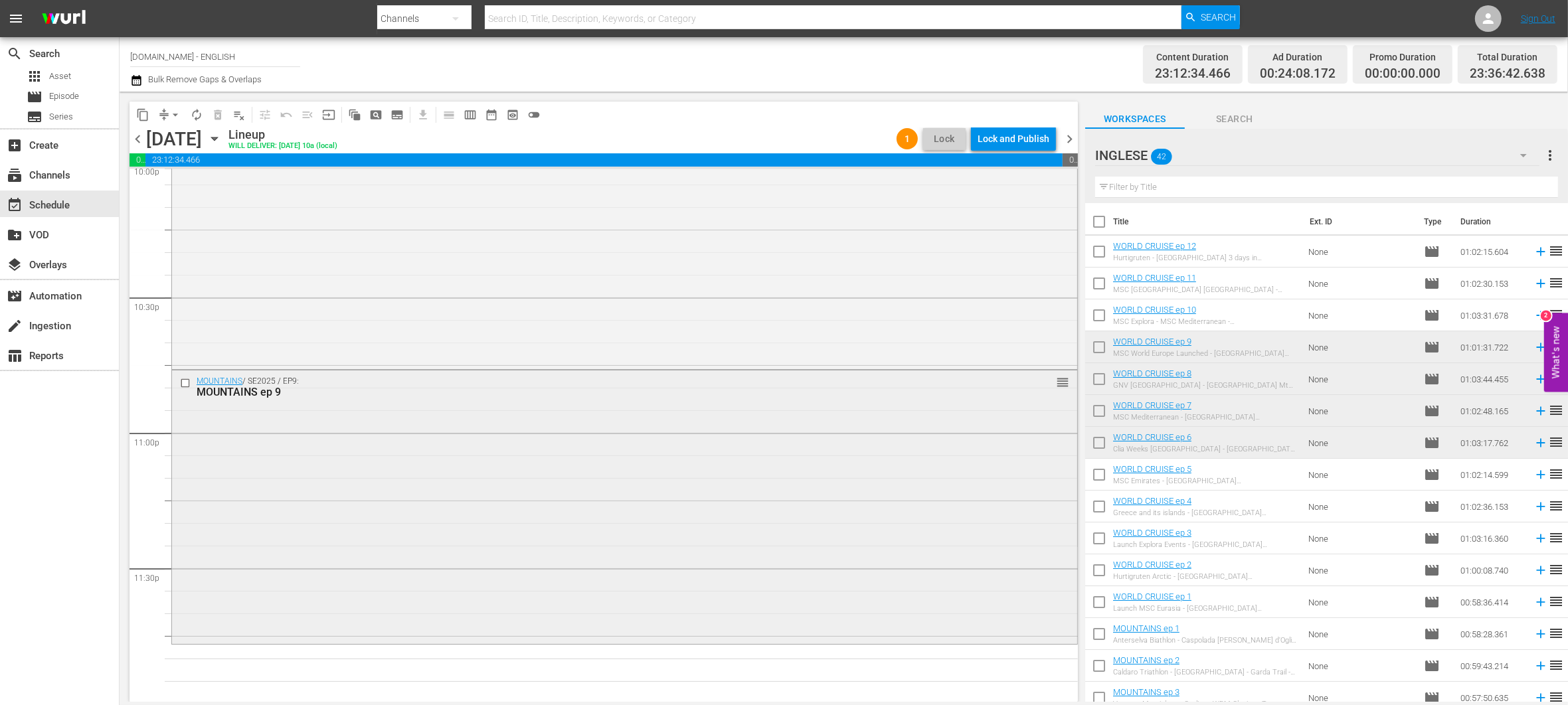
scroll to position [5966, 0]
click at [1536, 347] on icon at bounding box center [1540, 347] width 8 height 8
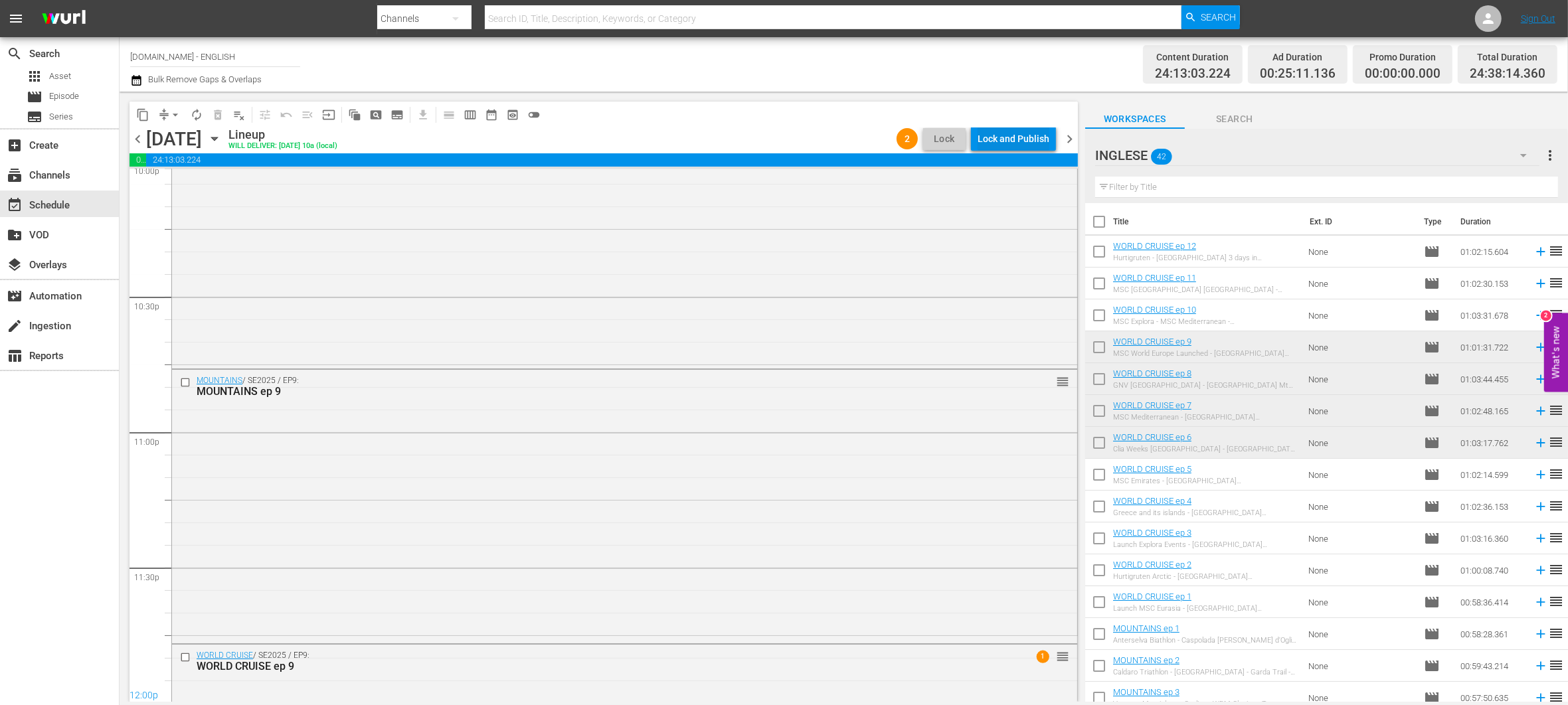
click at [1007, 131] on div "Lock and Publish" at bounding box center [1014, 138] width 71 height 24
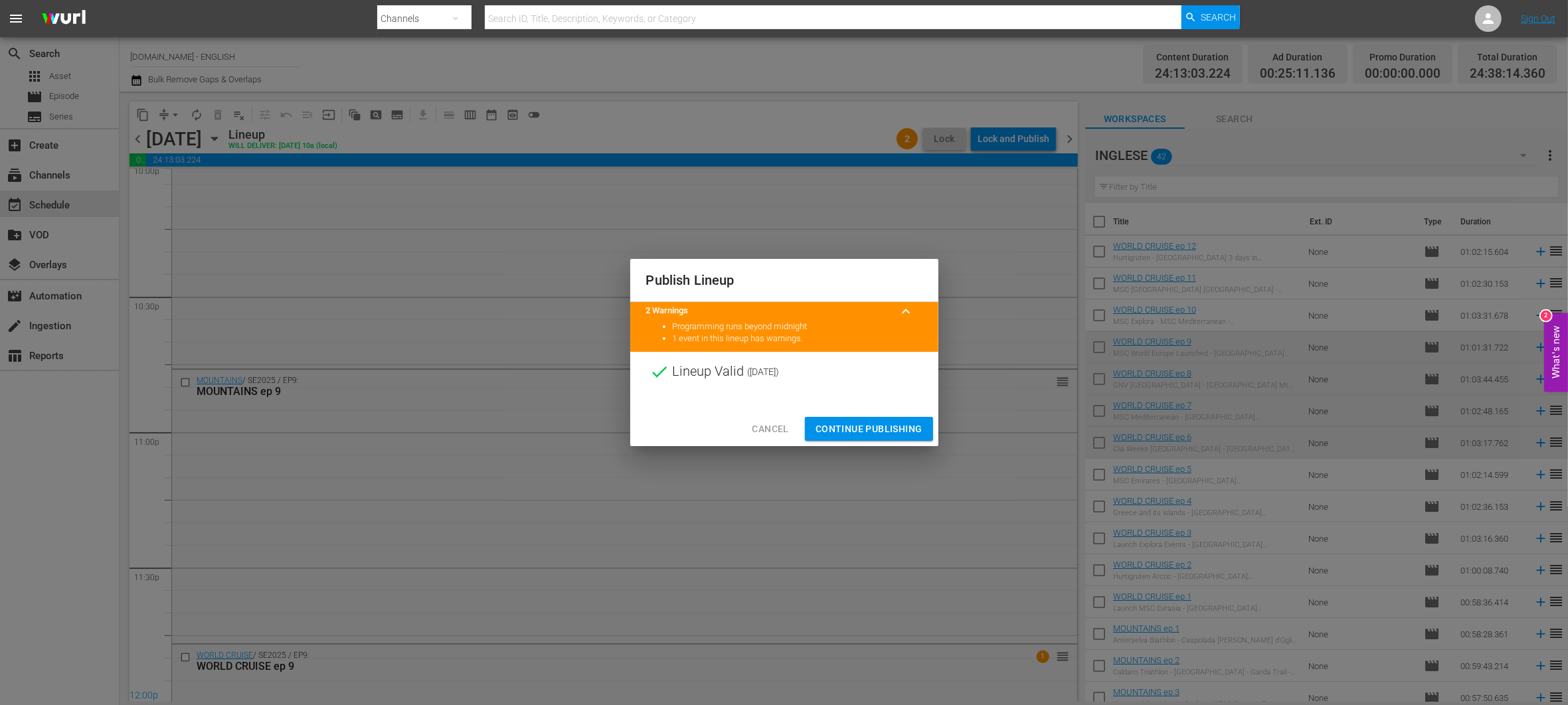
click at [857, 431] on span "Continue Publishing" at bounding box center [869, 430] width 107 height 17
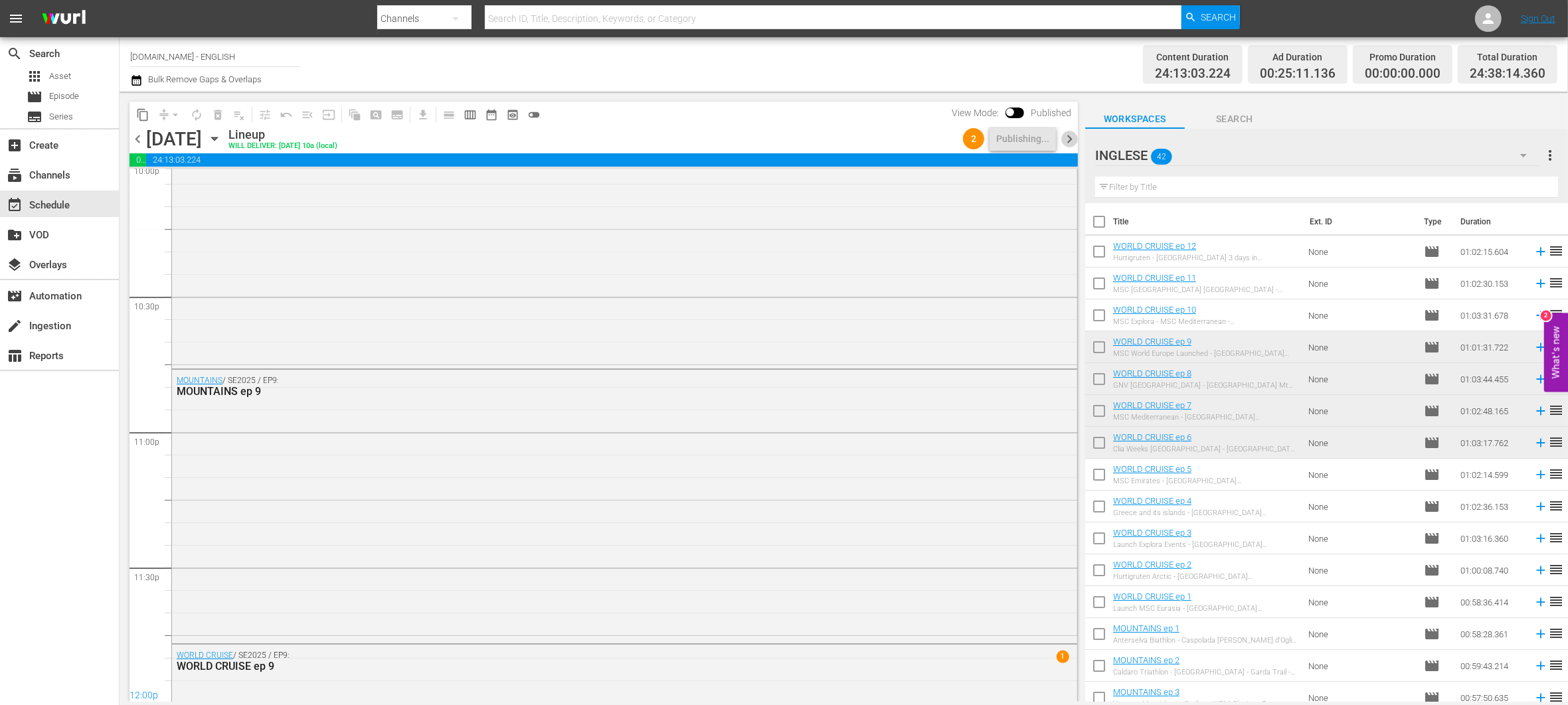
click at [1074, 140] on span "chevron_right" at bounding box center [1070, 139] width 17 height 17
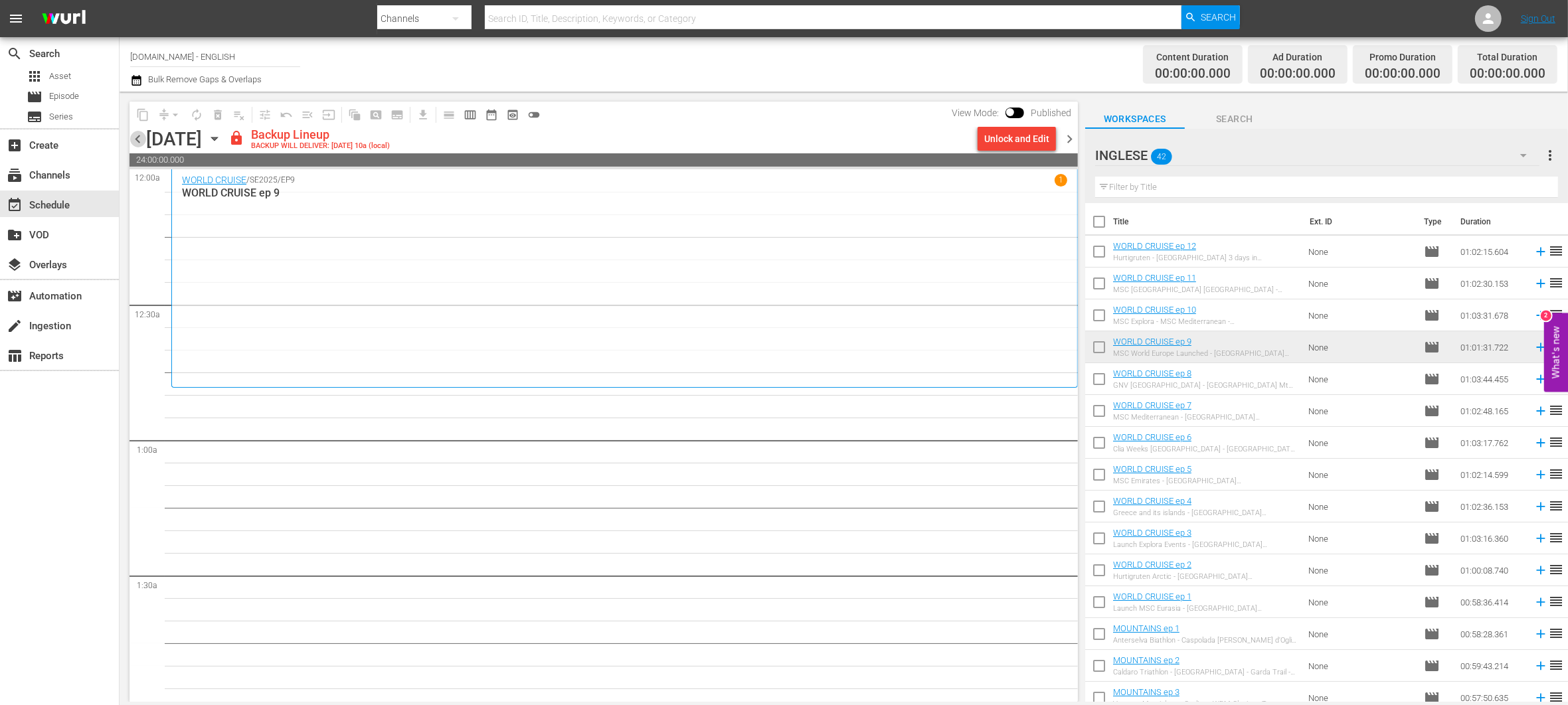
click at [135, 138] on span "chevron_left" at bounding box center [138, 139] width 17 height 17
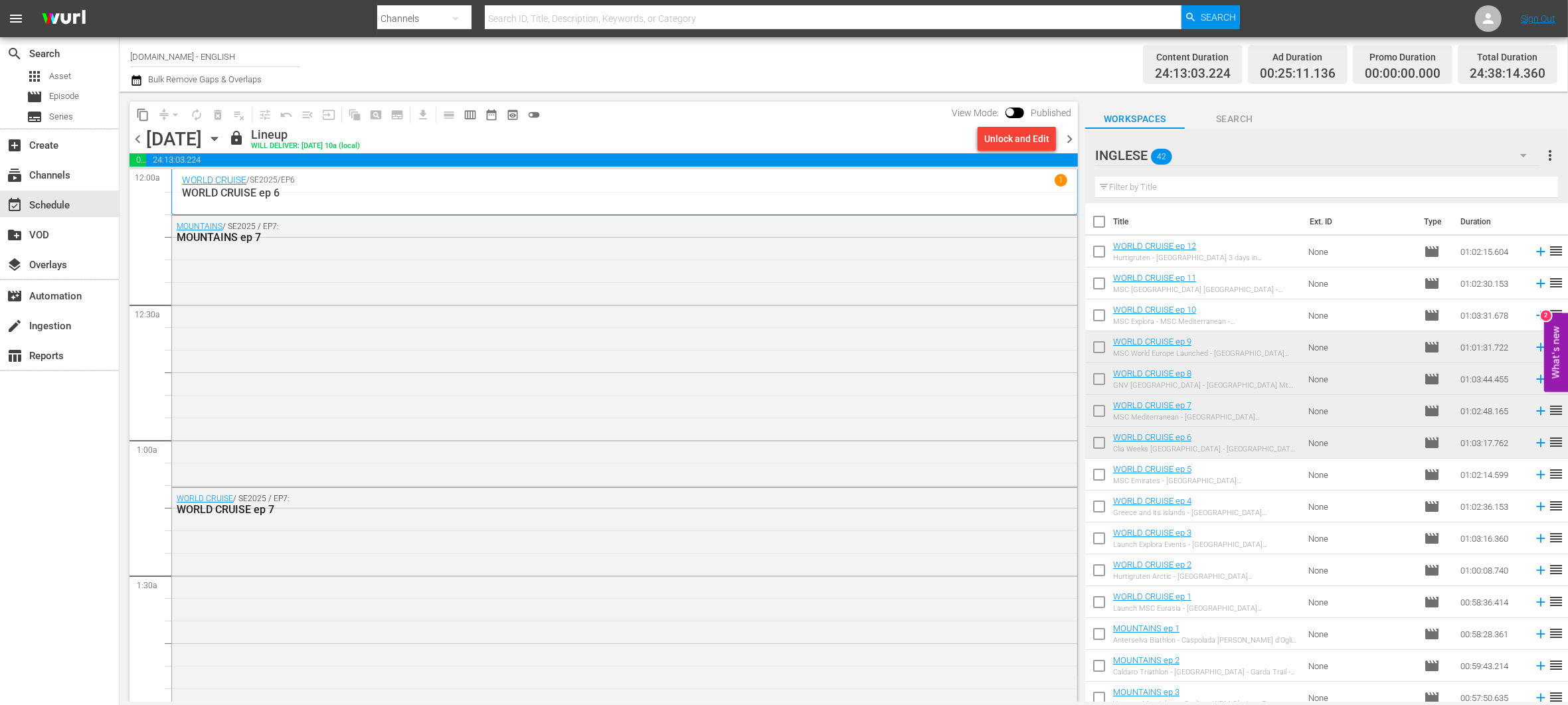
click at [60, 458] on div "search Search apps Asset movie Episode subtitles Series add_box Create subscrip…" at bounding box center [59, 389] width 119 height 705
click at [894, 98] on div "content_copy compress arrow_drop_down autorenew_outlined delete_forever_outline…" at bounding box center [600, 397] width 962 height 610
click at [878, 82] on div "Channel Title [DOMAIN_NAME] - ENGLISH Bulk Remove Gaps & Overlaps" at bounding box center [519, 64] width 778 height 48
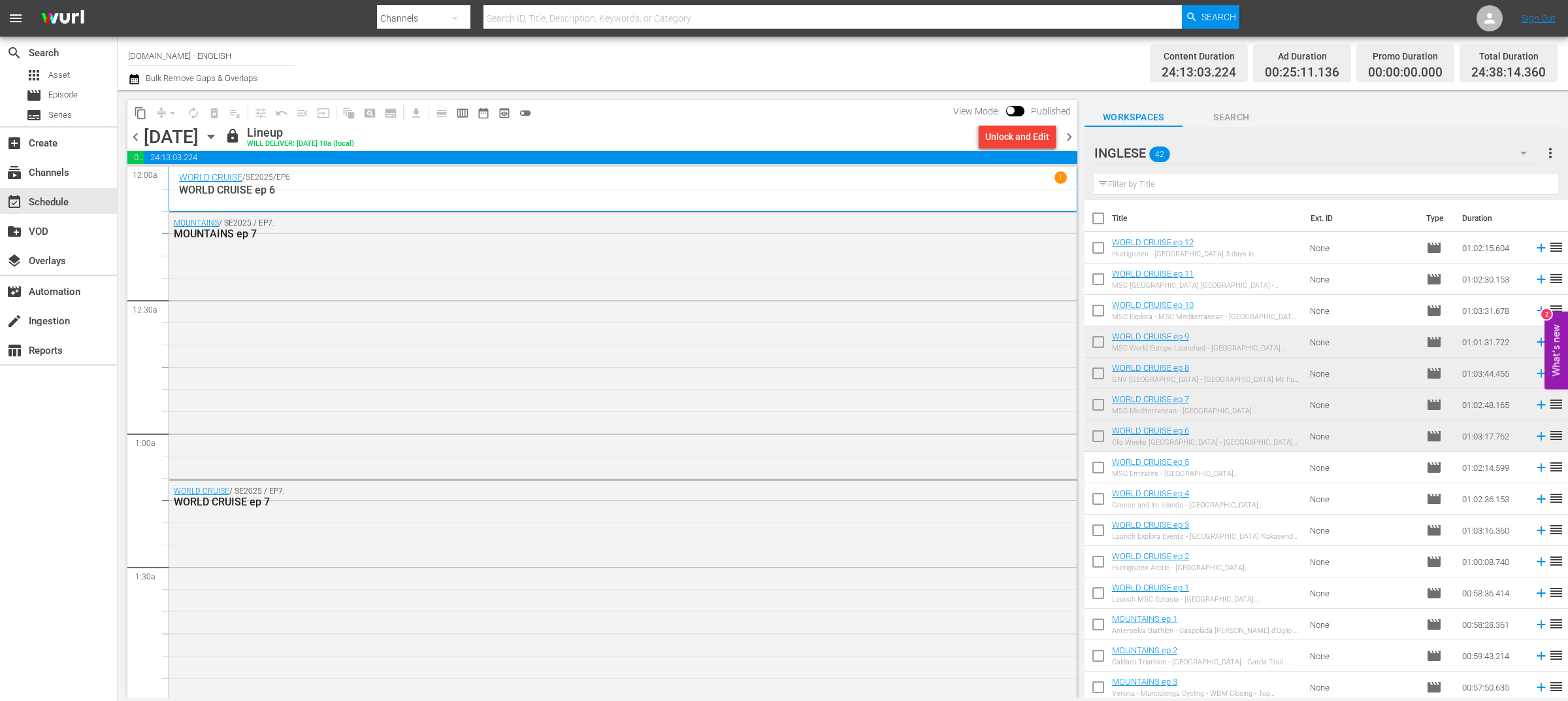
click at [55, 445] on div "search Search apps Asset movie Episode subtitles Series add_box Create subscrip…" at bounding box center [58, 387] width 117 height 701
click at [70, 170] on div "subscriptions Channels" at bounding box center [37, 170] width 73 height 12
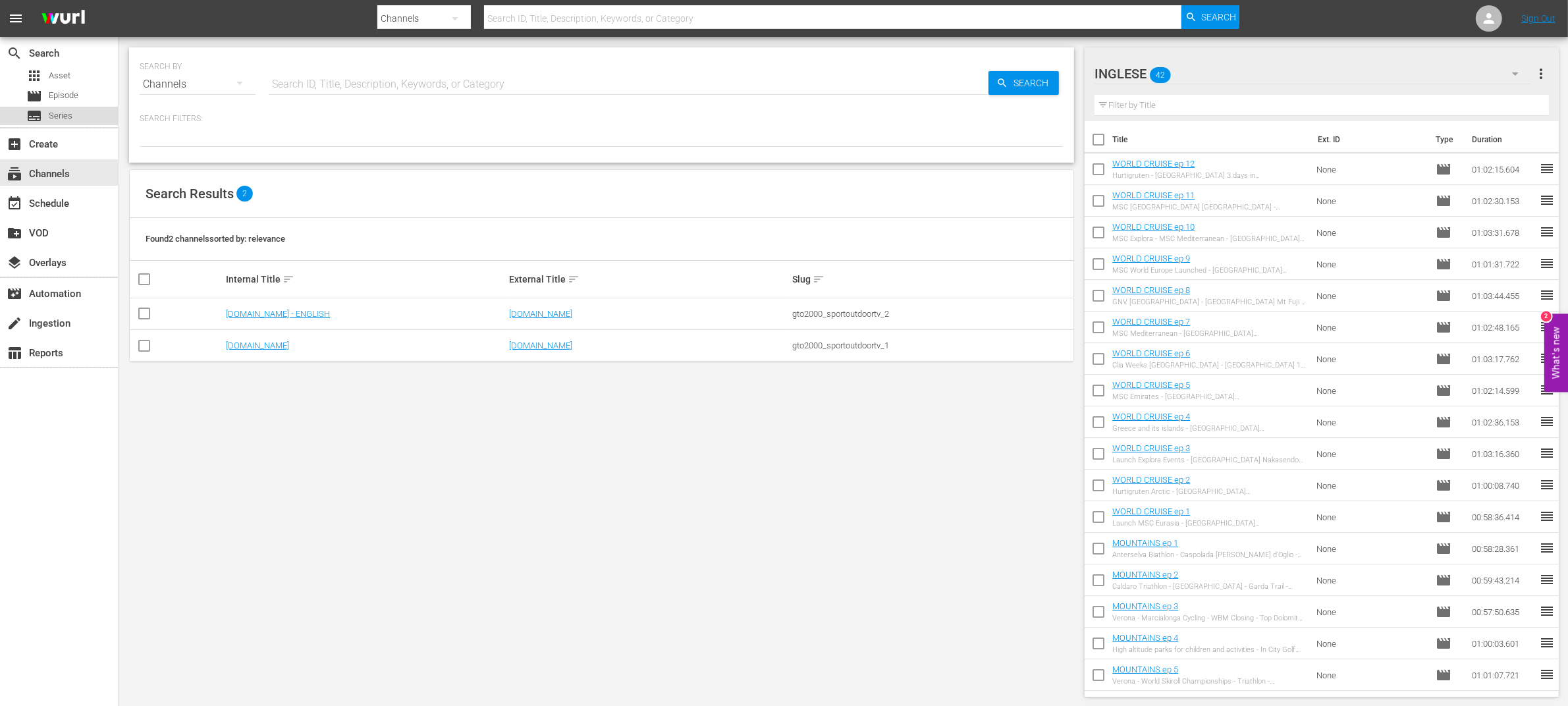
click at [68, 115] on span "Series" at bounding box center [60, 115] width 23 height 13
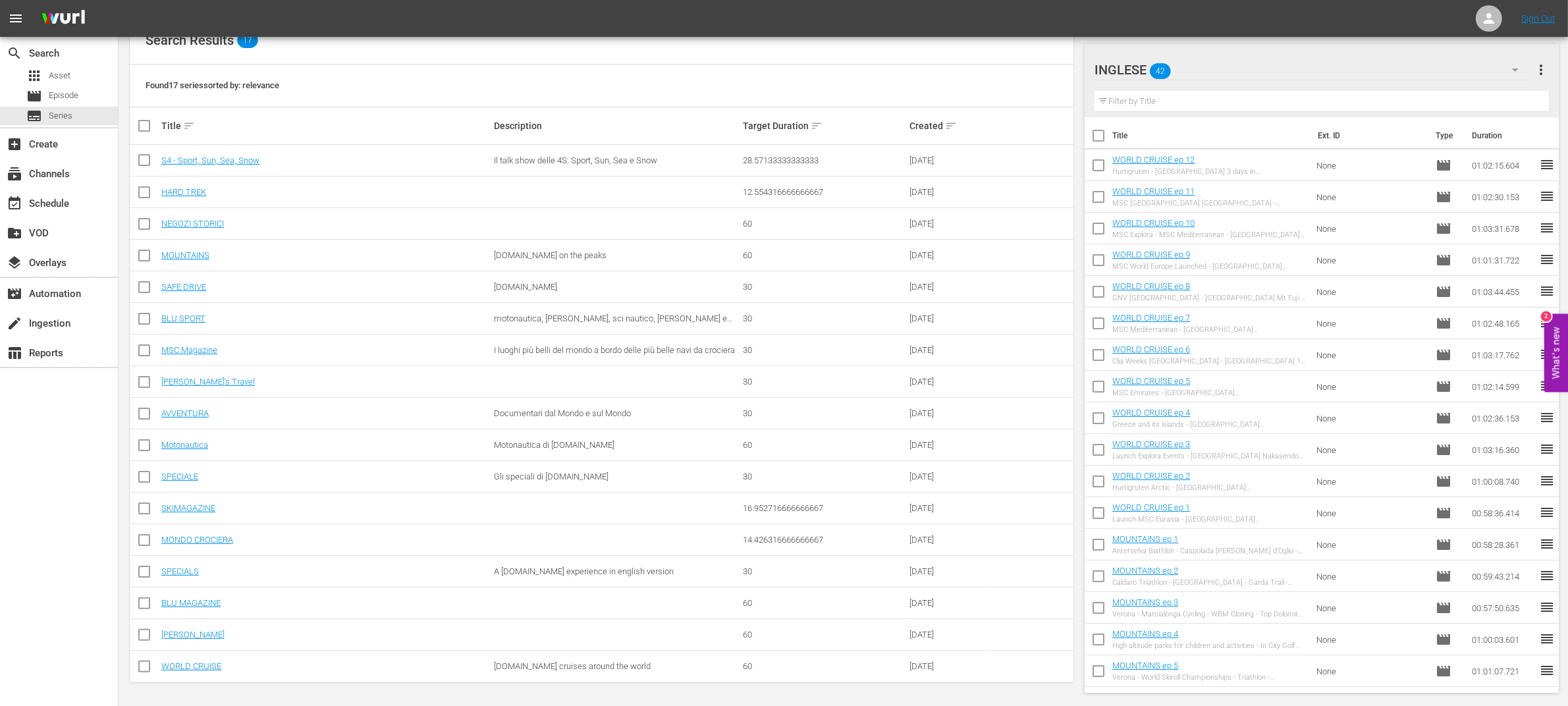
scroll to position [192, 0]
click at [211, 667] on link "WORLD CRUISE" at bounding box center [191, 665] width 60 height 10
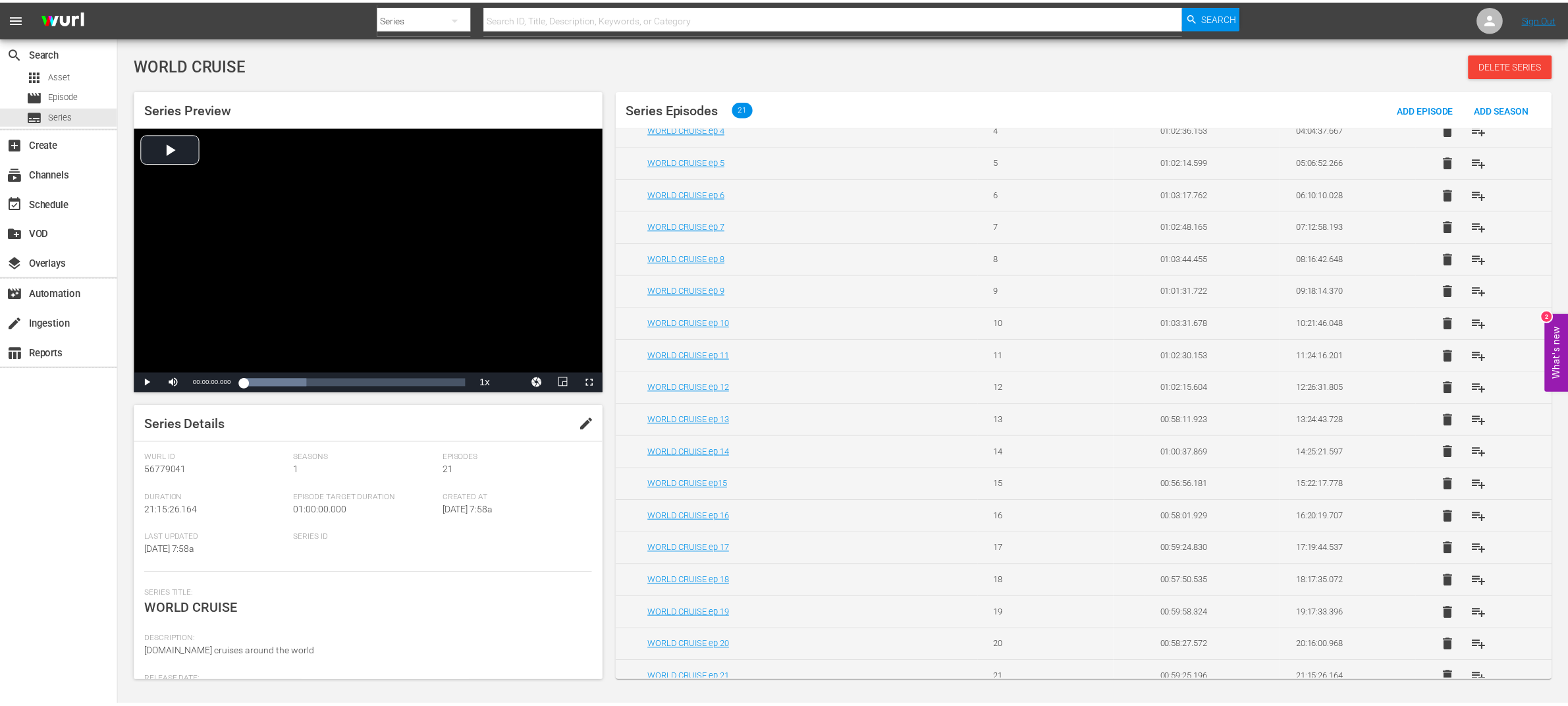
scroll to position [196, 0]
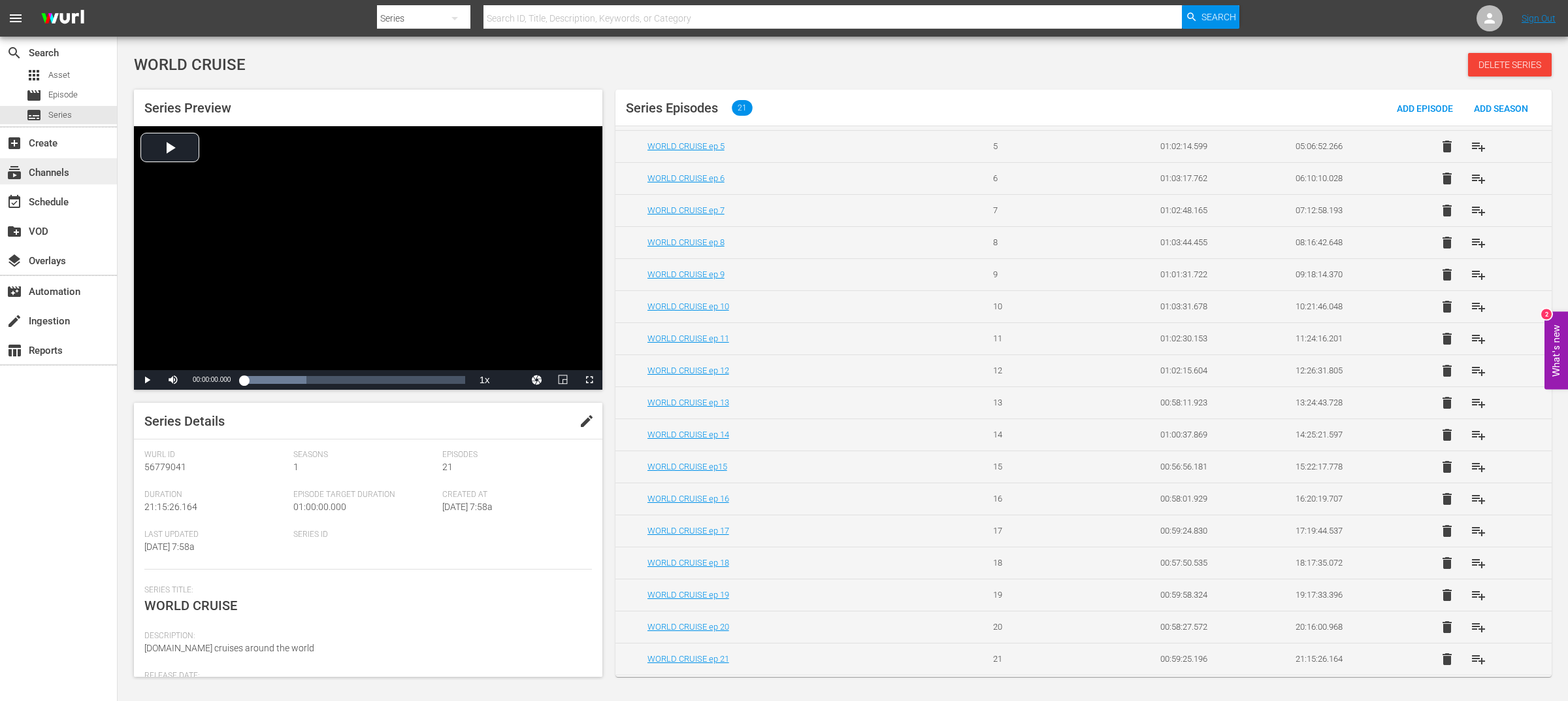
click at [50, 166] on div "subscriptions Channels" at bounding box center [37, 170] width 73 height 12
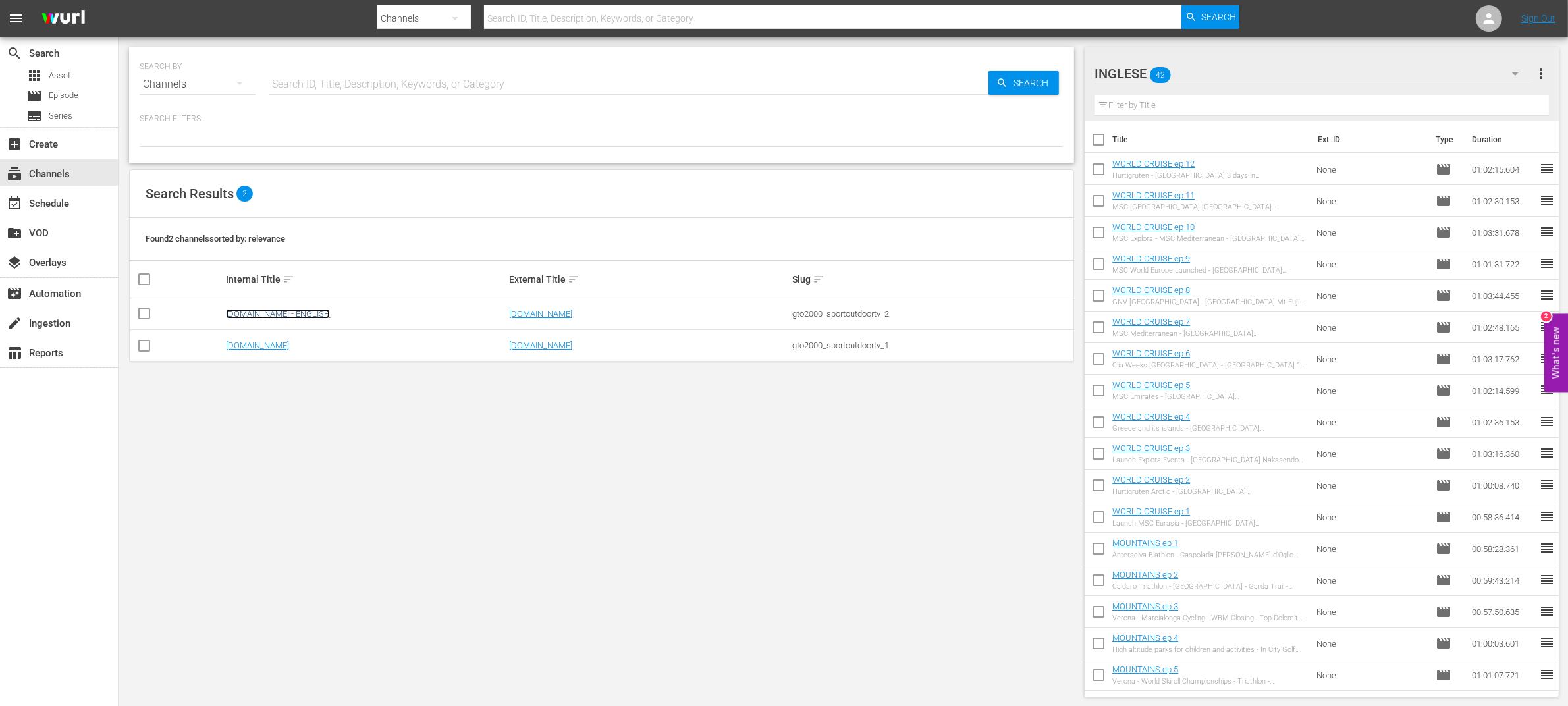
click at [321, 315] on link "[DOMAIN_NAME] - ENGLISH" at bounding box center [278, 313] width 104 height 10
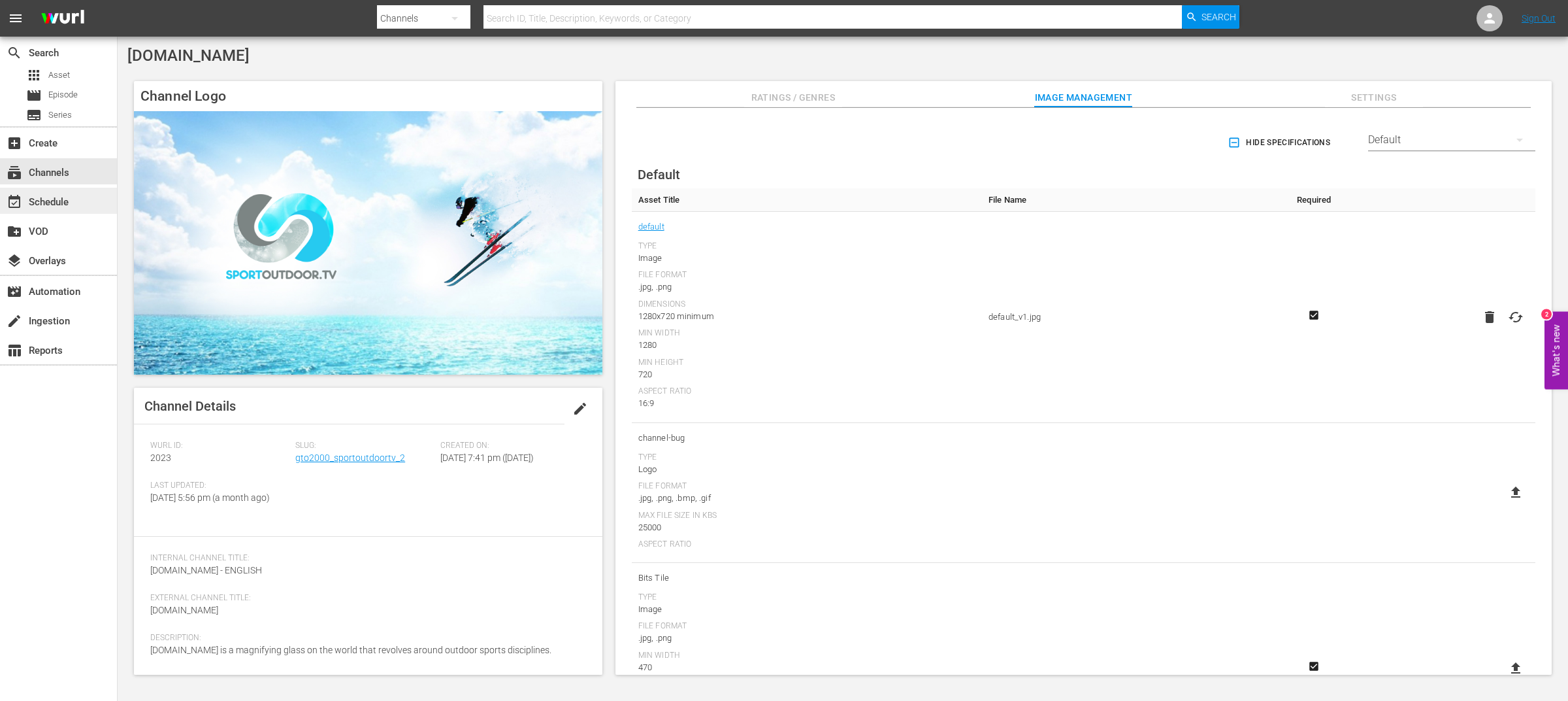
click at [43, 200] on div "event_available Schedule" at bounding box center [37, 200] width 73 height 12
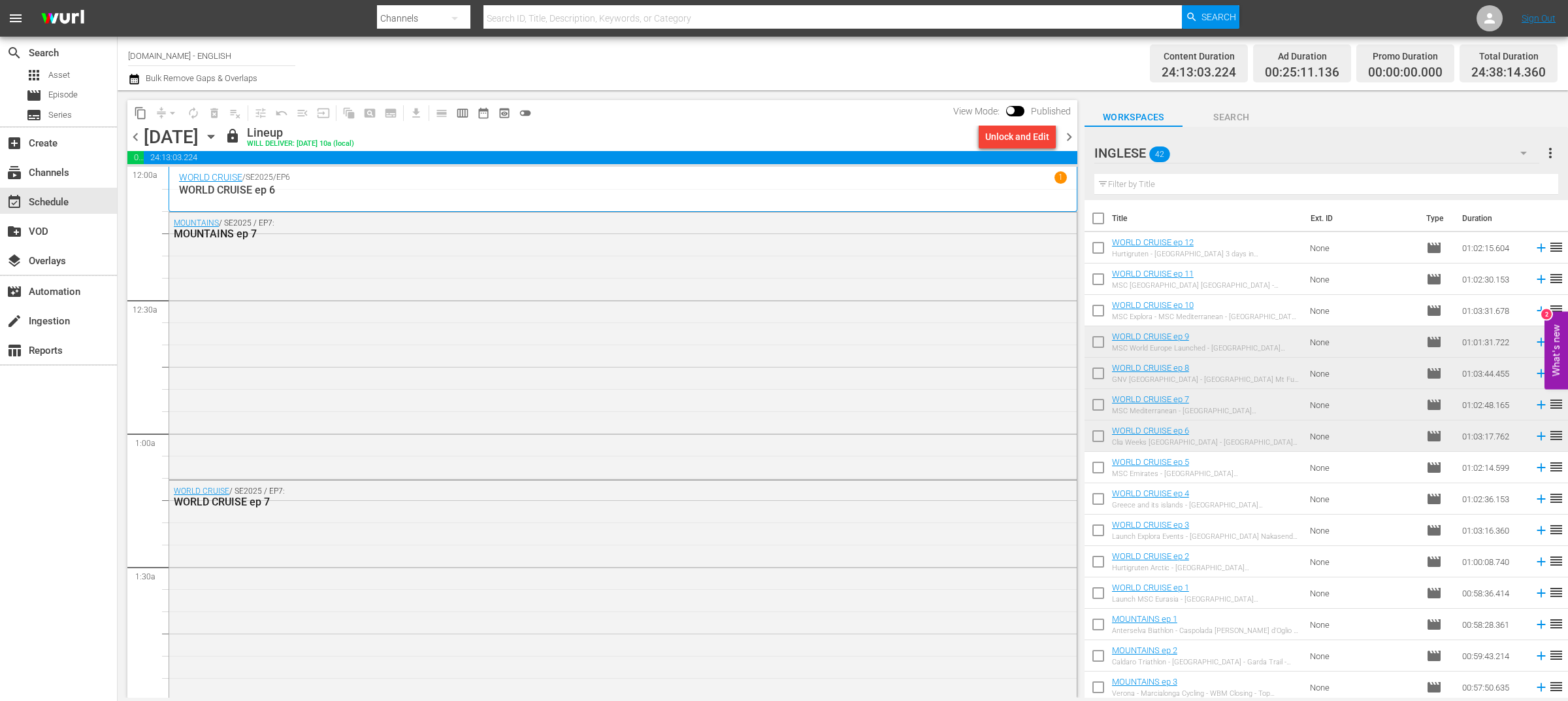
click at [773, 100] on div "content_copy compress arrow_drop_down autorenew_outlined delete_forever_outline…" at bounding box center [603, 113] width 950 height 25
click at [218, 139] on icon "button" at bounding box center [211, 136] width 14 height 14
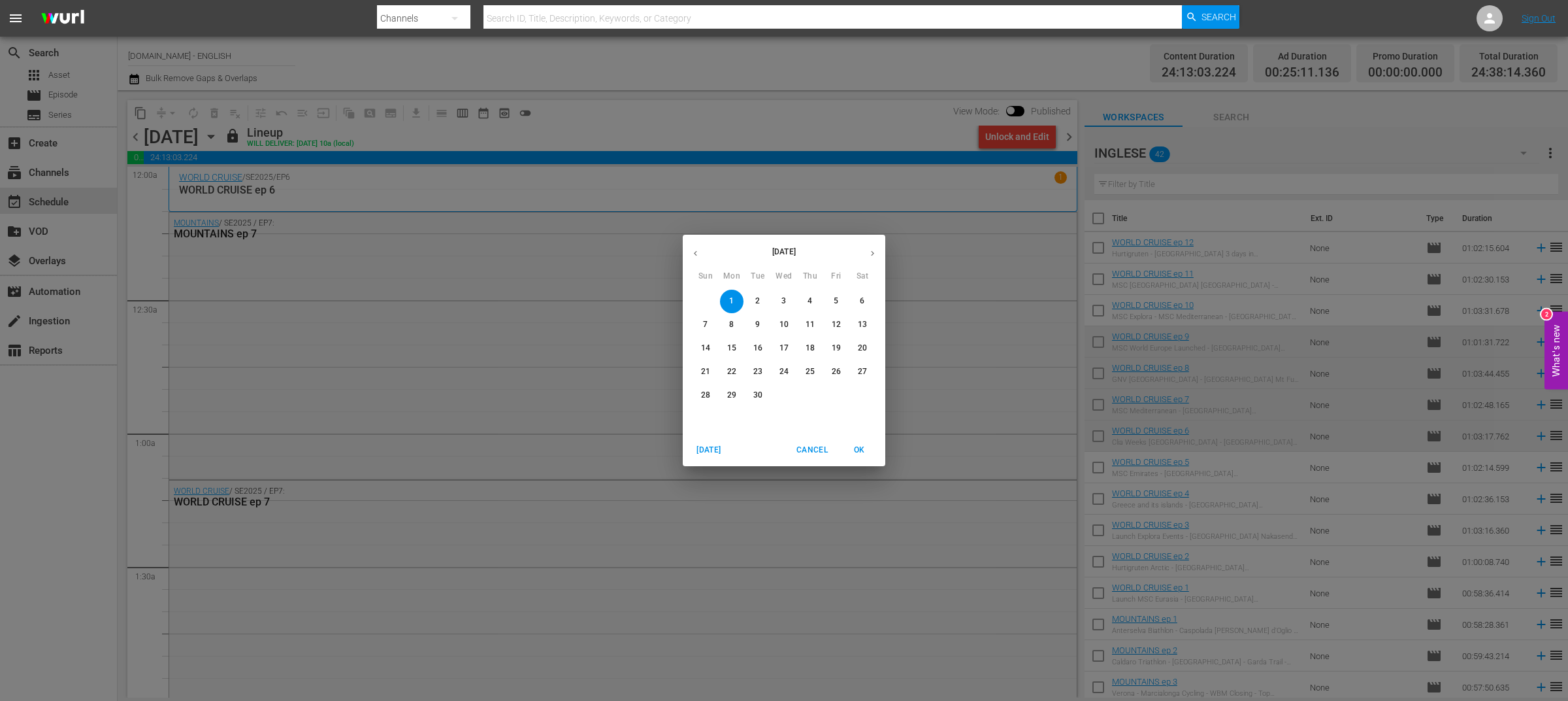
click at [691, 250] on icon "button" at bounding box center [695, 253] width 10 height 10
click at [834, 395] on p "29" at bounding box center [836, 395] width 9 height 11
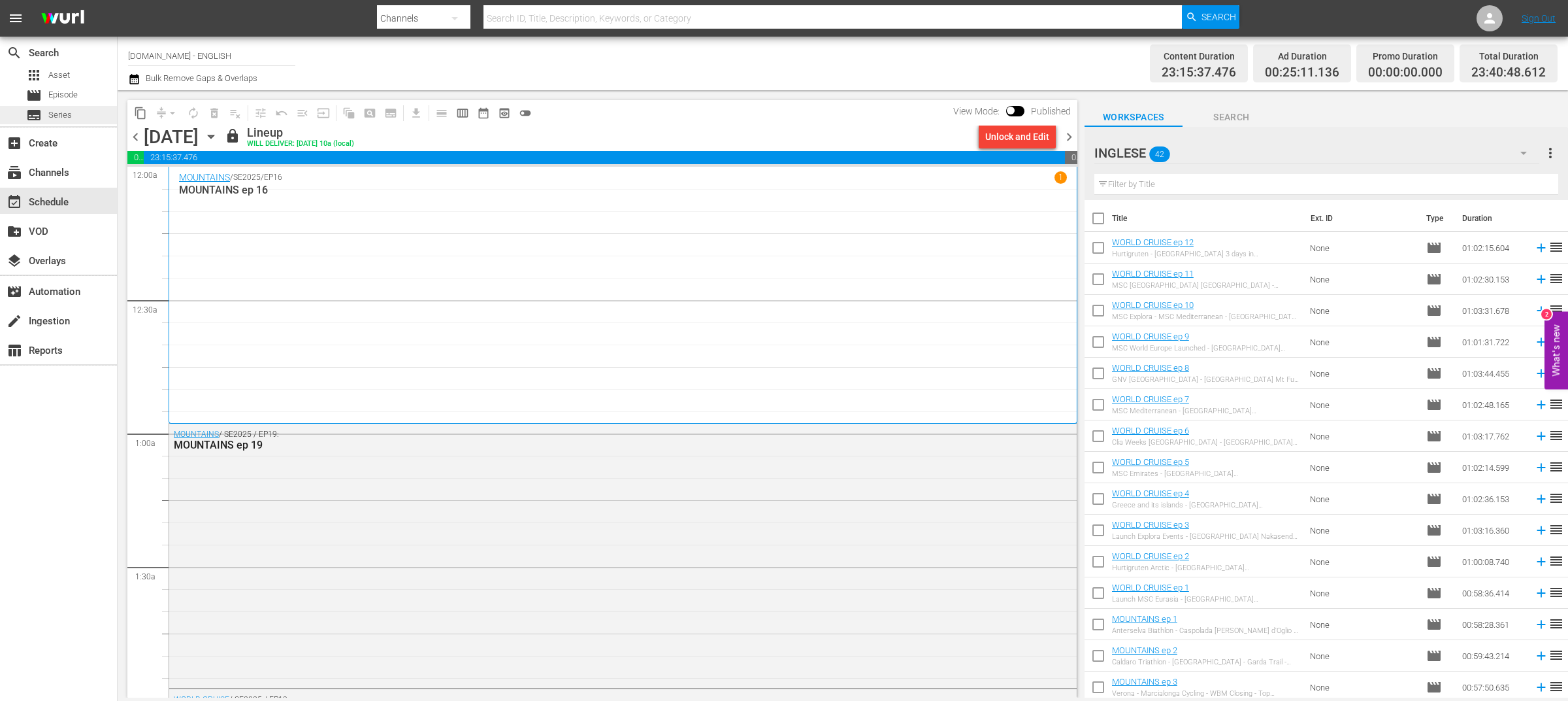
click at [67, 112] on span "Series" at bounding box center [60, 114] width 23 height 13
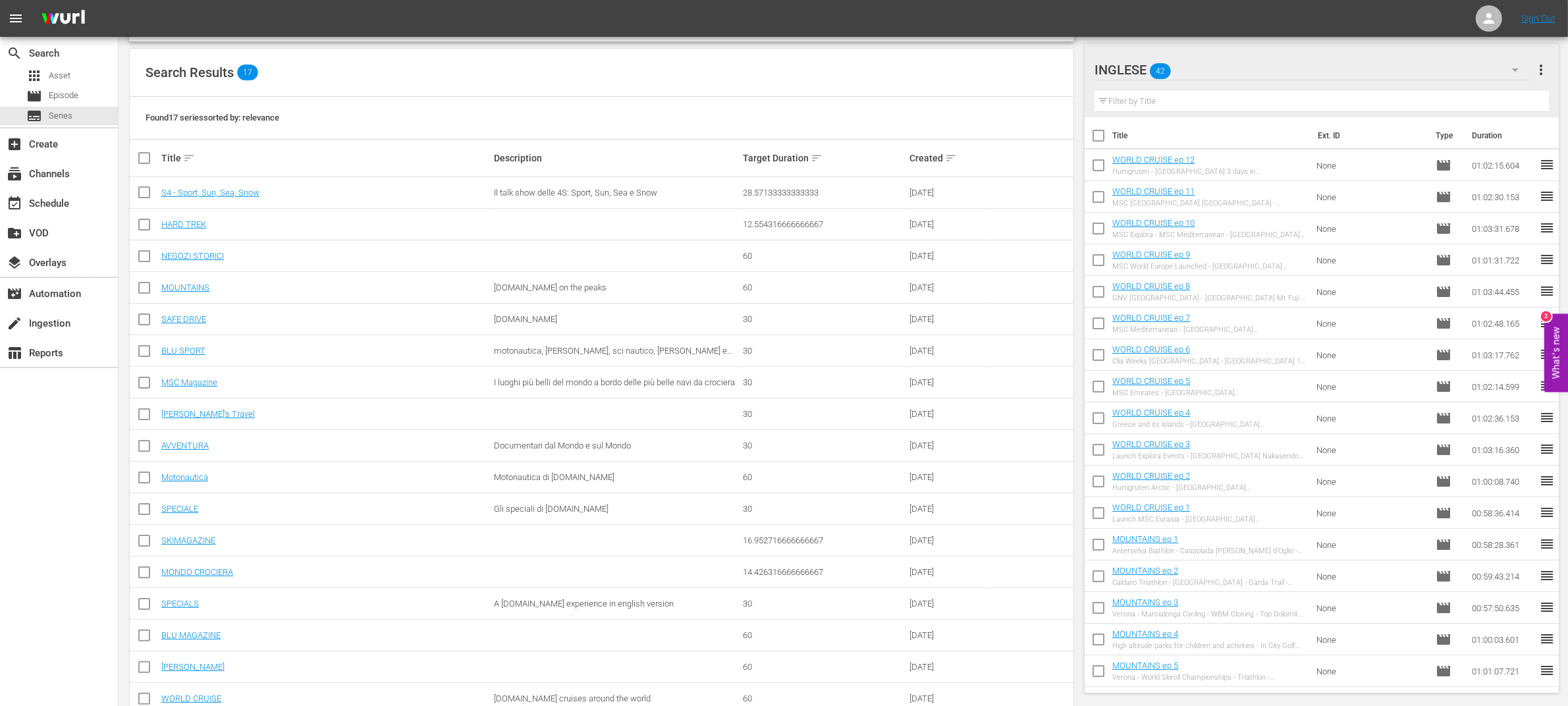
scroll to position [192, 0]
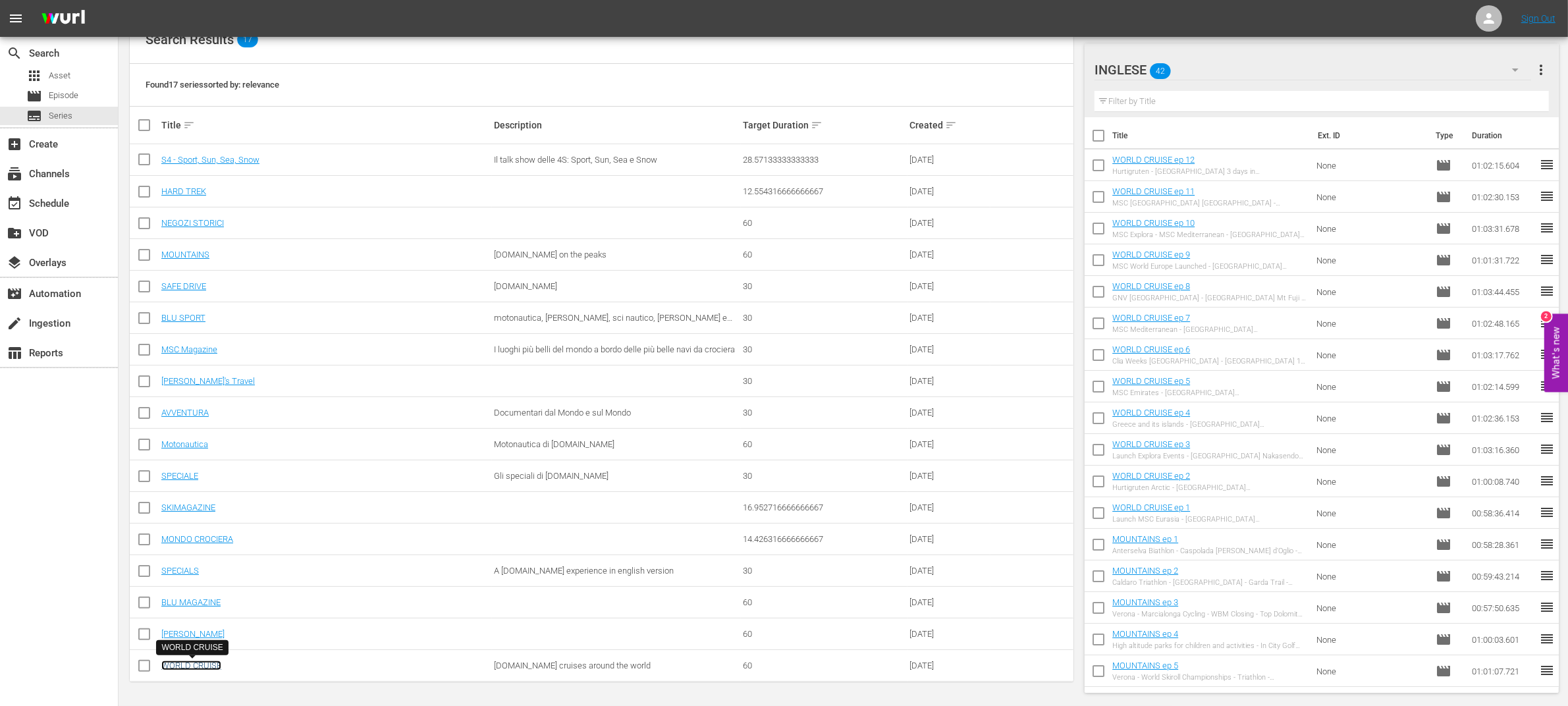
click at [197, 662] on link "WORLD CRUISE" at bounding box center [191, 665] width 60 height 10
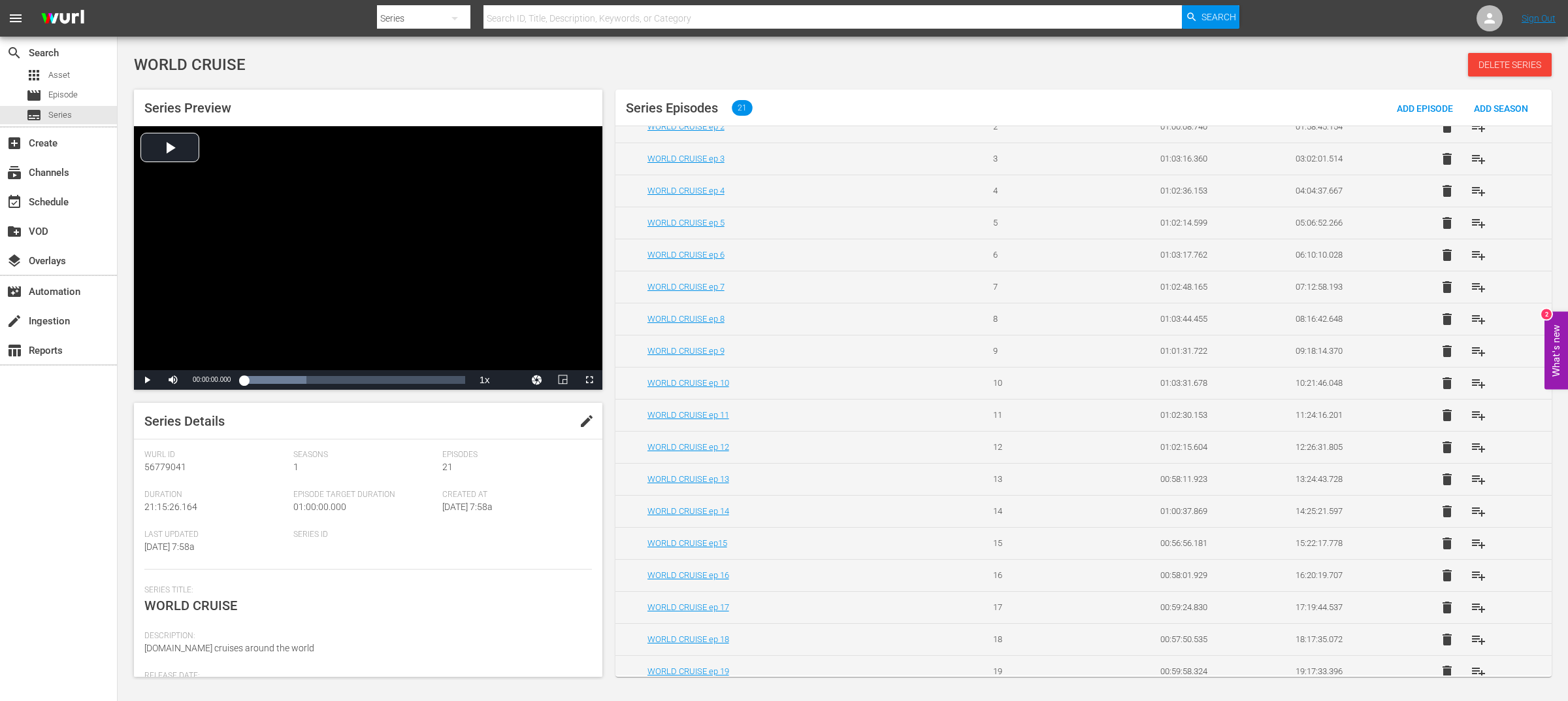
scroll to position [195, 0]
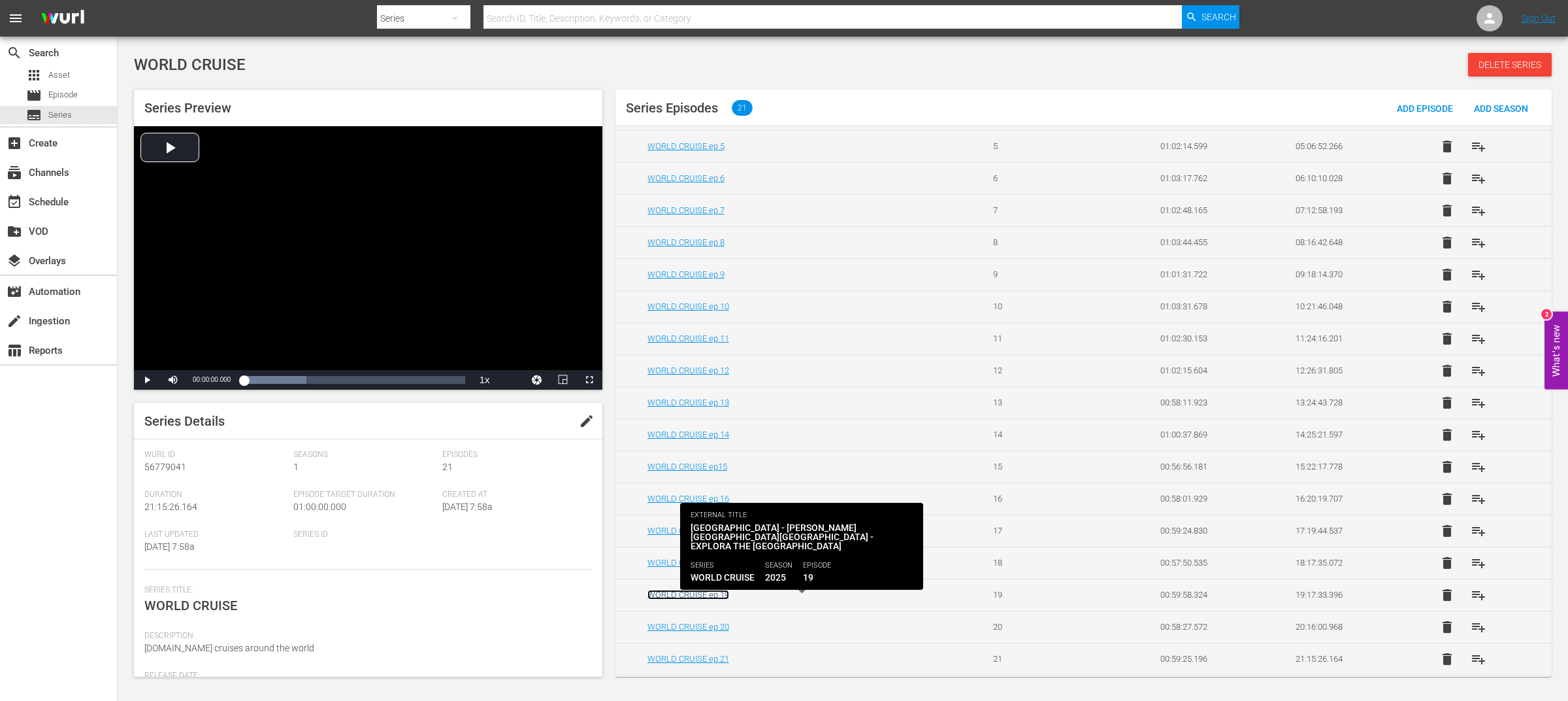
click at [686, 595] on link "WORLD CRUISE ep 19" at bounding box center [688, 594] width 81 height 10
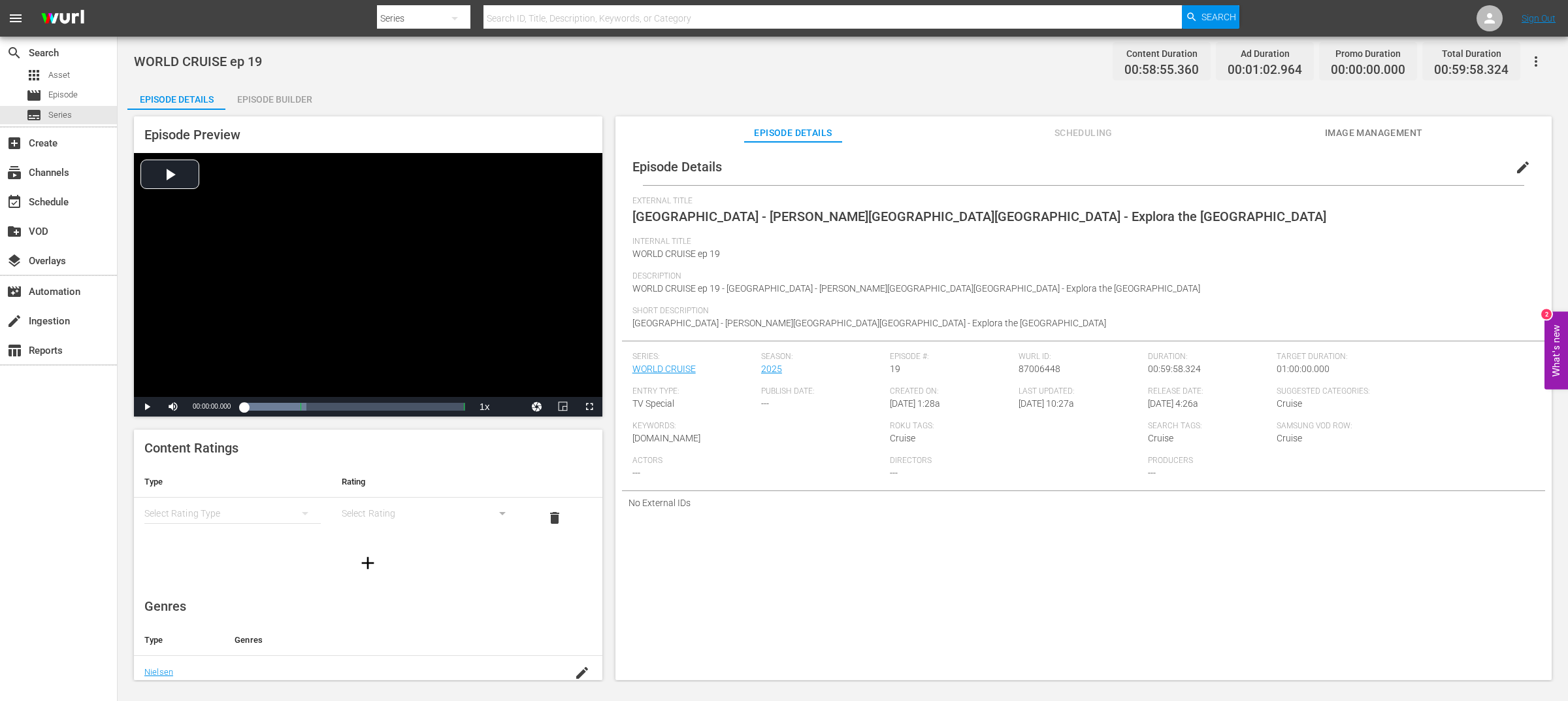
click at [1321, 228] on div "External Title [GEOGRAPHIC_DATA] - [PERSON_NAME][GEOGRAPHIC_DATA] [GEOGRAPHIC_D…" at bounding box center [1084, 216] width 902 height 40
click at [584, 90] on div "Episode Details Episode Builder Episode Preview Video Player is loading. Play V…" at bounding box center [843, 387] width 1431 height 607
click at [586, 80] on div "WORLD CRUISE ep 19 Content Duration 00:58:55.360 Ad Duration 00:01:02.964 Promo…" at bounding box center [843, 359] width 1451 height 645
click at [576, 82] on div "WORLD CRUISE ep 19 Content Duration 00:58:55.360 Ad Duration 00:01:02.964 Promo…" at bounding box center [843, 359] width 1451 height 645
click at [576, 72] on div "WORLD CRUISE ep 19 Content Duration 00:58:55.360 Ad Duration 00:01:02.964 Promo…" at bounding box center [843, 61] width 1418 height 29
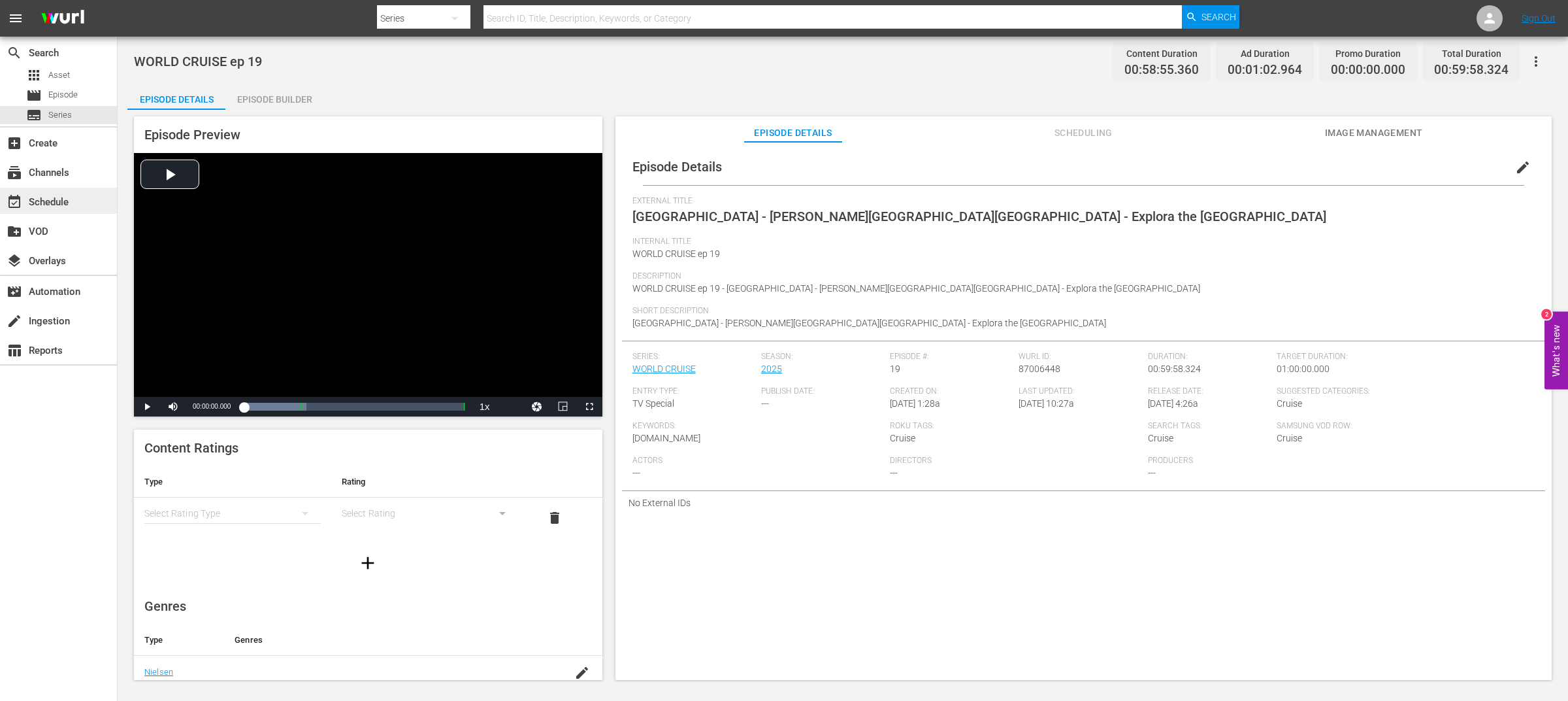
click at [43, 191] on div "event_available Schedule" at bounding box center [58, 200] width 117 height 26
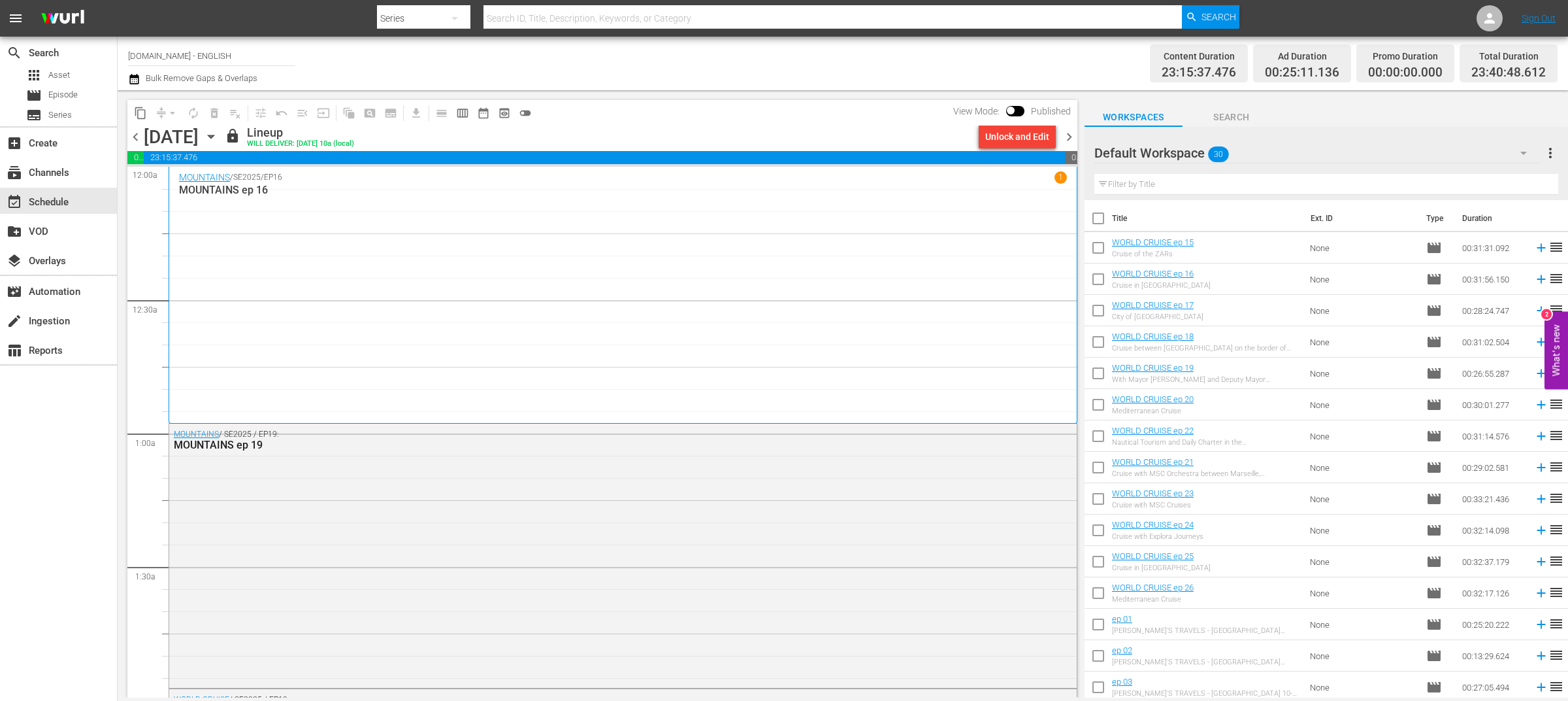
click at [1109, 78] on div "Content Duration 23:15:37.476 Ad Duration 00:25:11.136 Promo Duration 00:00:00.…" at bounding box center [1233, 63] width 650 height 47
